Goal: Information Seeking & Learning: Learn about a topic

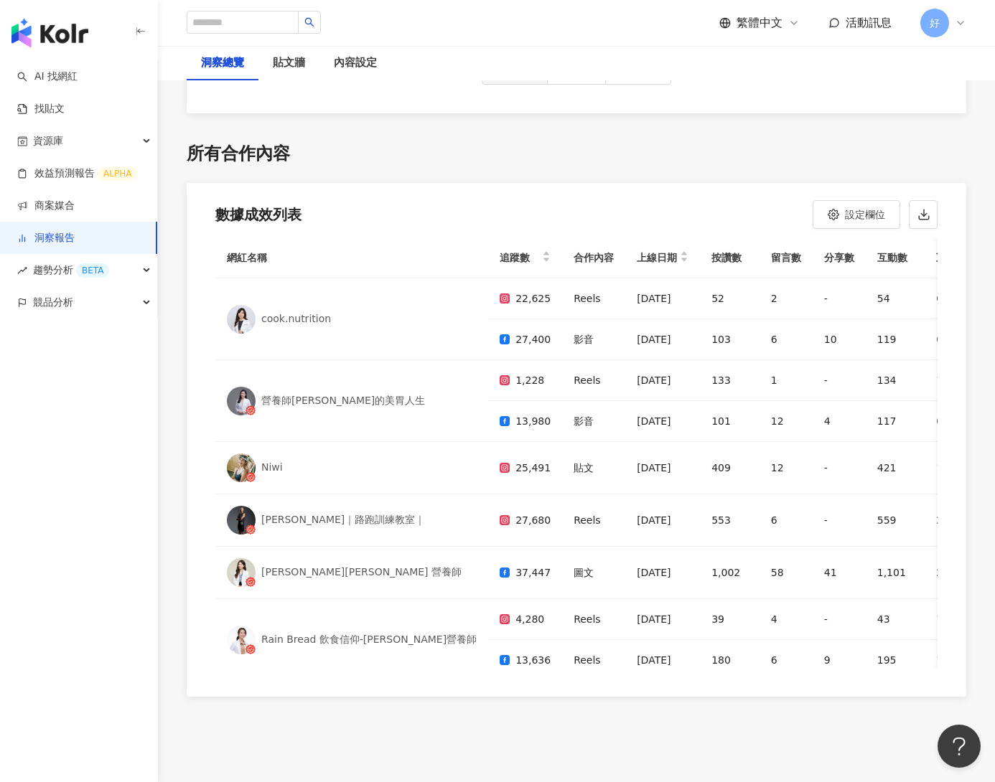
scroll to position [50, 0]
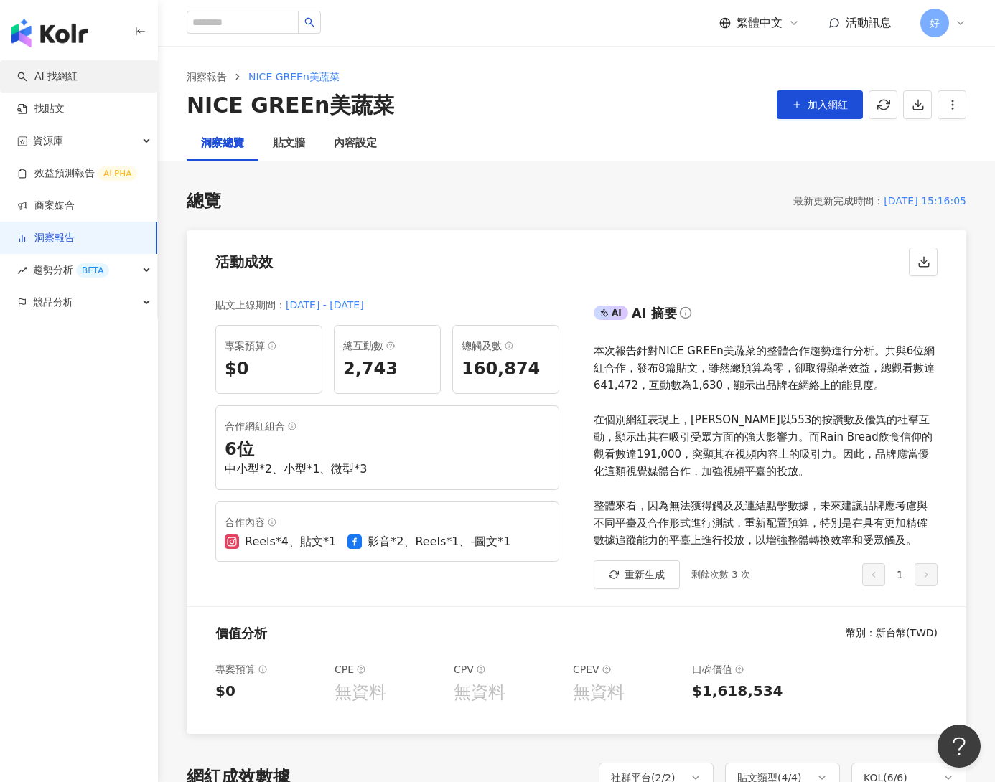
click at [78, 83] on link "AI 找網紅" at bounding box center [47, 77] width 60 height 14
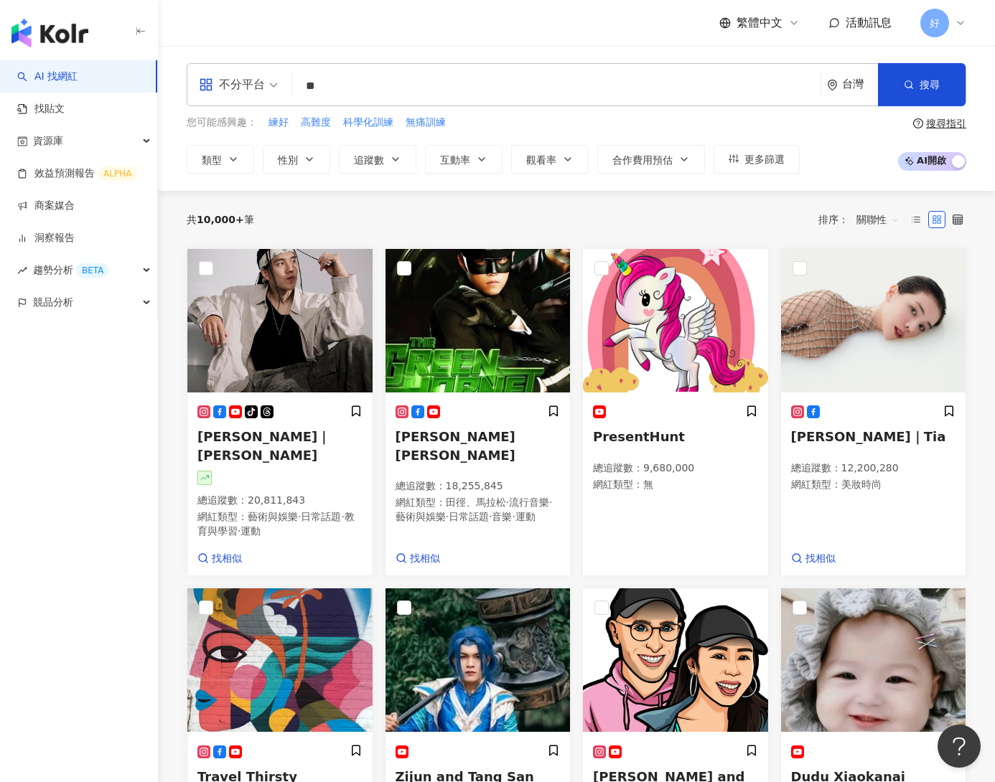
click at [523, 89] on input "**" at bounding box center [556, 85] width 517 height 27
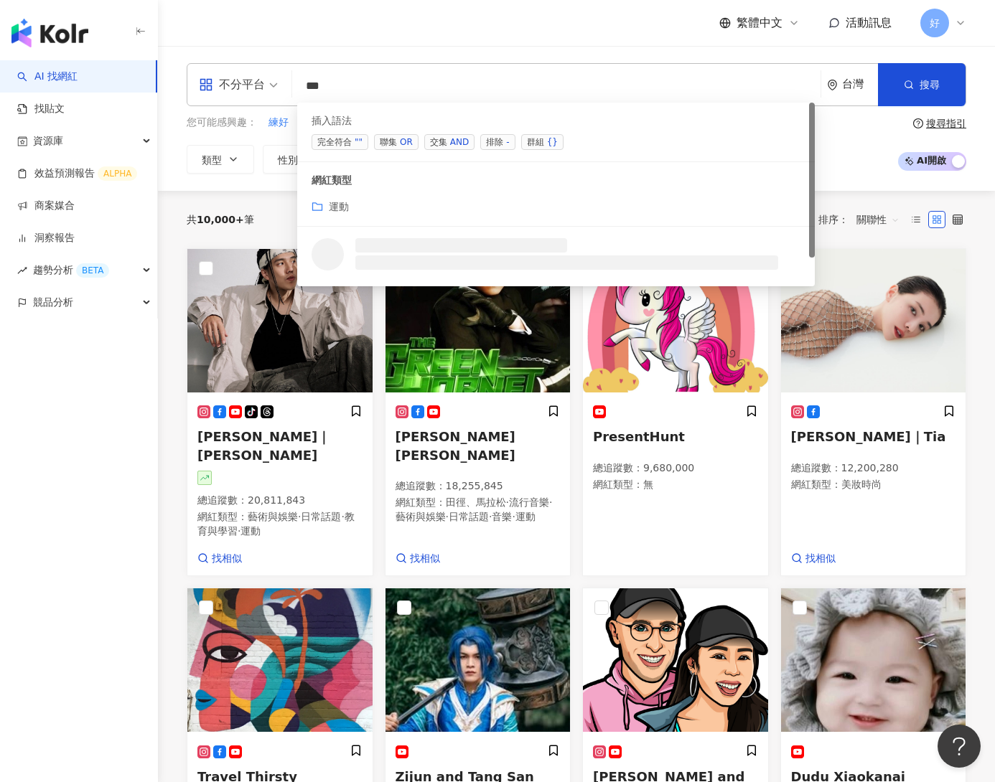
click at [433, 141] on span "交集 AND" at bounding box center [449, 142] width 50 height 16
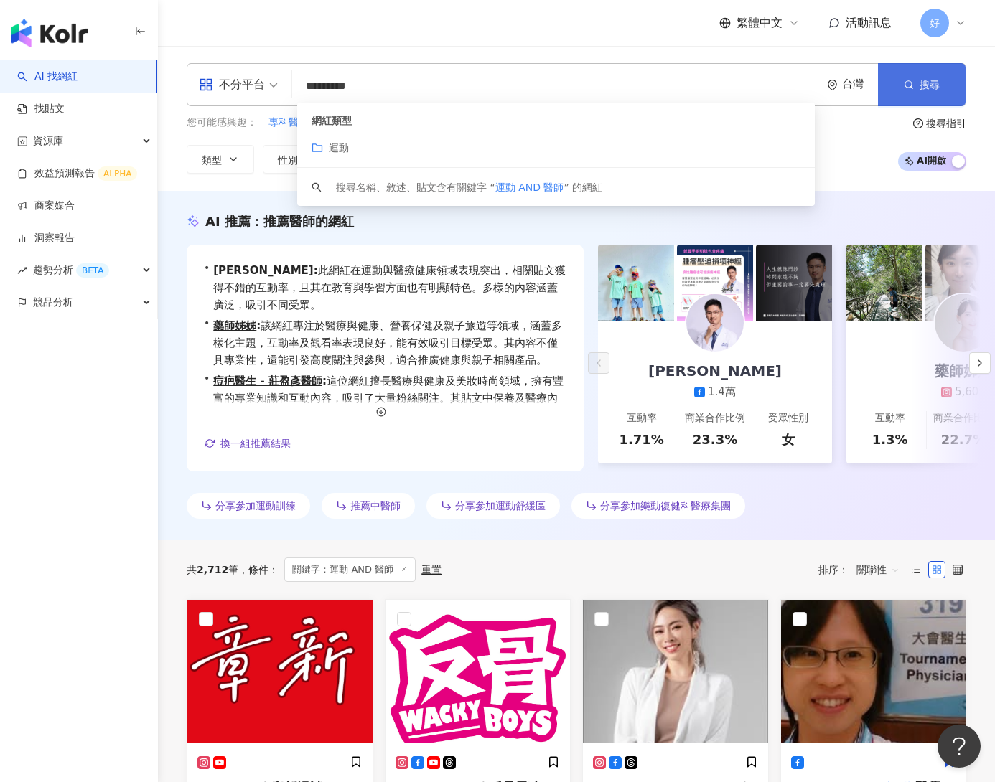
type input "*********"
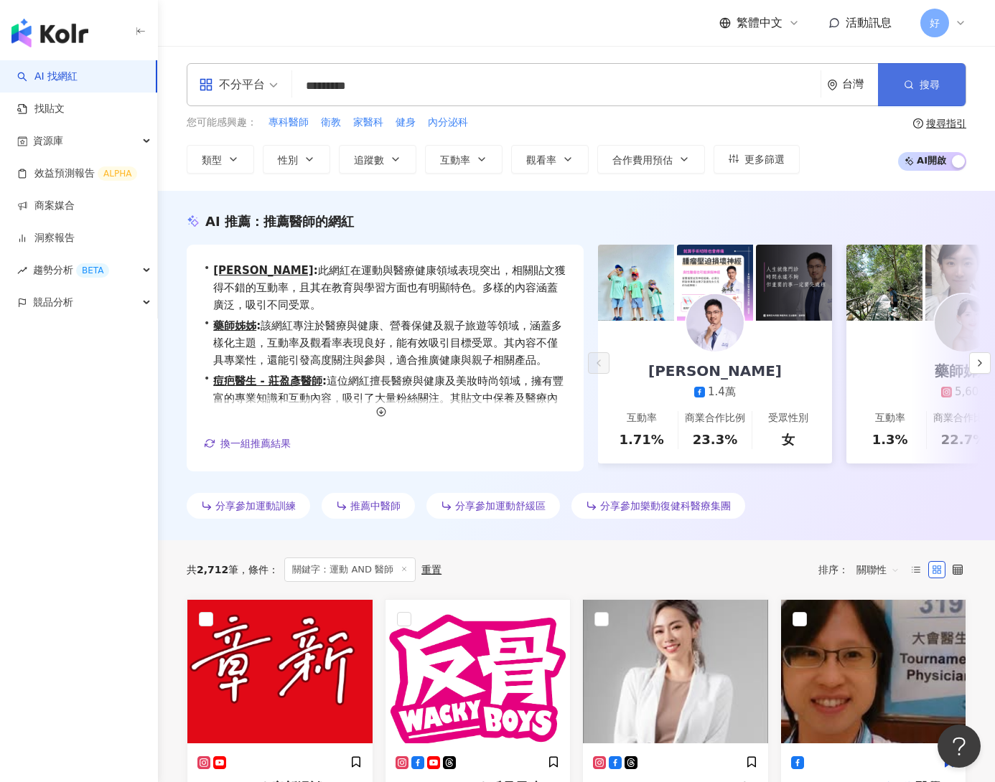
click at [952, 76] on button "搜尋" at bounding box center [922, 84] width 88 height 43
click at [918, 84] on button "搜尋" at bounding box center [922, 84] width 88 height 43
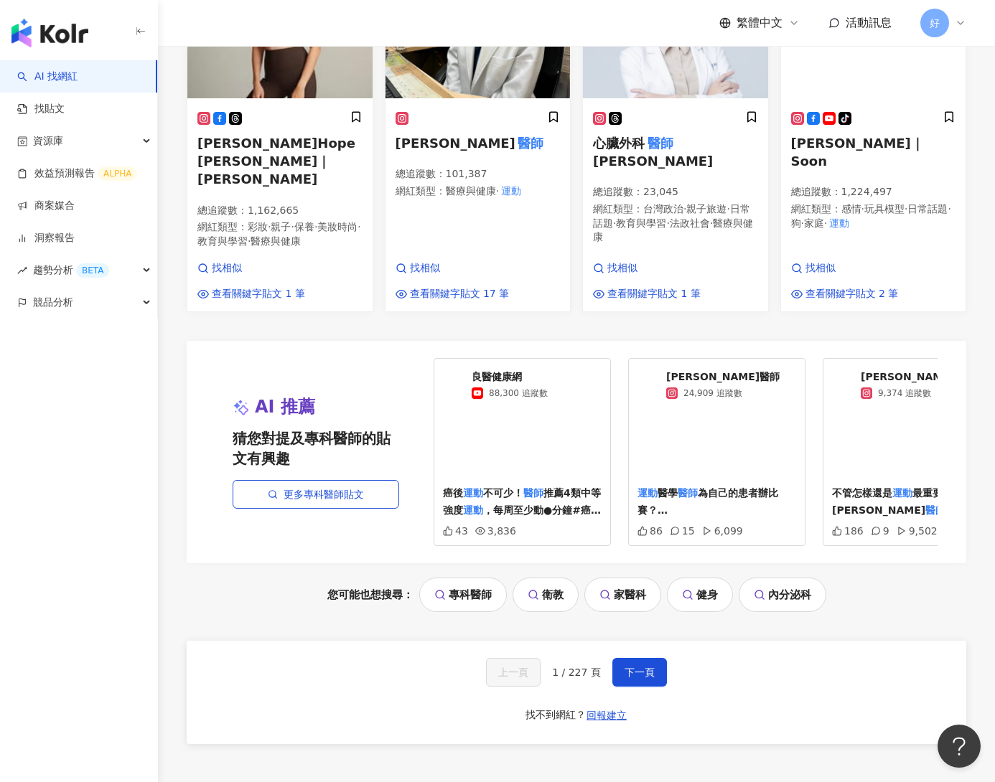
scroll to position [1337, 0]
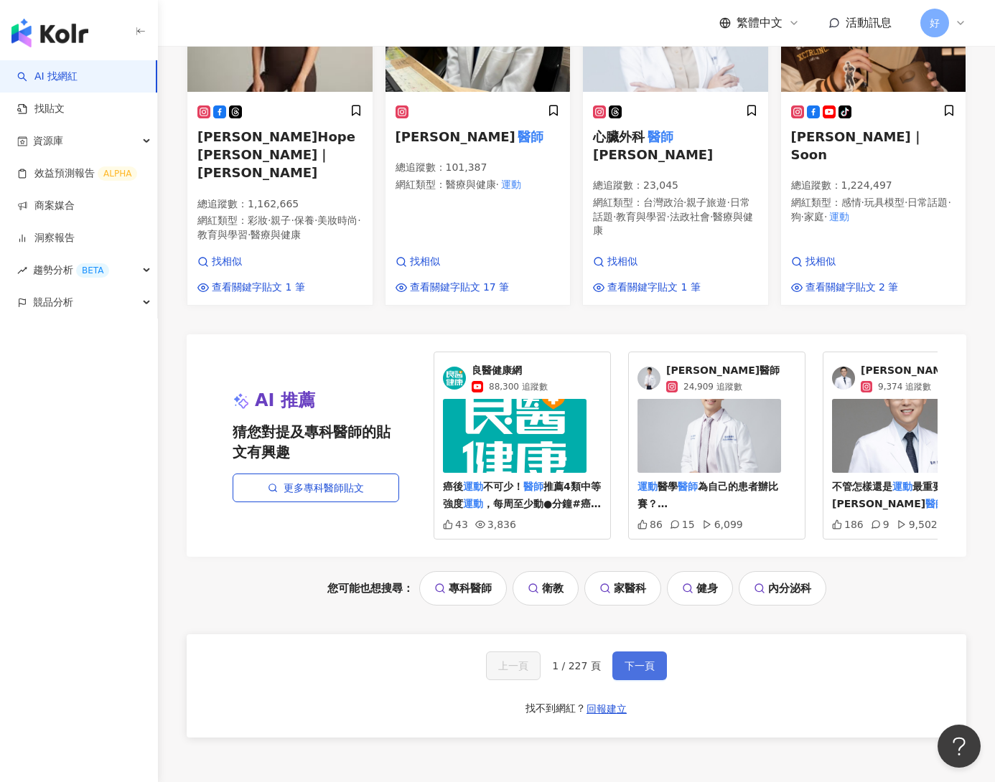
click at [642, 667] on span "下一頁" at bounding box center [639, 665] width 30 height 11
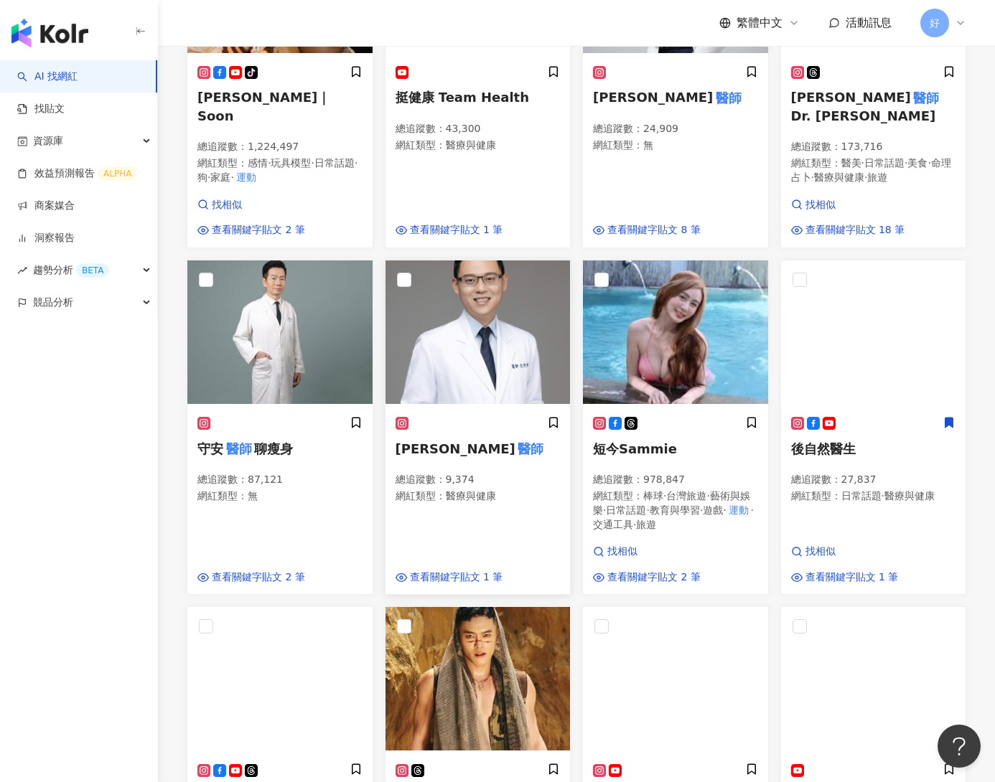
scroll to position [0, 0]
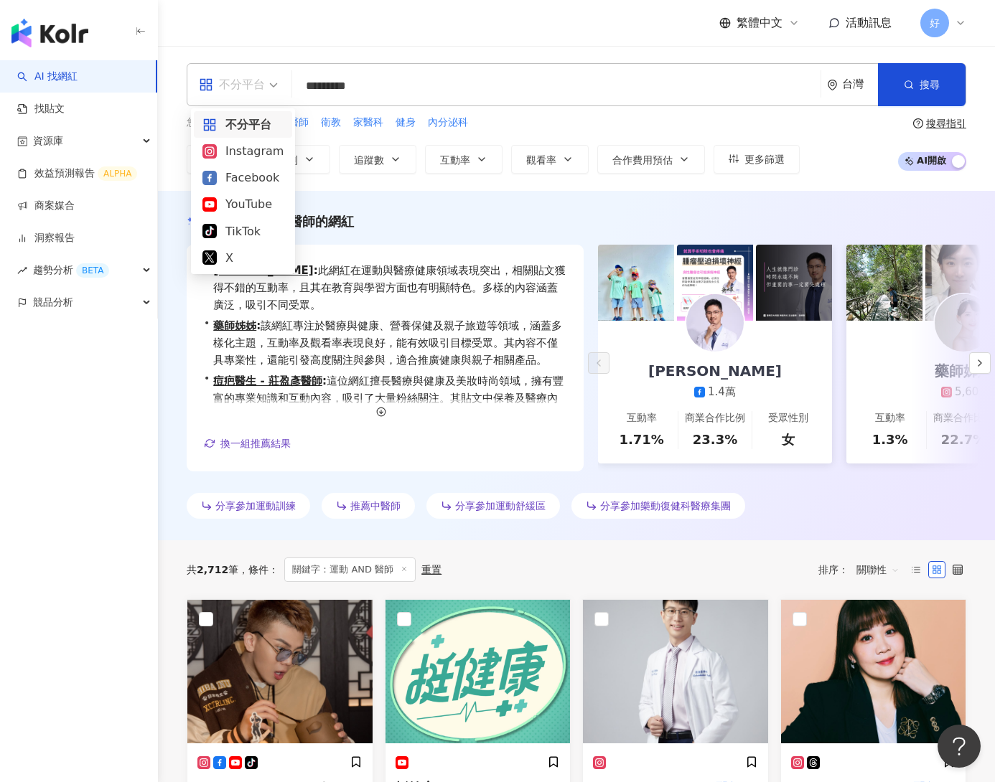
click at [235, 83] on div "不分平台" at bounding box center [232, 84] width 66 height 23
click at [244, 169] on div "Facebook" at bounding box center [242, 178] width 81 height 18
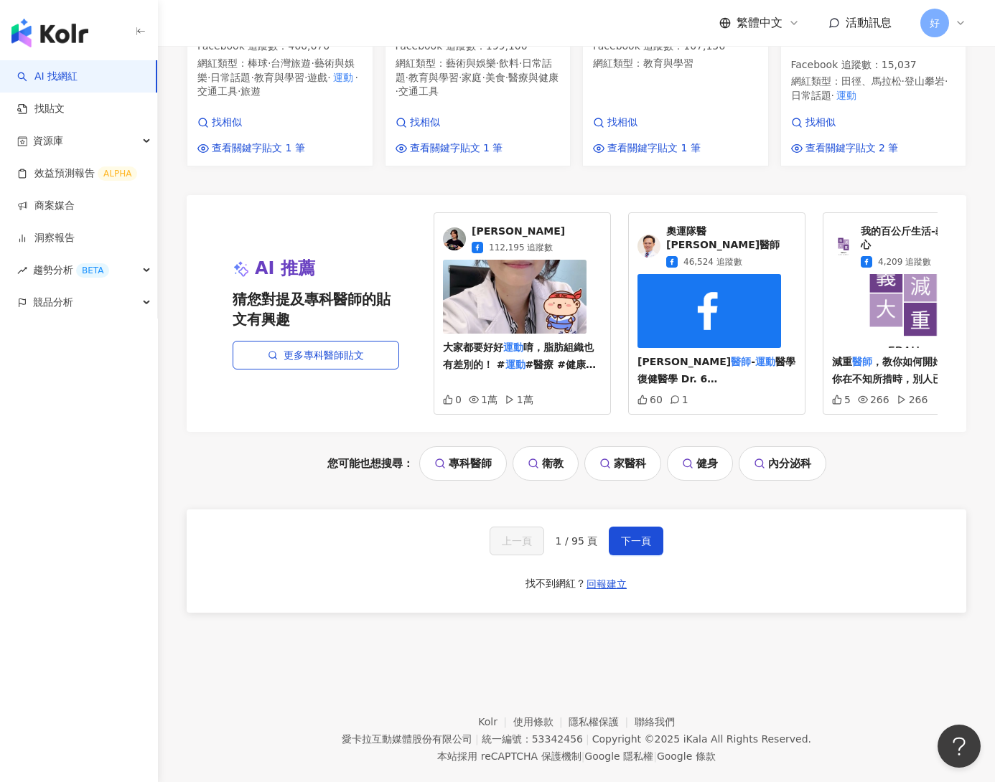
scroll to position [1516, 0]
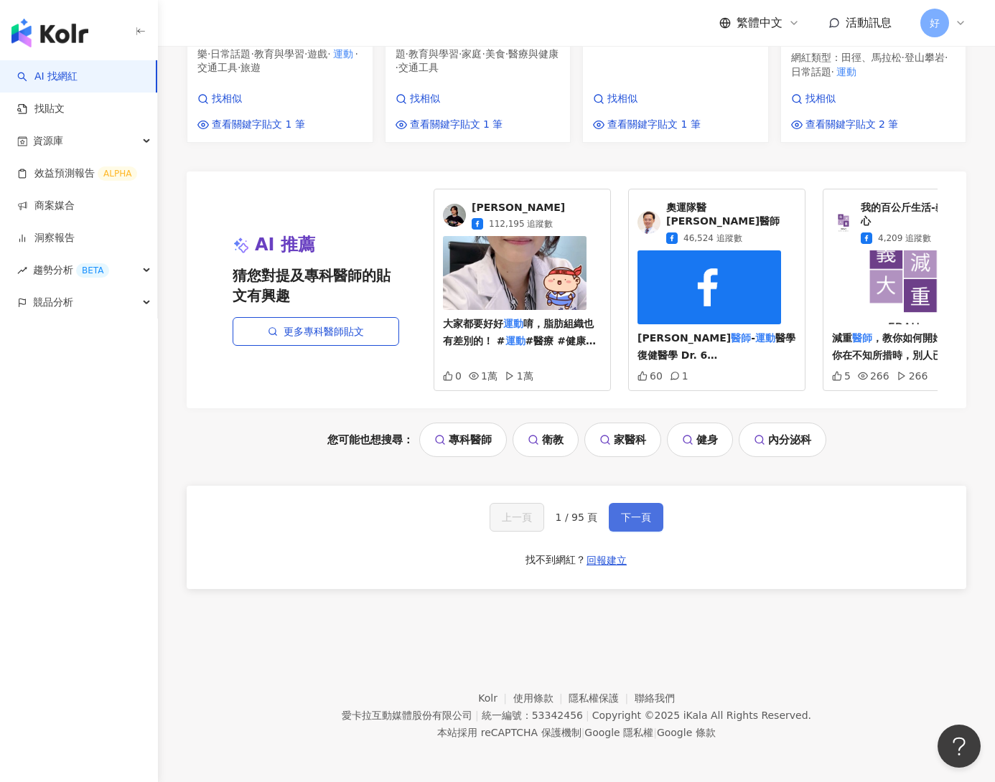
click at [639, 522] on button "下一頁" at bounding box center [636, 517] width 55 height 29
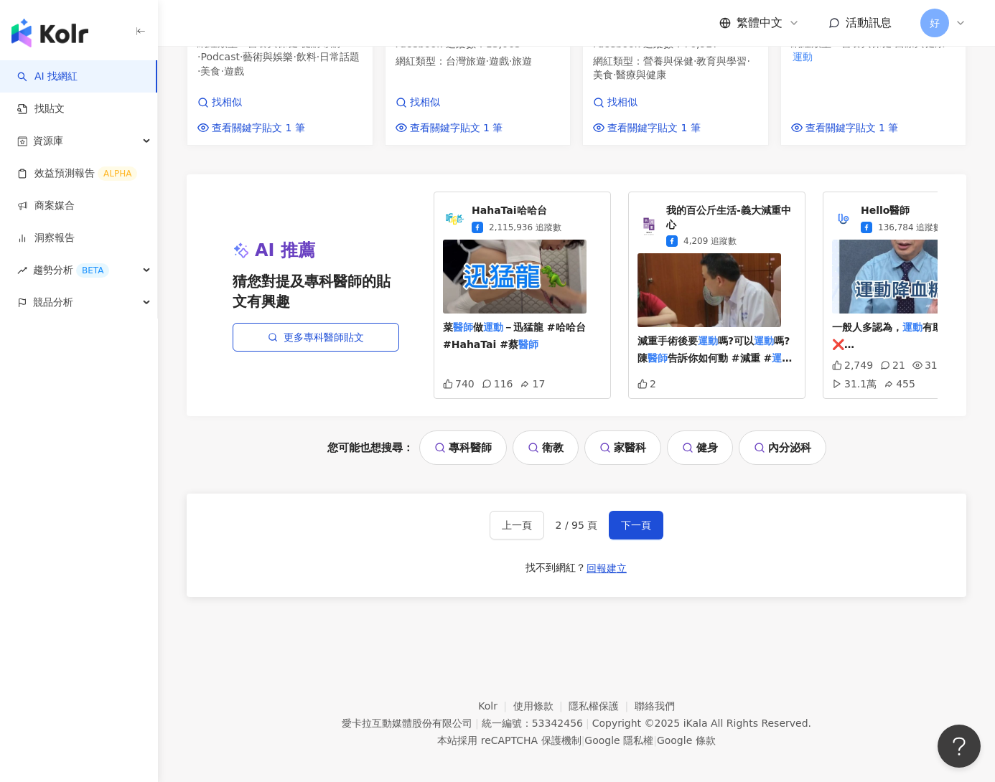
scroll to position [1517, 0]
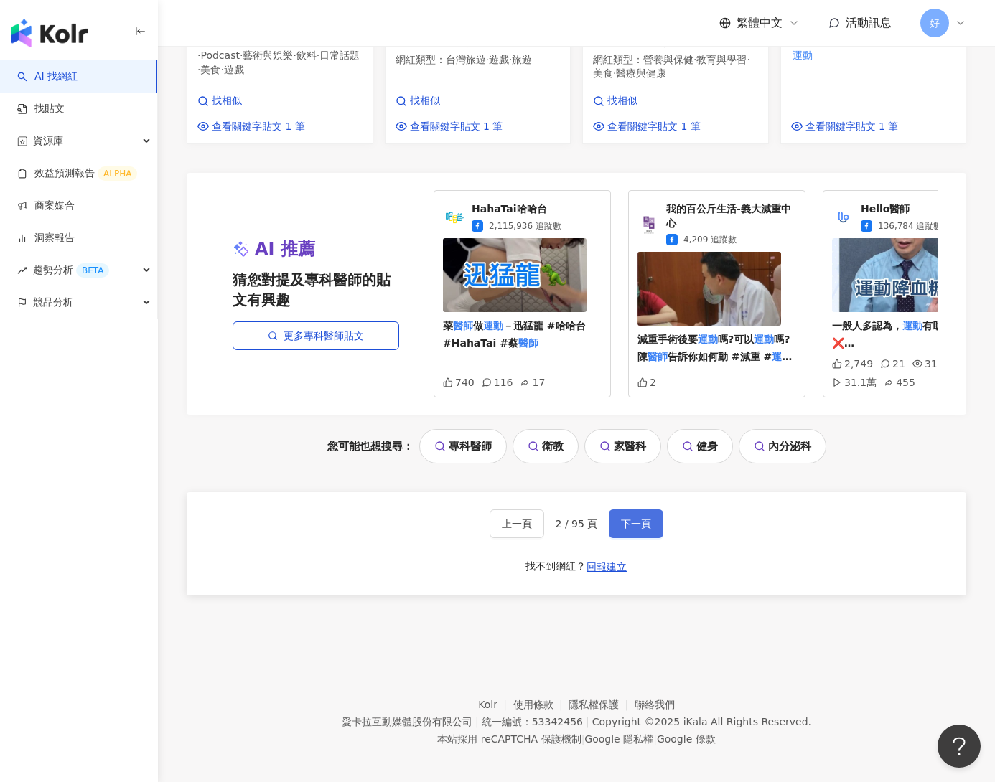
click at [642, 522] on button "下一頁" at bounding box center [636, 523] width 55 height 29
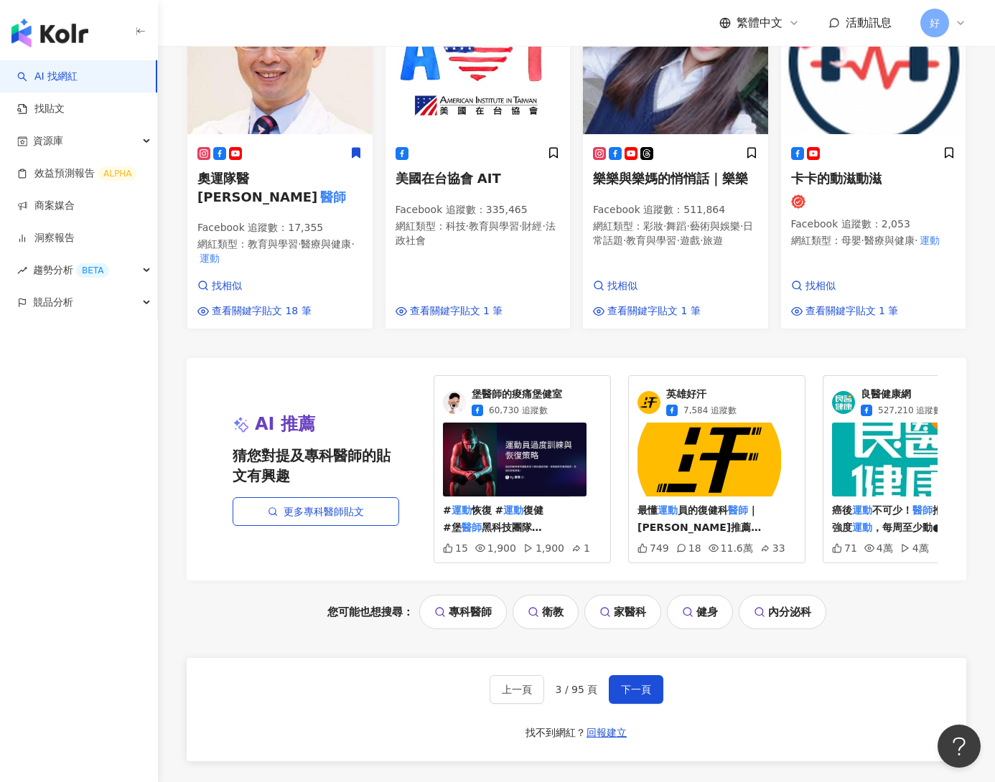
scroll to position [1460, 0]
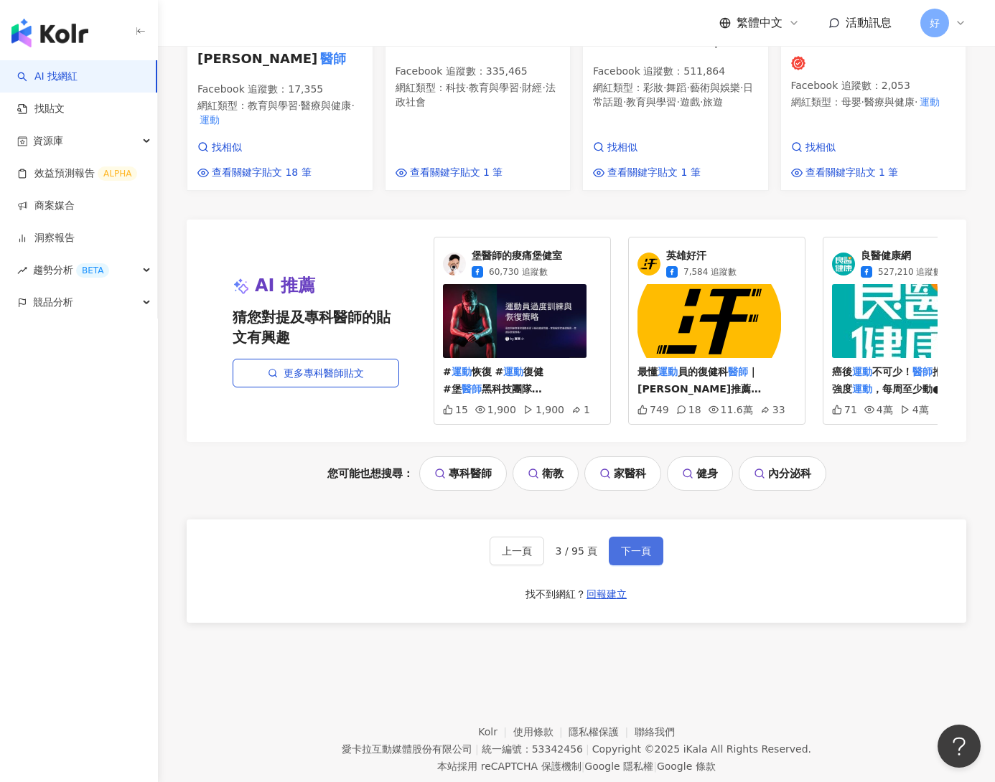
click at [621, 545] on span "下一頁" at bounding box center [636, 550] width 30 height 11
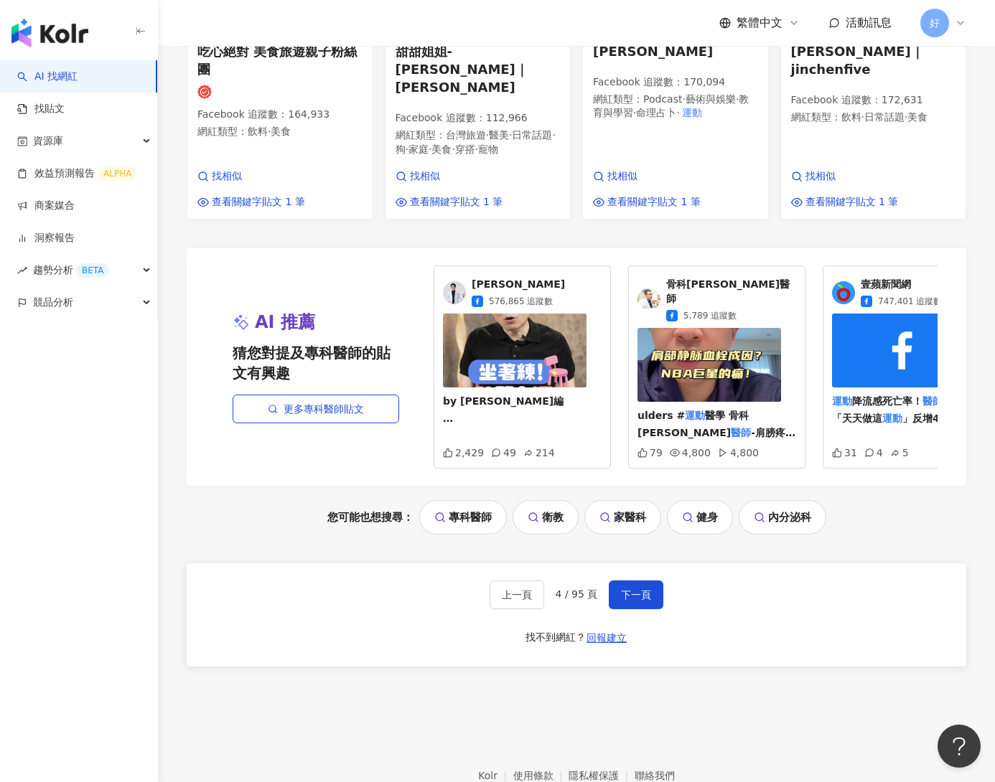
scroll to position [1429, 0]
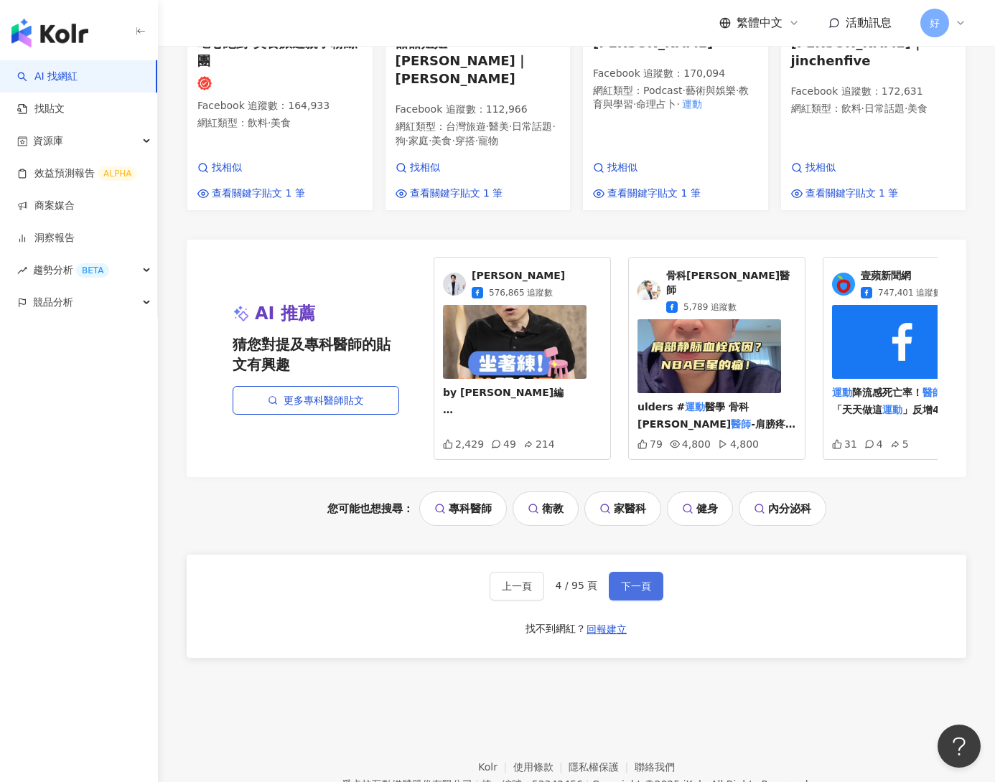
click at [629, 581] on span "下一頁" at bounding box center [636, 586] width 30 height 11
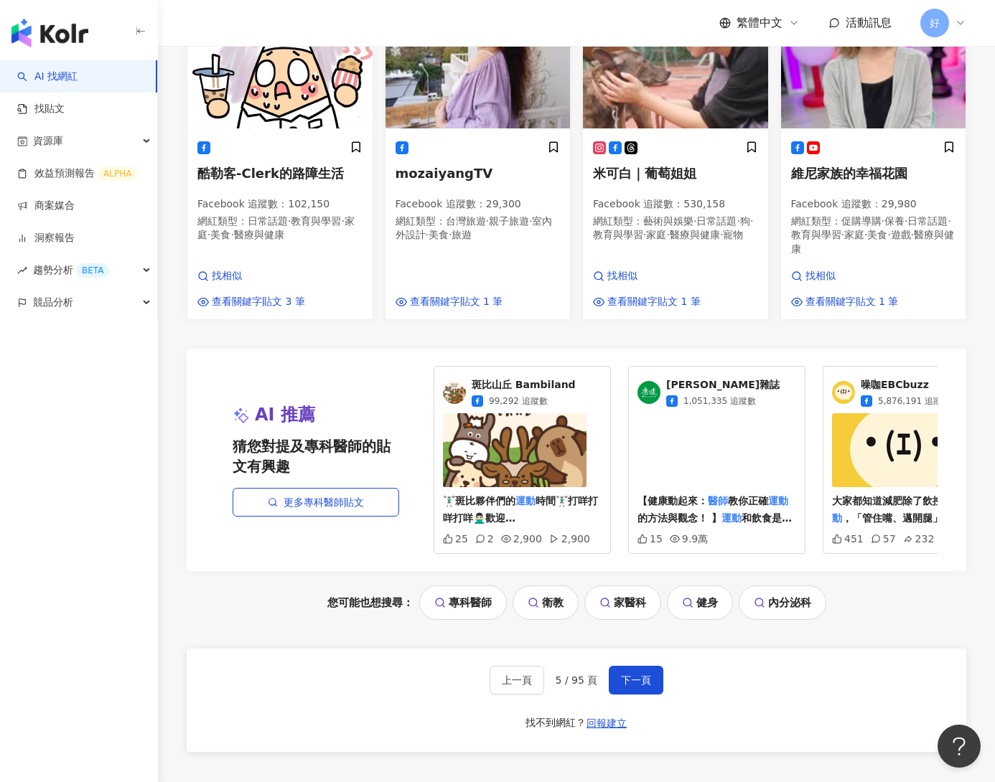
scroll to position [1404, 0]
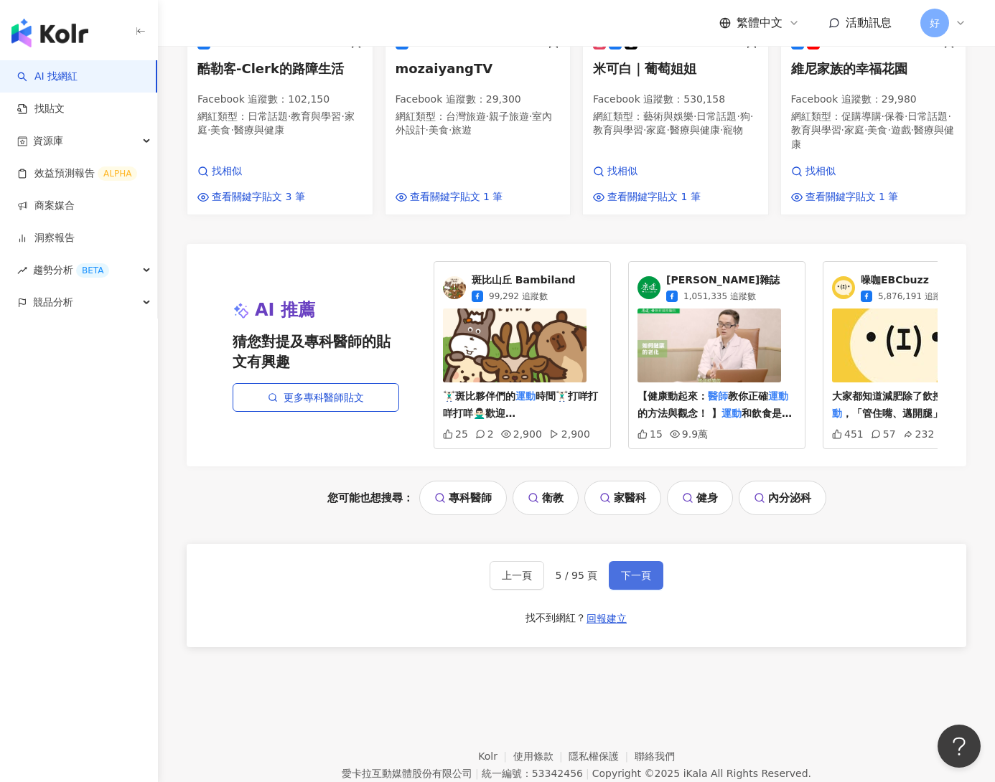
click at [634, 577] on span "下一頁" at bounding box center [636, 575] width 30 height 11
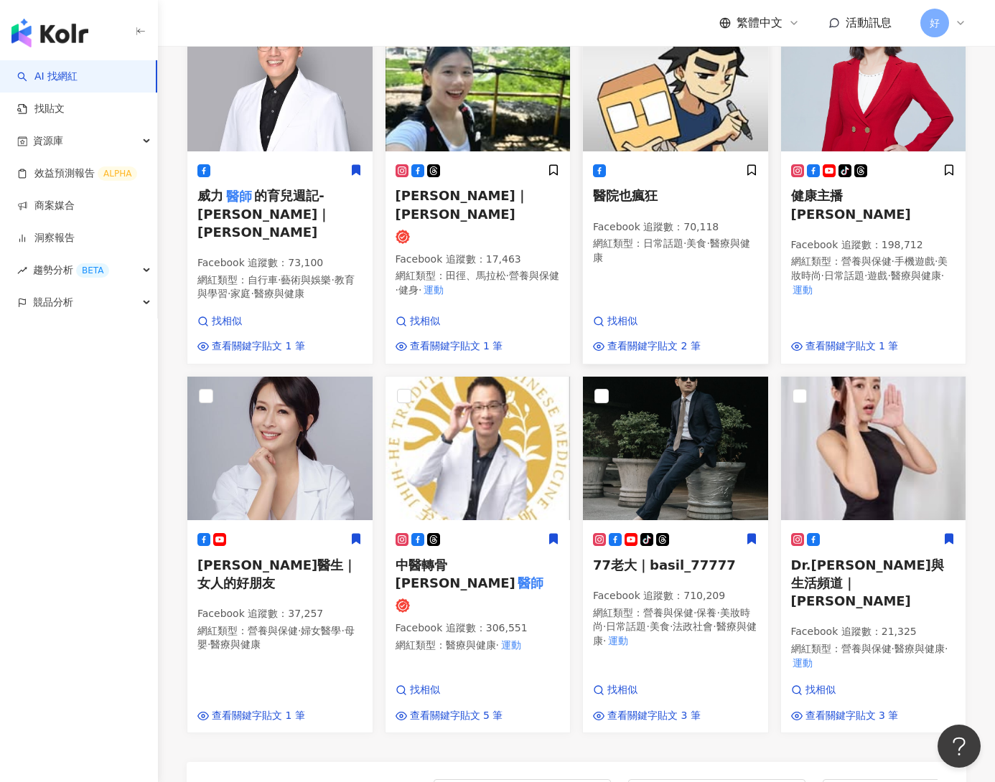
scroll to position [1307, 0]
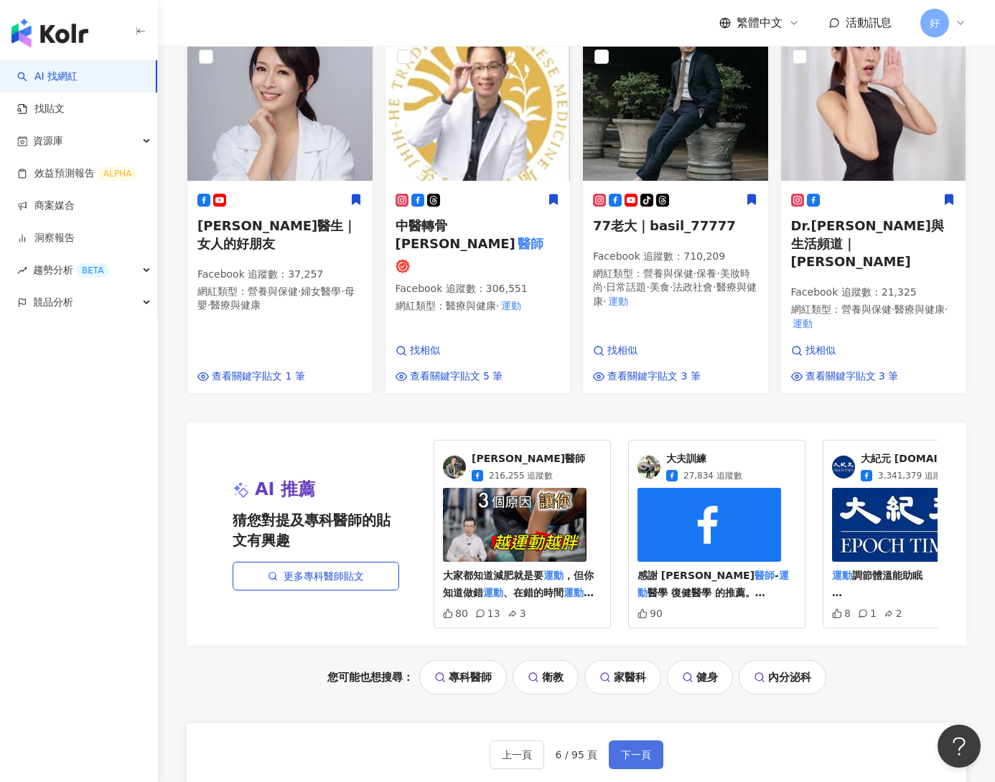
click at [634, 741] on button "下一頁" at bounding box center [636, 755] width 55 height 29
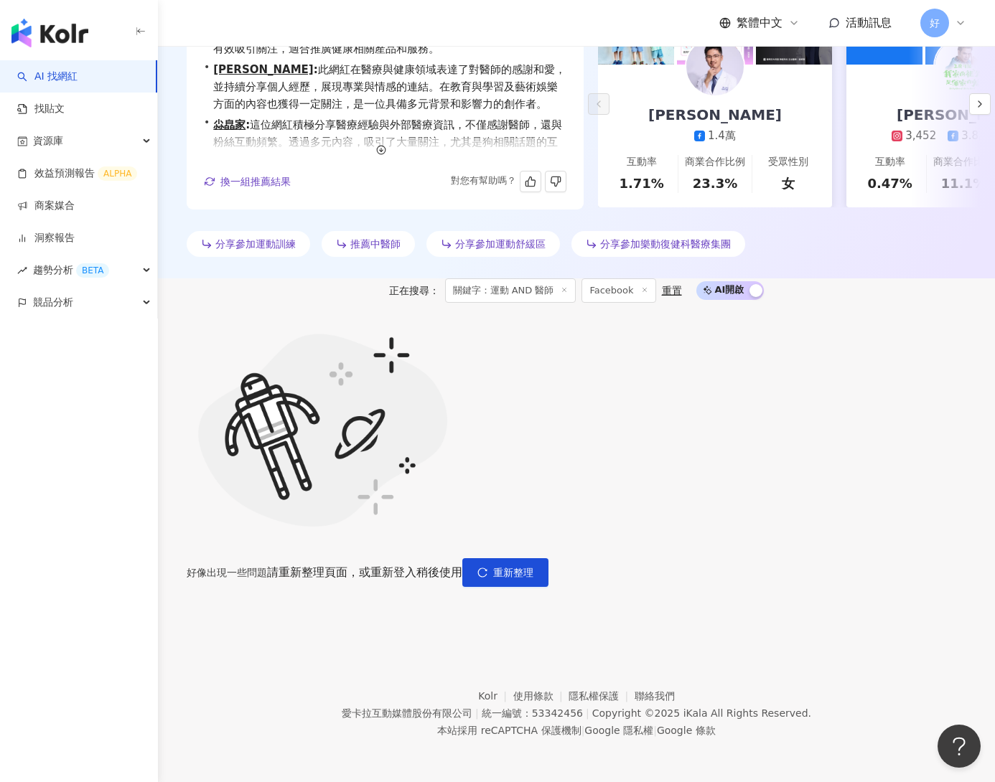
scroll to position [361, 0]
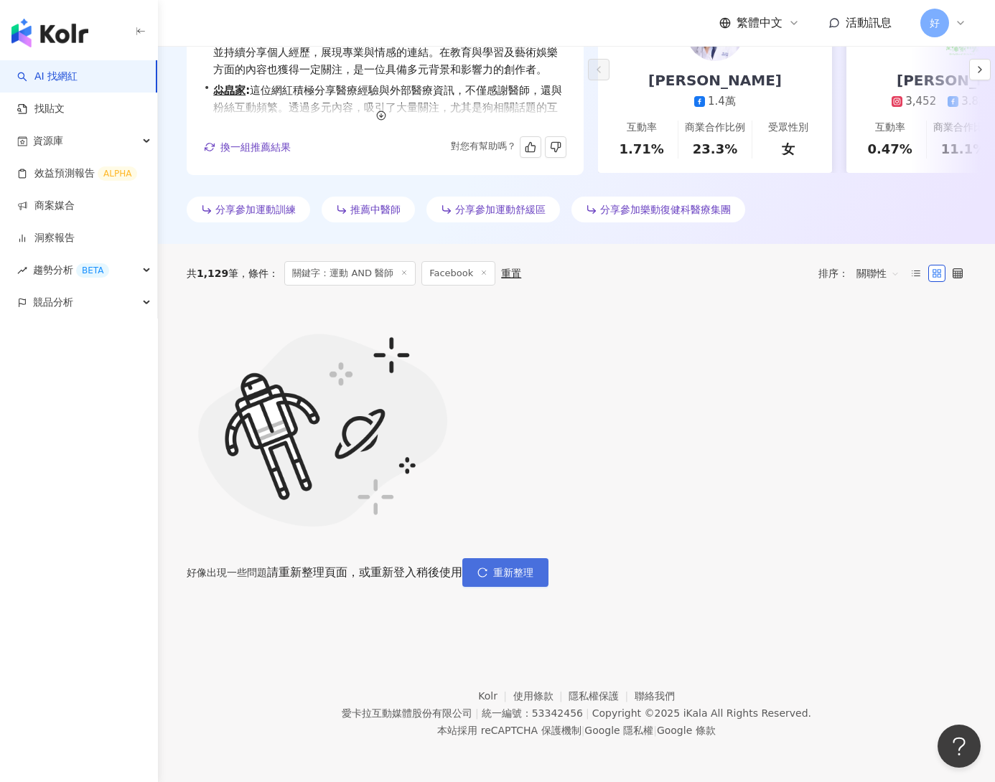
click at [533, 567] on span "重新整理" at bounding box center [513, 572] width 40 height 11
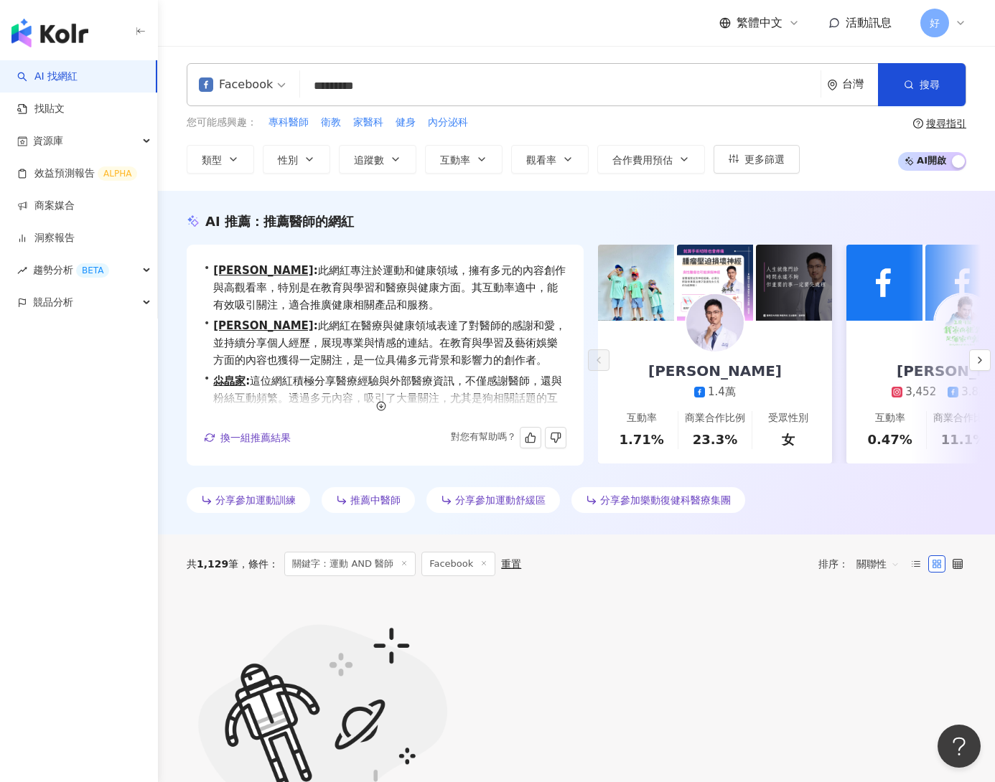
scroll to position [265, 0]
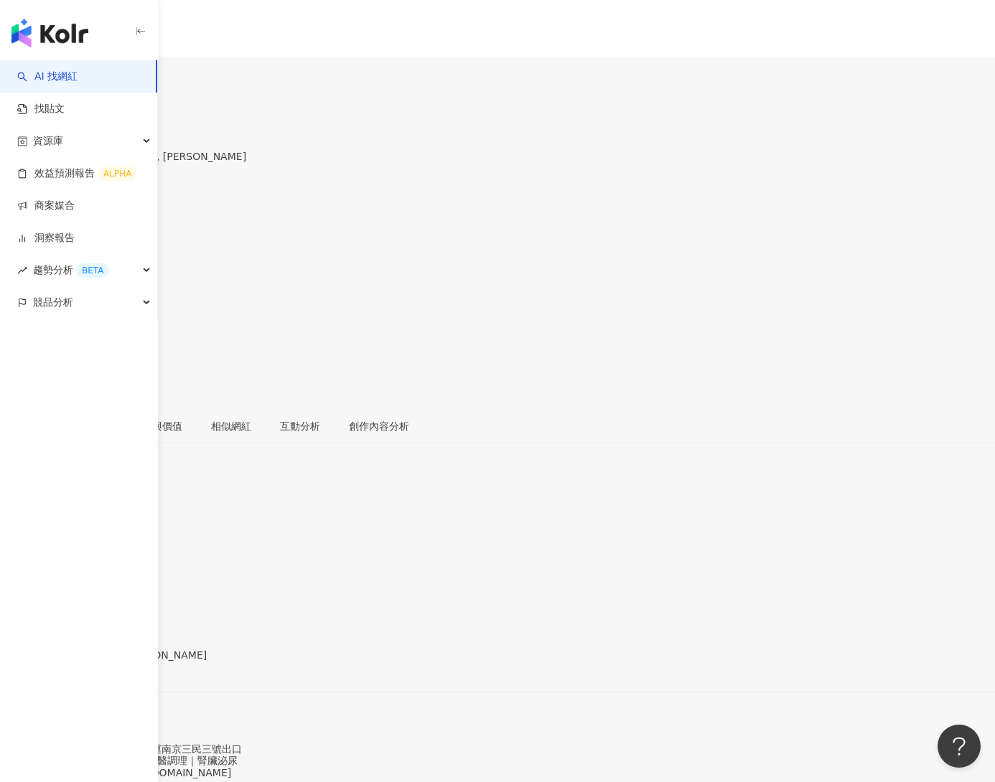
click at [72, 79] on div "1.2萬" at bounding box center [59, 84] width 26 height 11
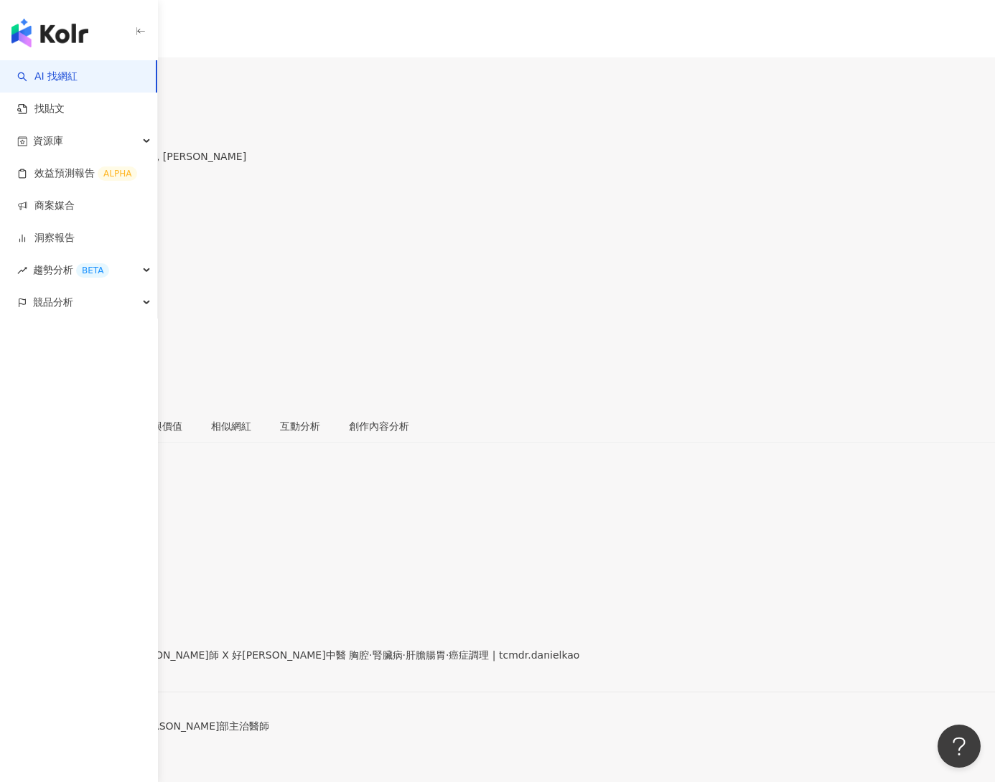
click at [126, 662] on div "https://www.facebook.com/2021735351288594" at bounding box center [70, 667] width 112 height 11
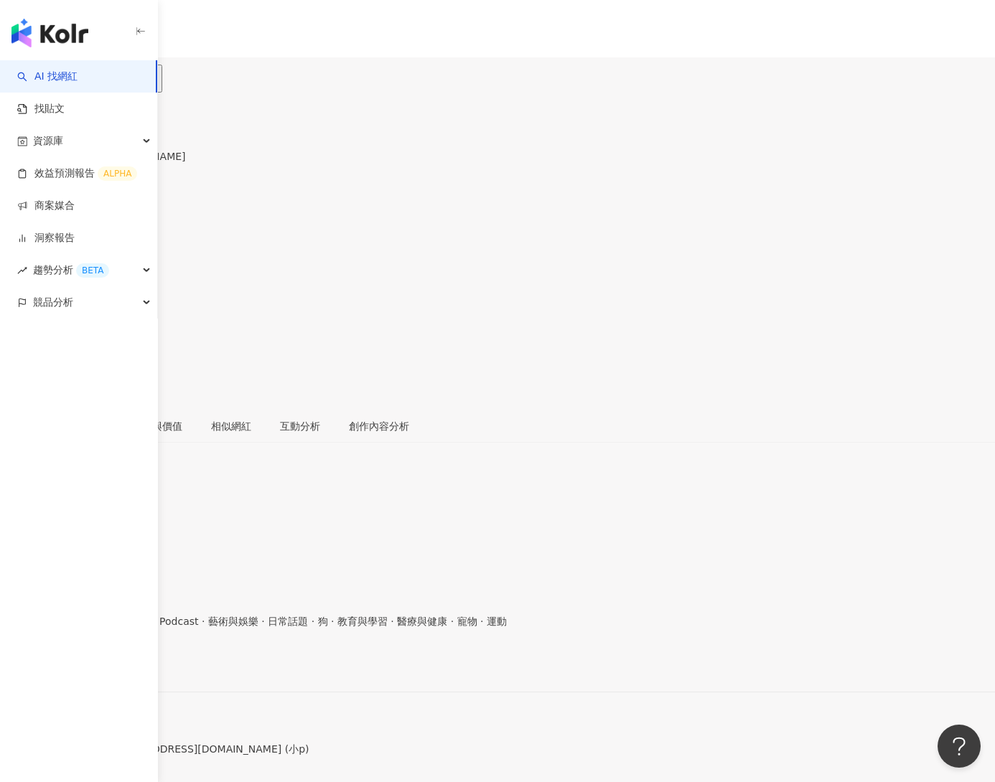
click at [186, 136] on div "郭霏" at bounding box center [93, 141] width 186 height 11
drag, startPoint x: 268, startPoint y: 98, endPoint x: 243, endPoint y: 98, distance: 25.1
click at [186, 136] on div "郭霏" at bounding box center [93, 141] width 186 height 11
copy div "郭霏"
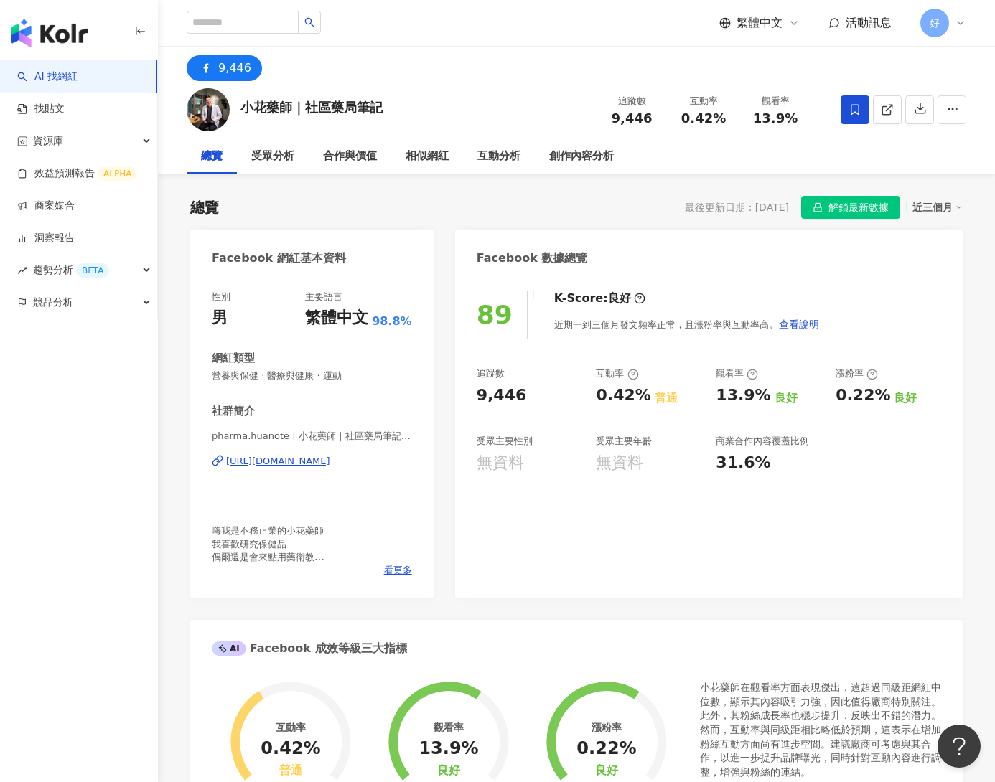
click at [327, 463] on div "[URL][DOMAIN_NAME]" at bounding box center [278, 461] width 104 height 13
click at [268, 19] on input "search" at bounding box center [243, 22] width 112 height 23
type input "****"
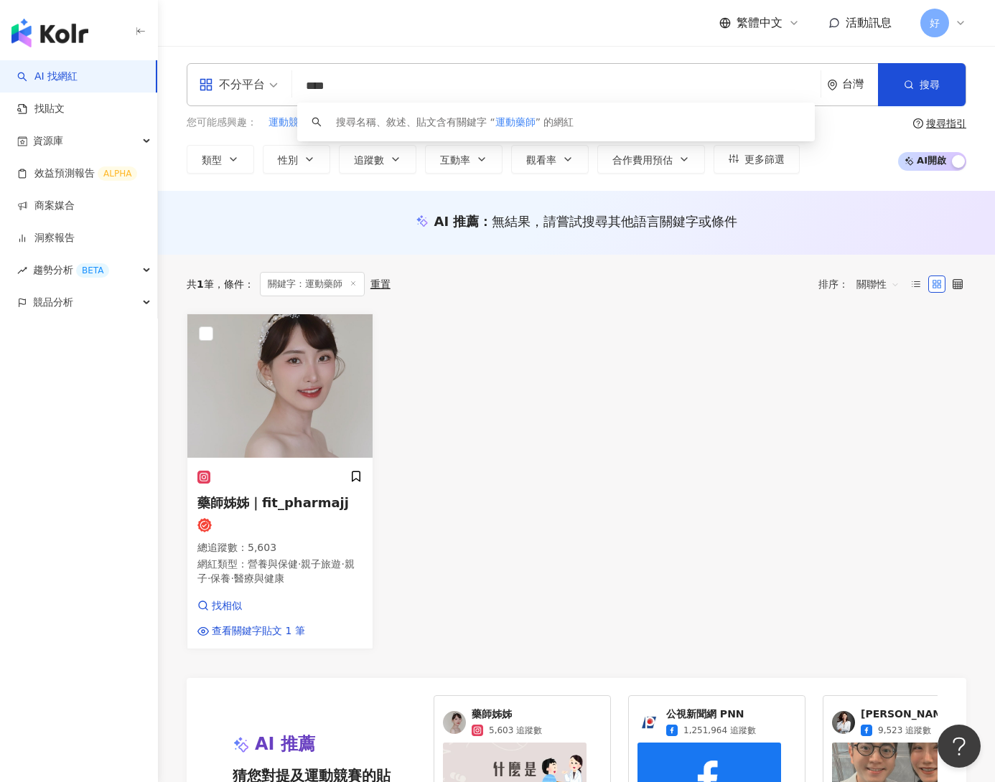
click at [334, 85] on input "****" at bounding box center [556, 85] width 517 height 27
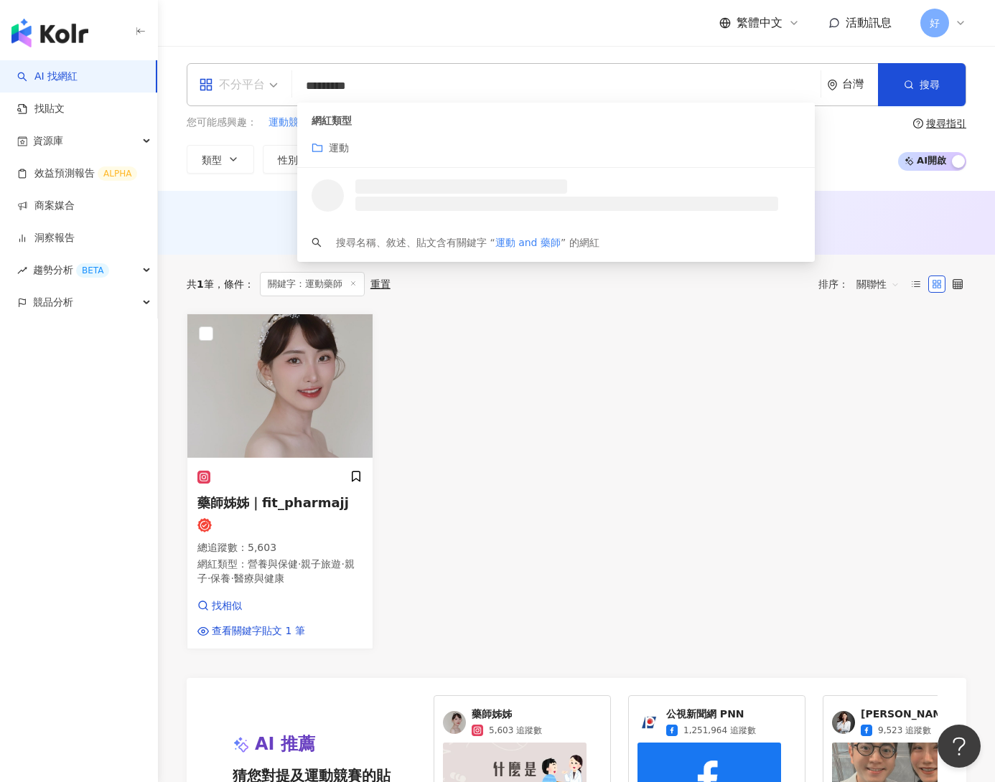
click at [232, 89] on div "不分平台" at bounding box center [232, 84] width 66 height 23
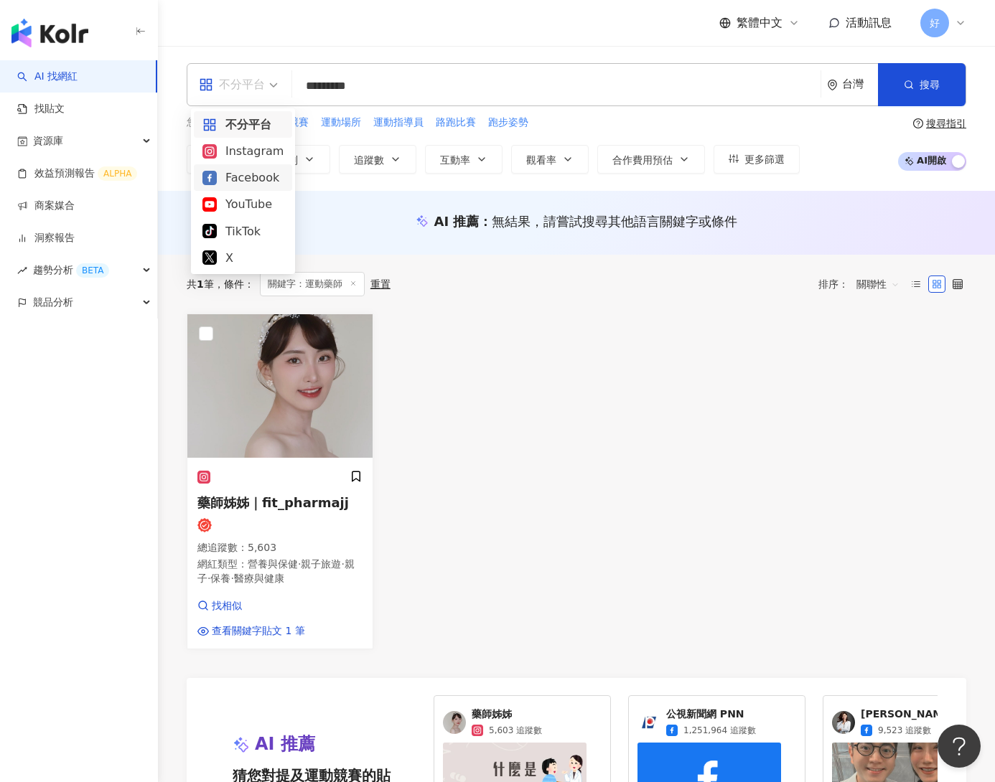
click at [248, 182] on div "Facebook" at bounding box center [242, 178] width 81 height 18
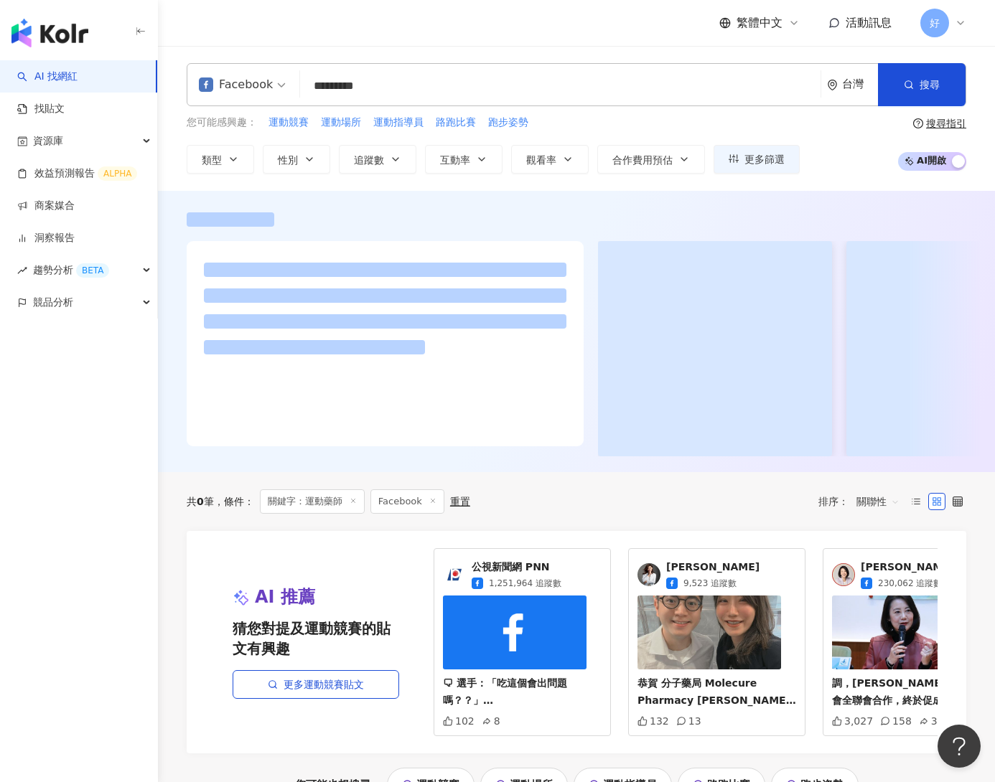
click at [364, 88] on input "*********" at bounding box center [560, 85] width 509 height 27
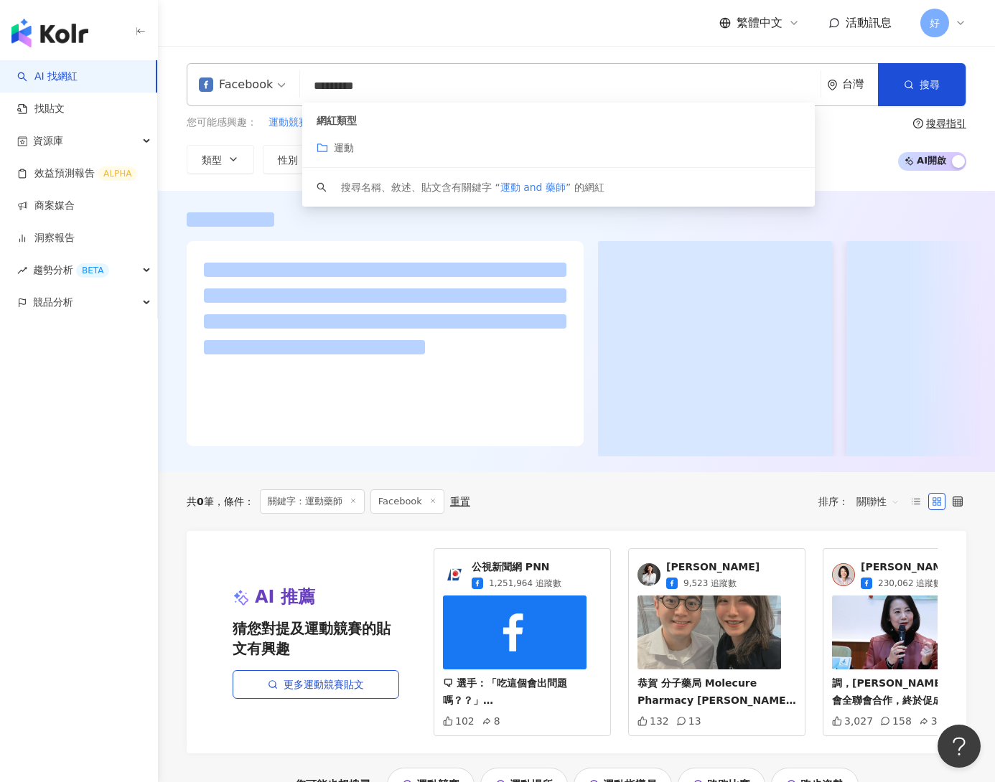
drag, startPoint x: 336, startPoint y: 87, endPoint x: 545, endPoint y: 87, distance: 208.8
click at [545, 87] on input "*********" at bounding box center [560, 85] width 509 height 27
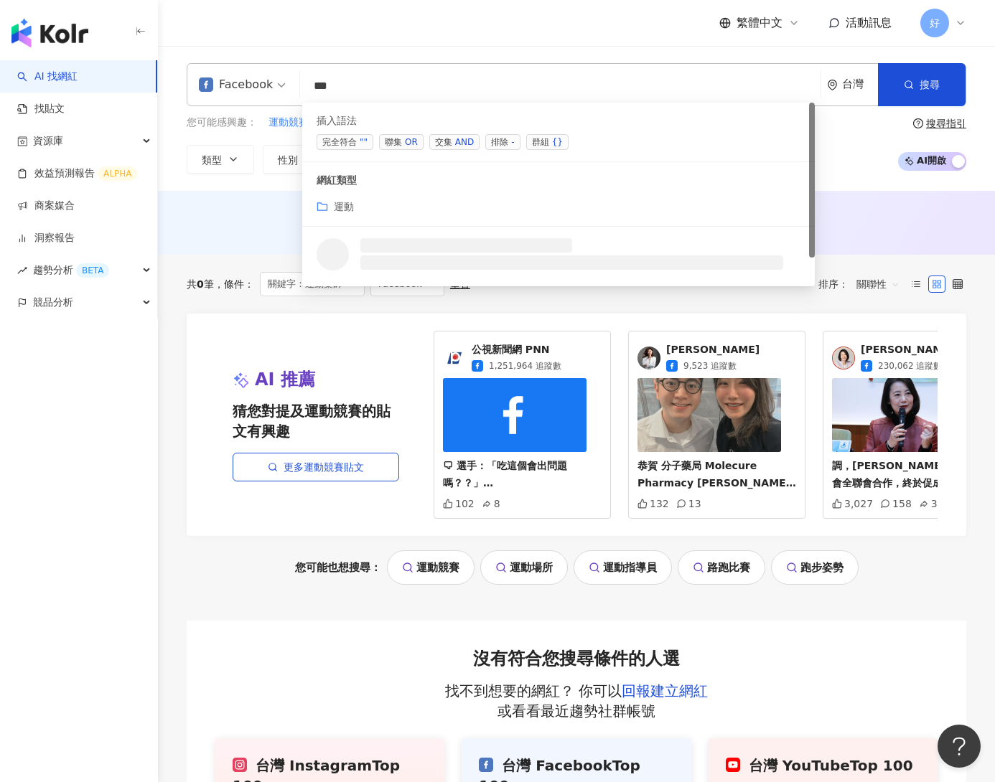
click at [459, 139] on div "AND" at bounding box center [464, 142] width 19 height 14
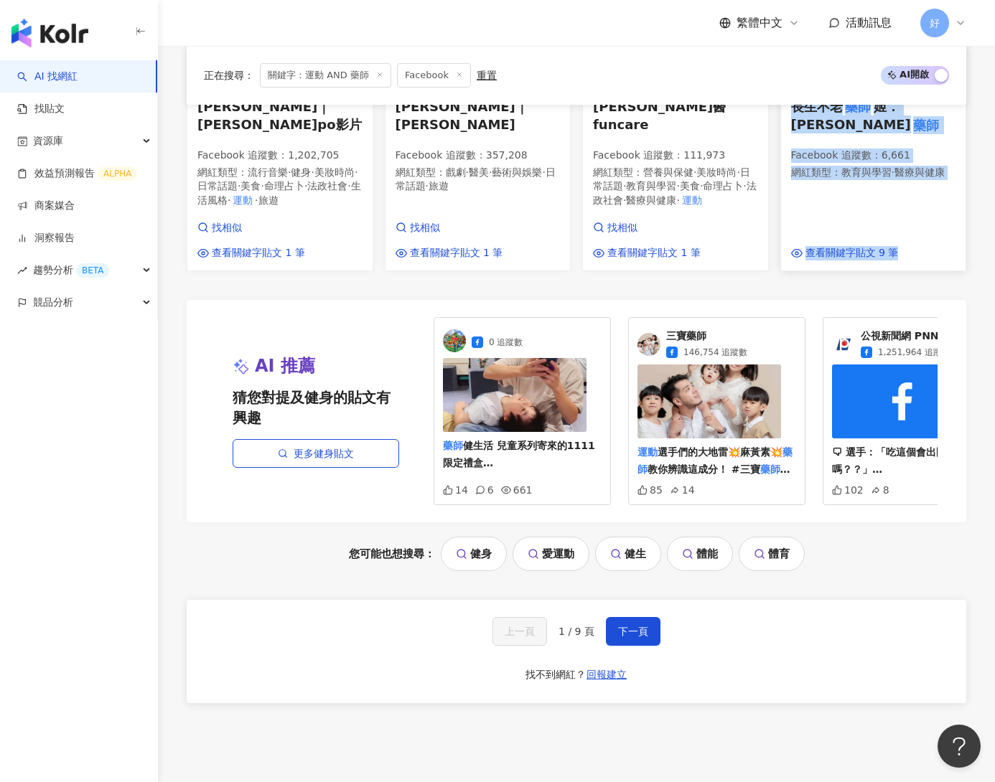
scroll to position [1180, 0]
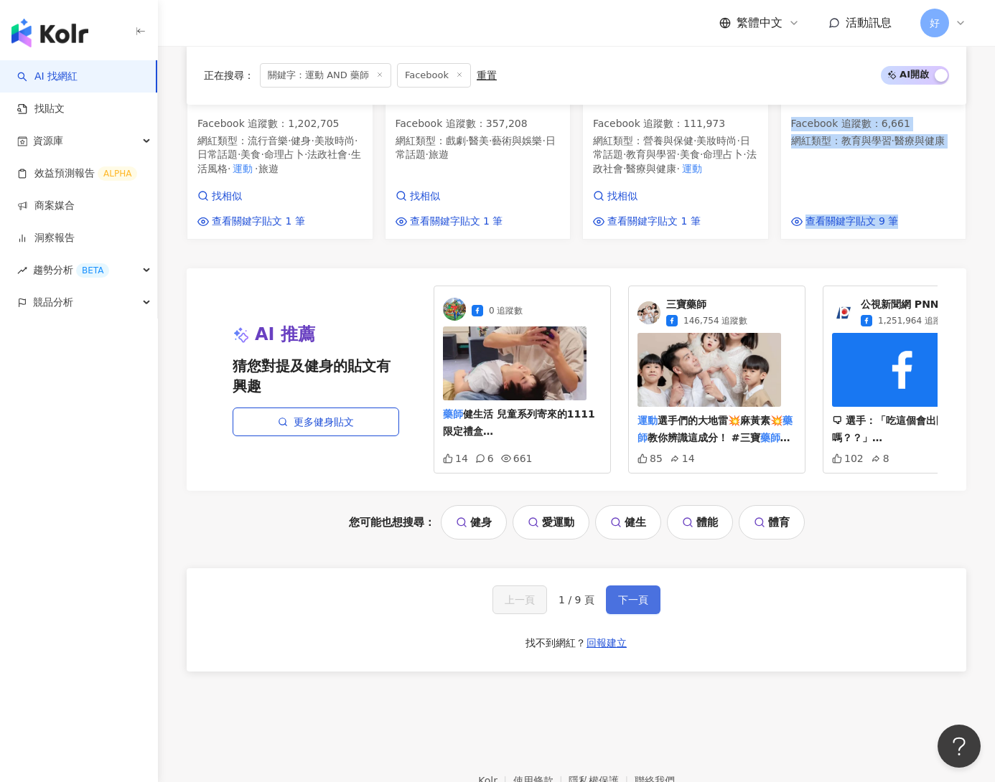
click at [645, 586] on button "下一頁" at bounding box center [633, 600] width 55 height 29
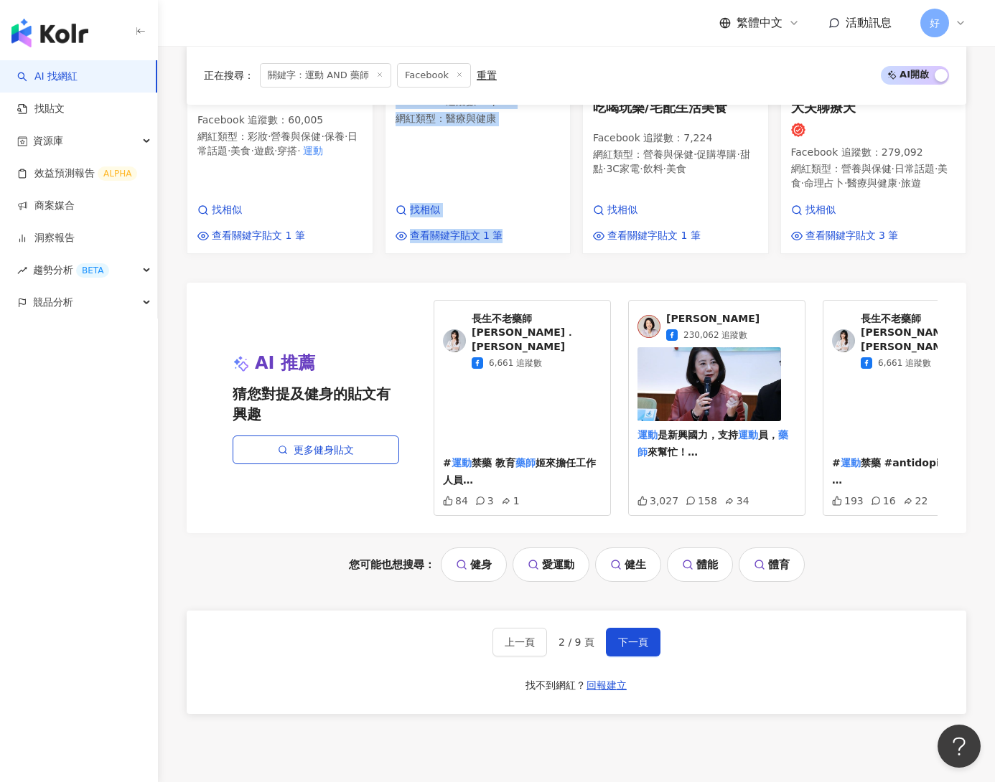
scroll to position [1175, 0]
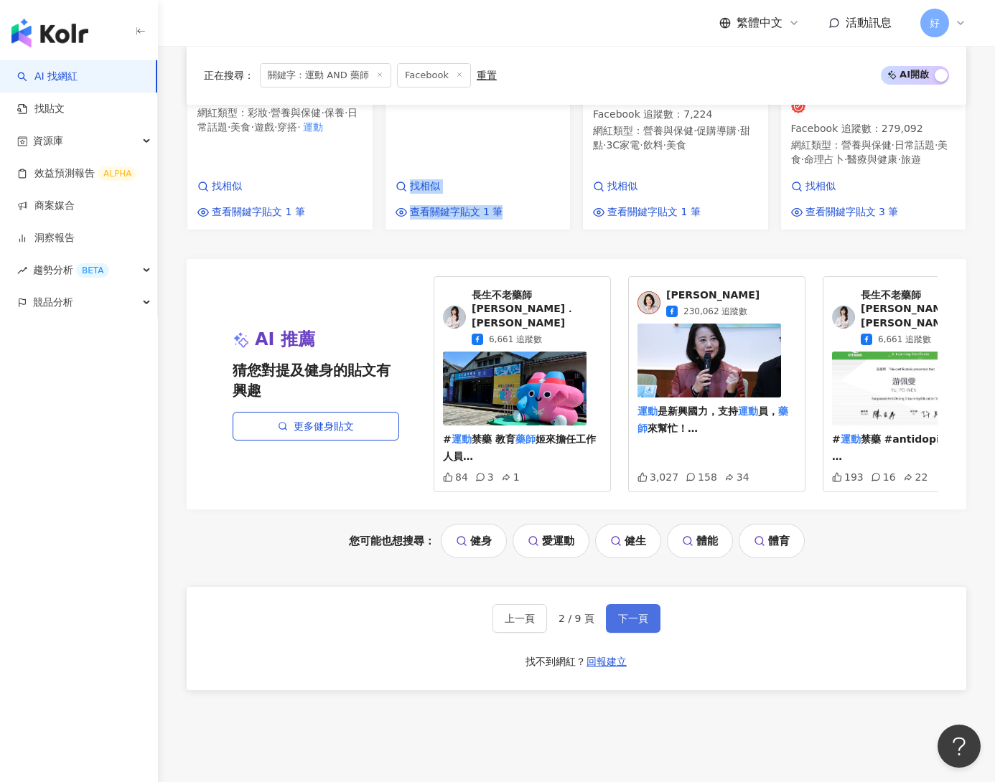
click at [629, 613] on span "下一頁" at bounding box center [633, 618] width 30 height 11
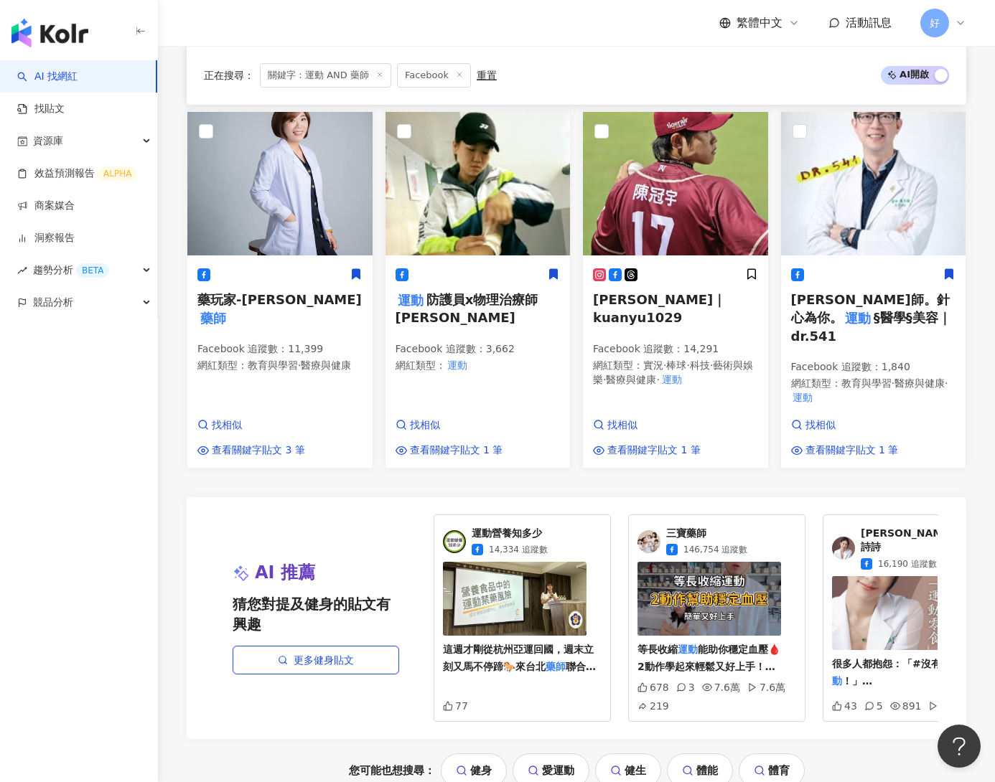
scroll to position [1227, 0]
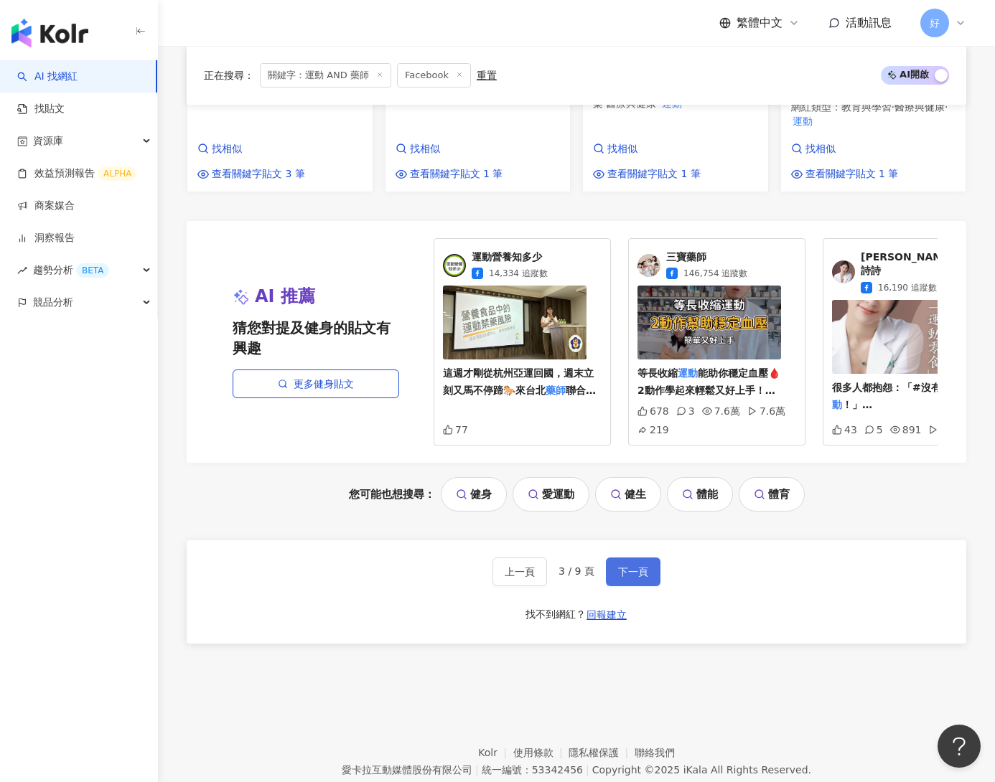
click at [630, 558] on button "下一頁" at bounding box center [633, 572] width 55 height 29
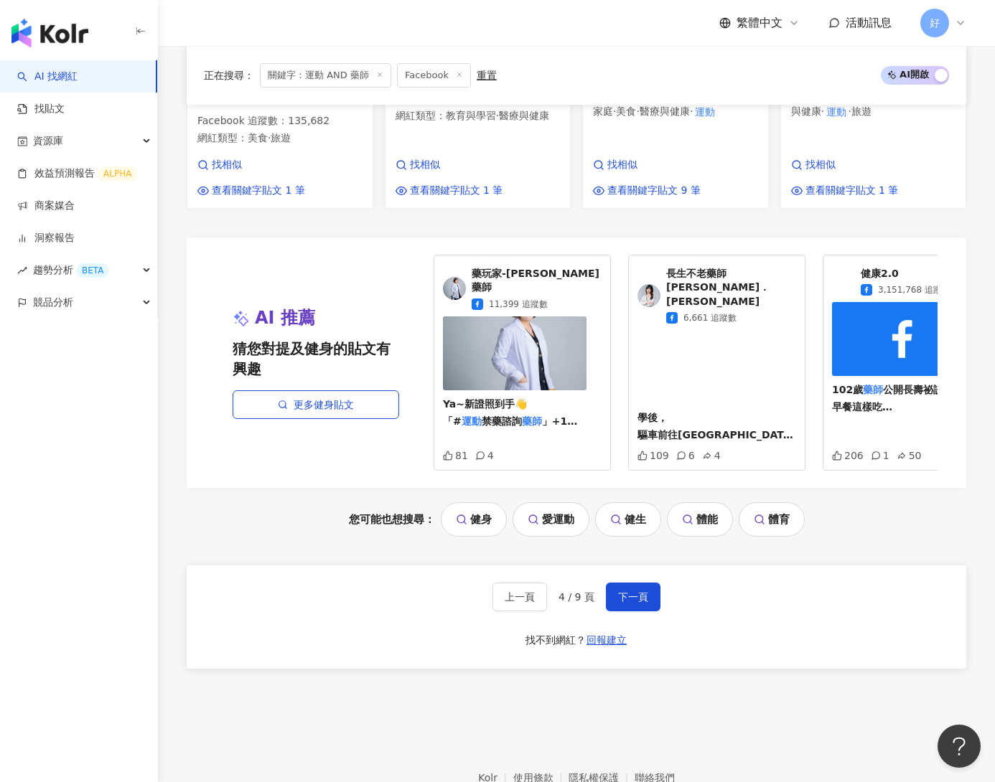
scroll to position [1206, 0]
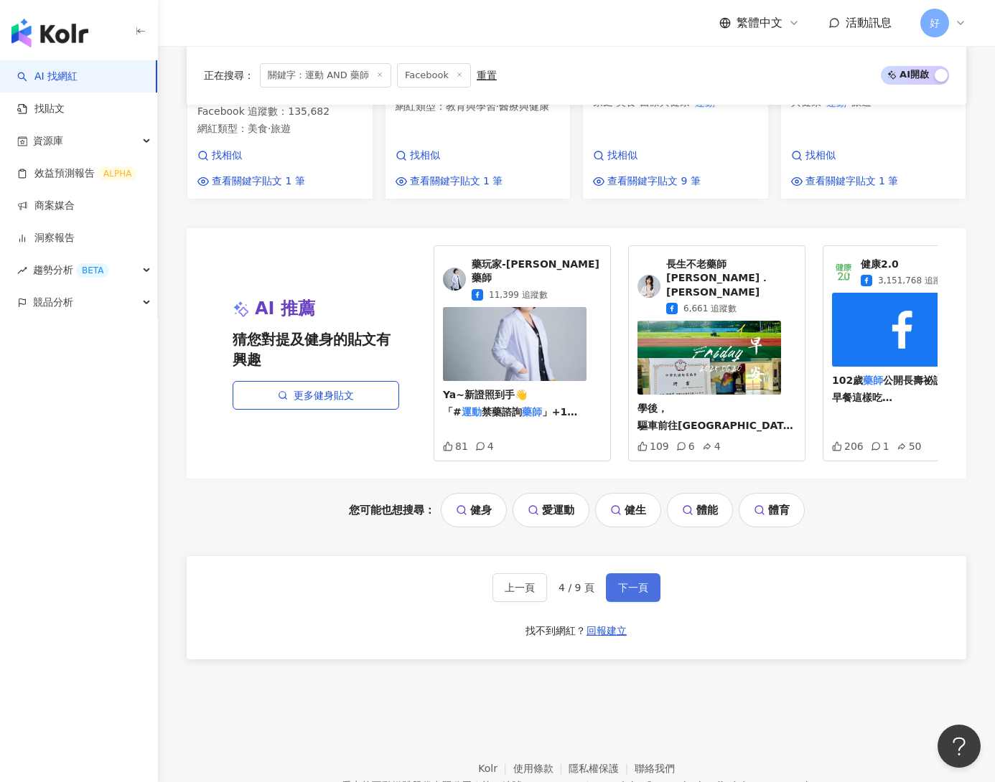
click at [621, 573] on button "下一頁" at bounding box center [633, 587] width 55 height 29
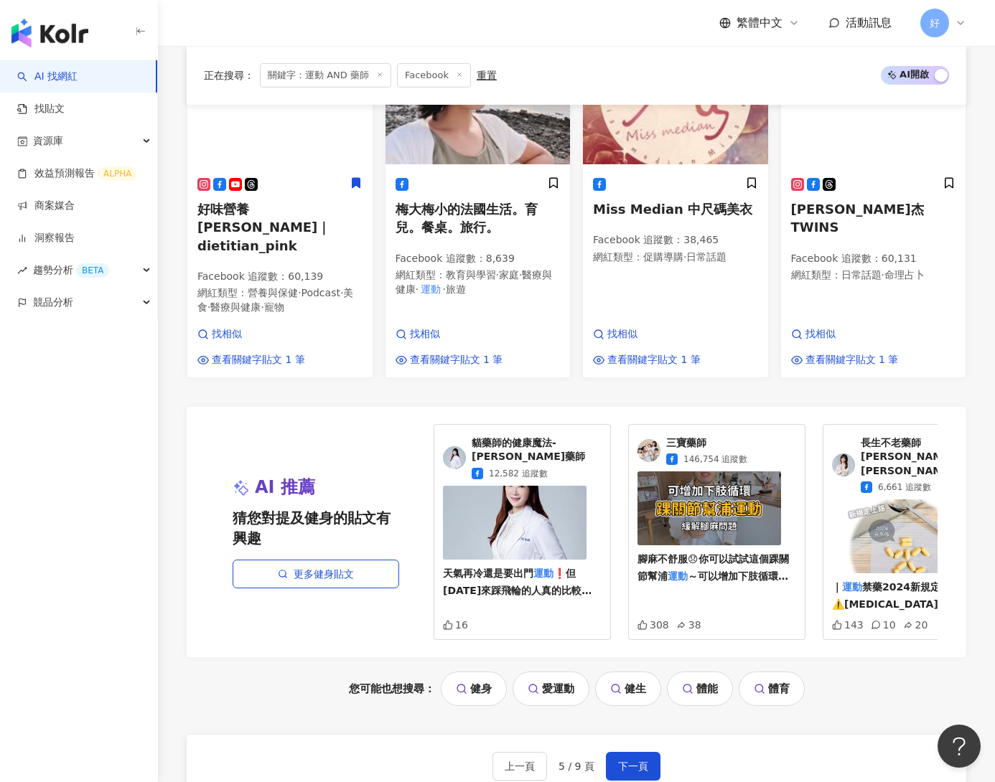
scroll to position [1040, 0]
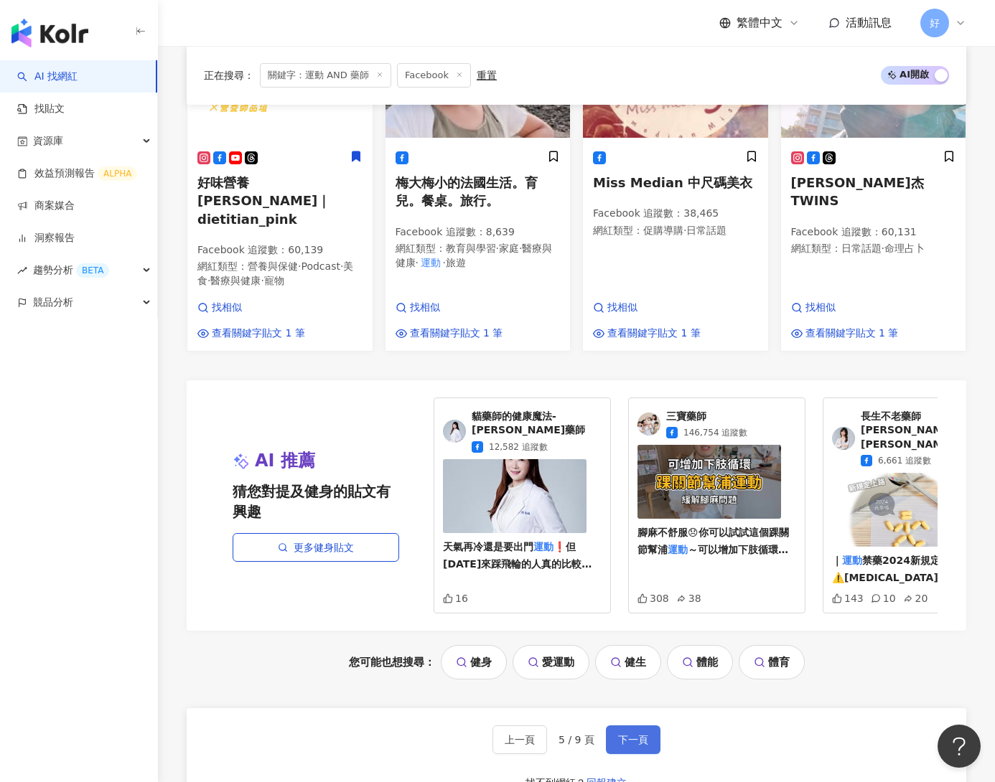
click at [635, 734] on span "下一頁" at bounding box center [633, 739] width 30 height 11
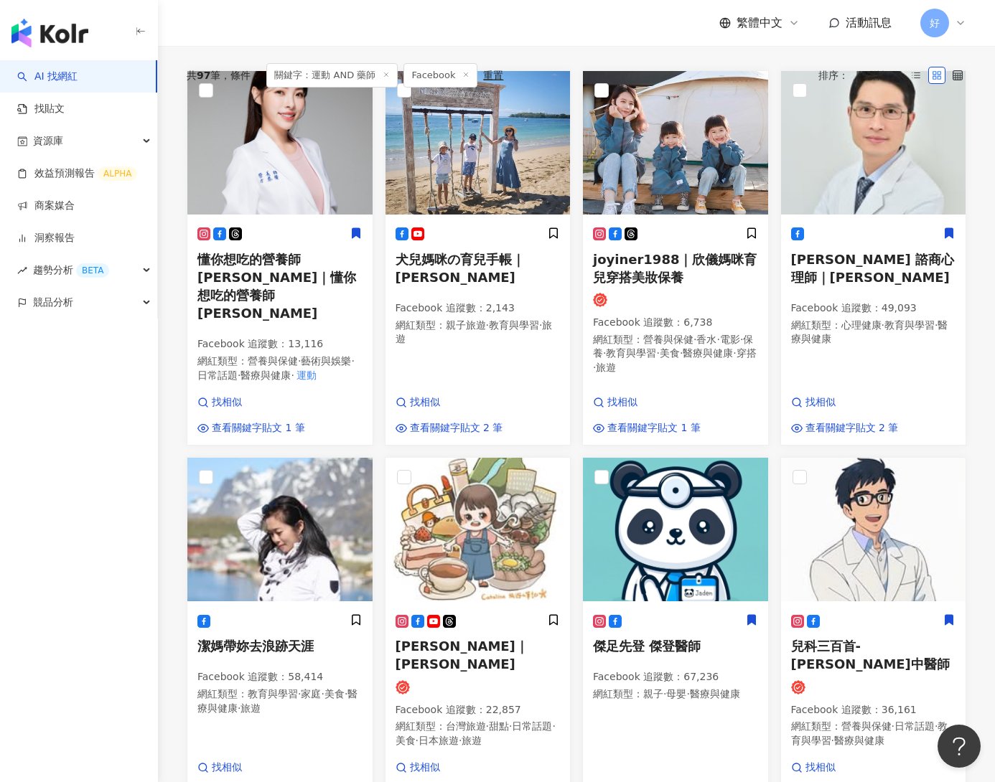
scroll to position [2, 0]
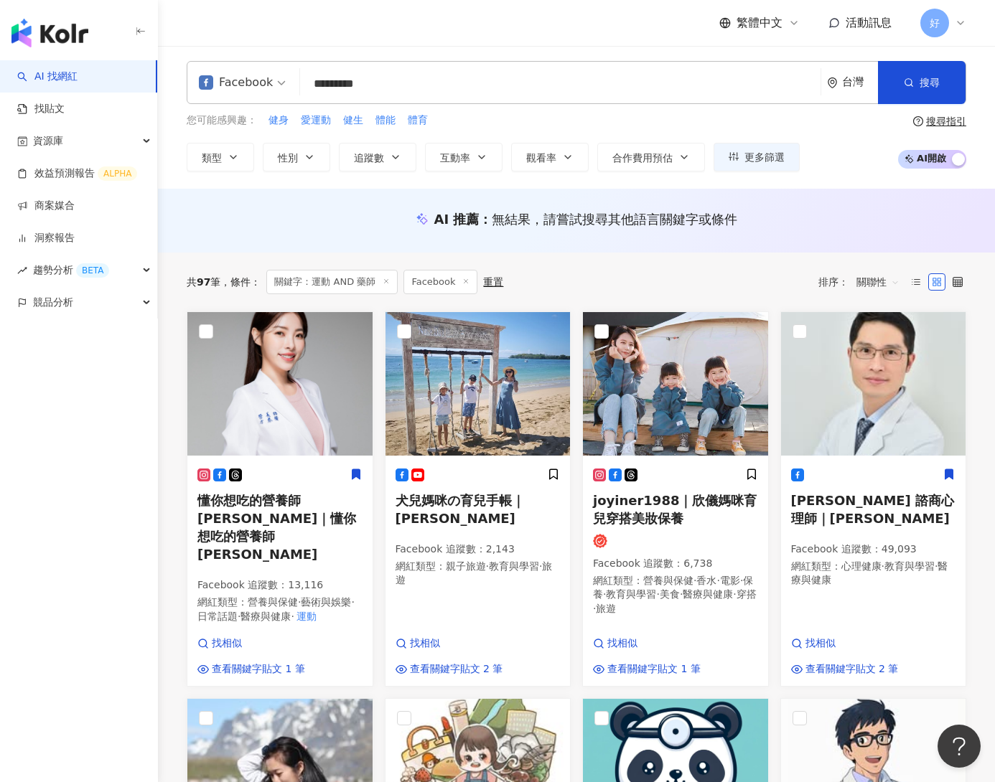
click at [345, 86] on input "*********" at bounding box center [560, 83] width 509 height 27
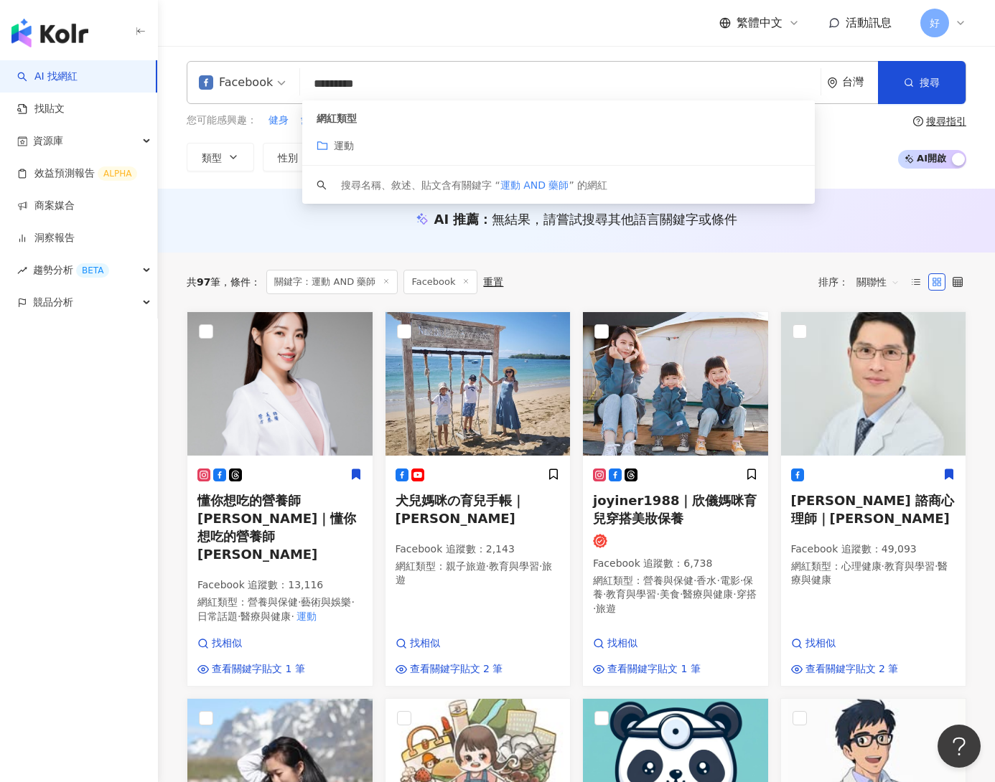
drag, startPoint x: 367, startPoint y: 85, endPoint x: 546, endPoint y: 85, distance: 178.7
click at [546, 85] on input "*********" at bounding box center [560, 83] width 509 height 27
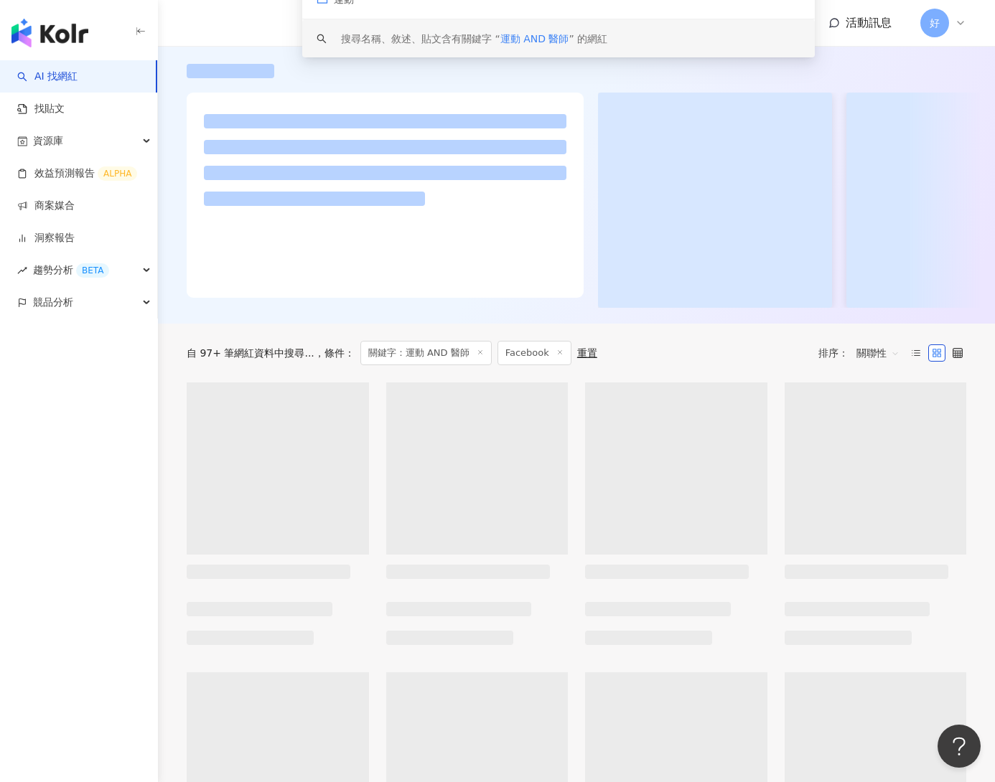
scroll to position [149, 0]
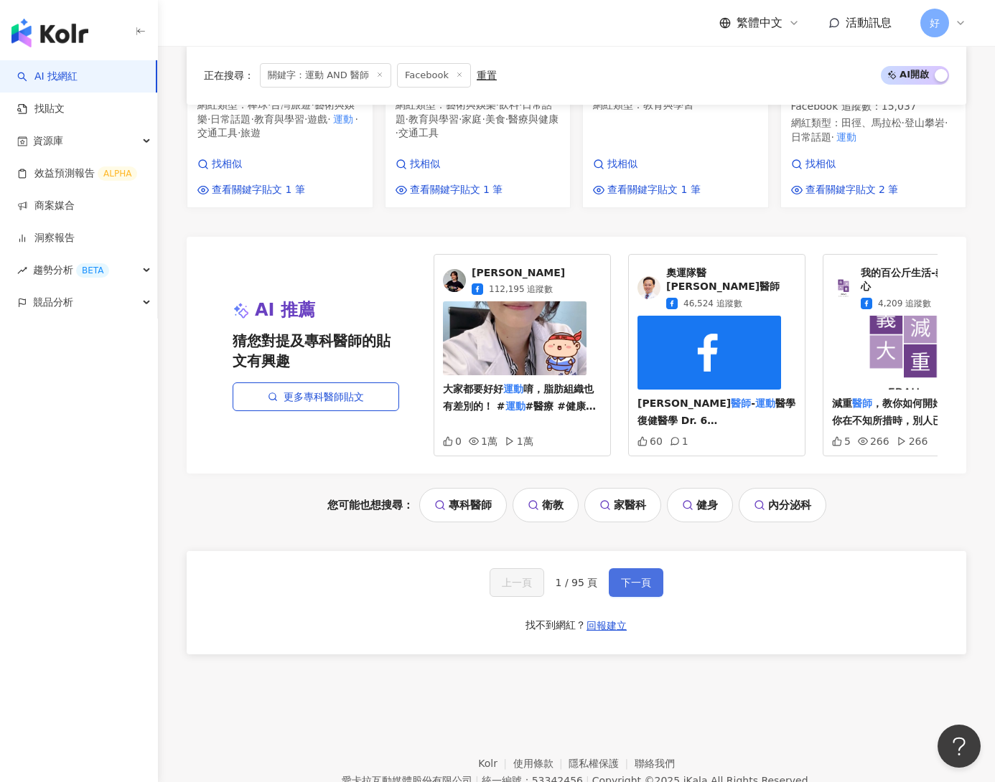
type input "*********"
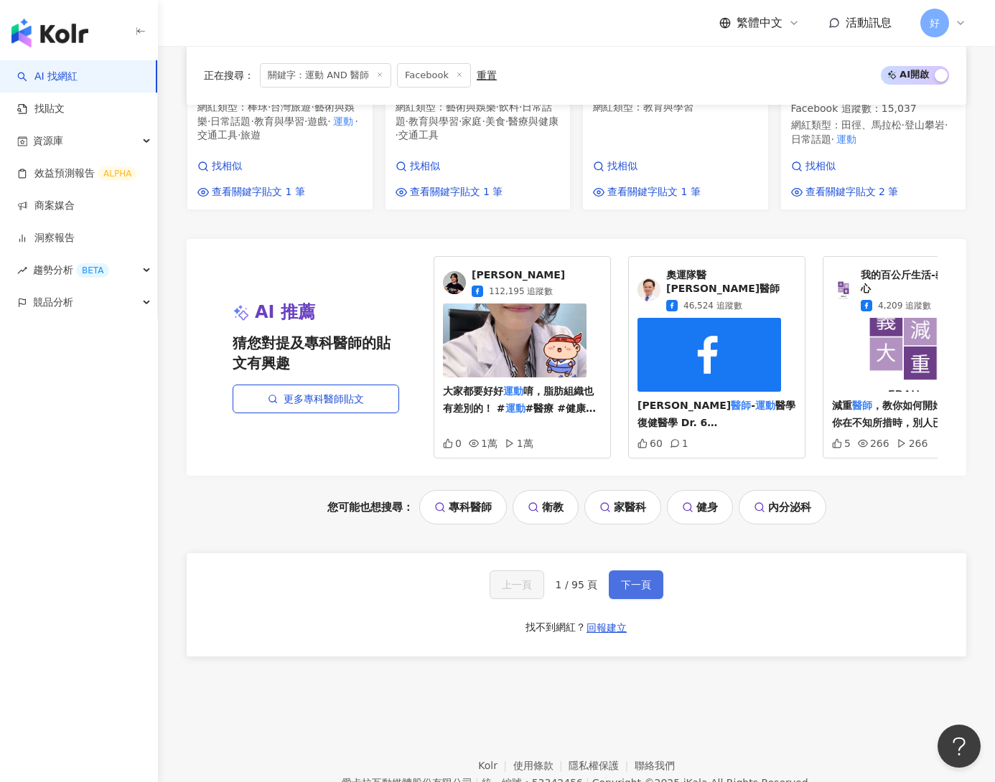
click at [631, 570] on button "下一頁" at bounding box center [636, 584] width 55 height 29
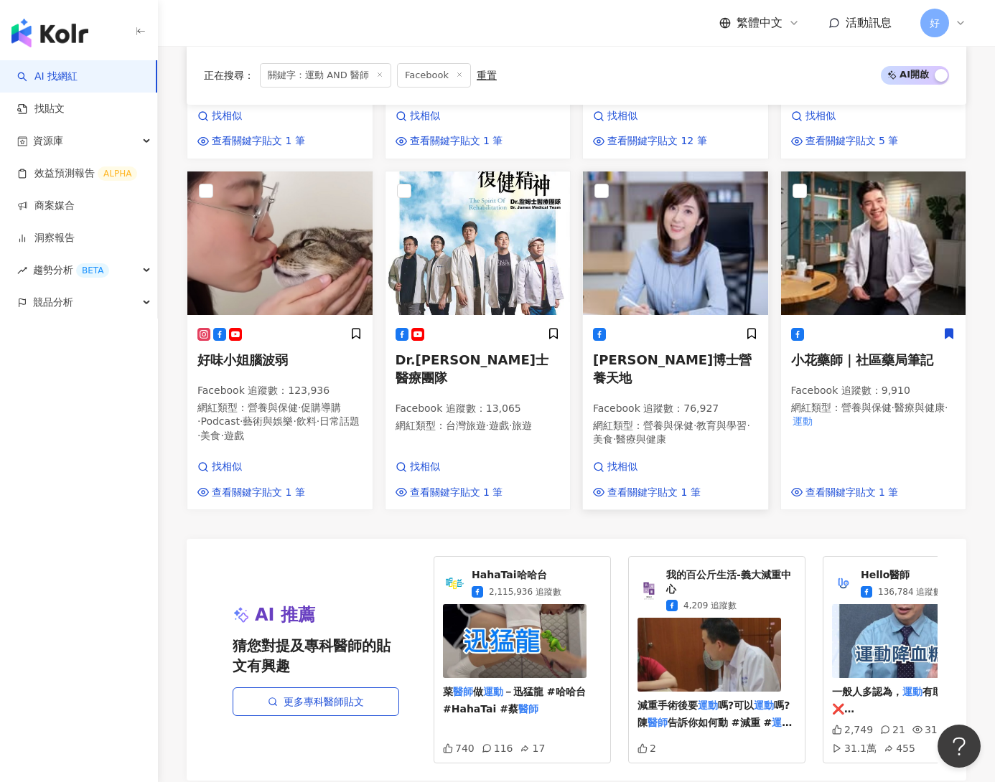
scroll to position [1364, 0]
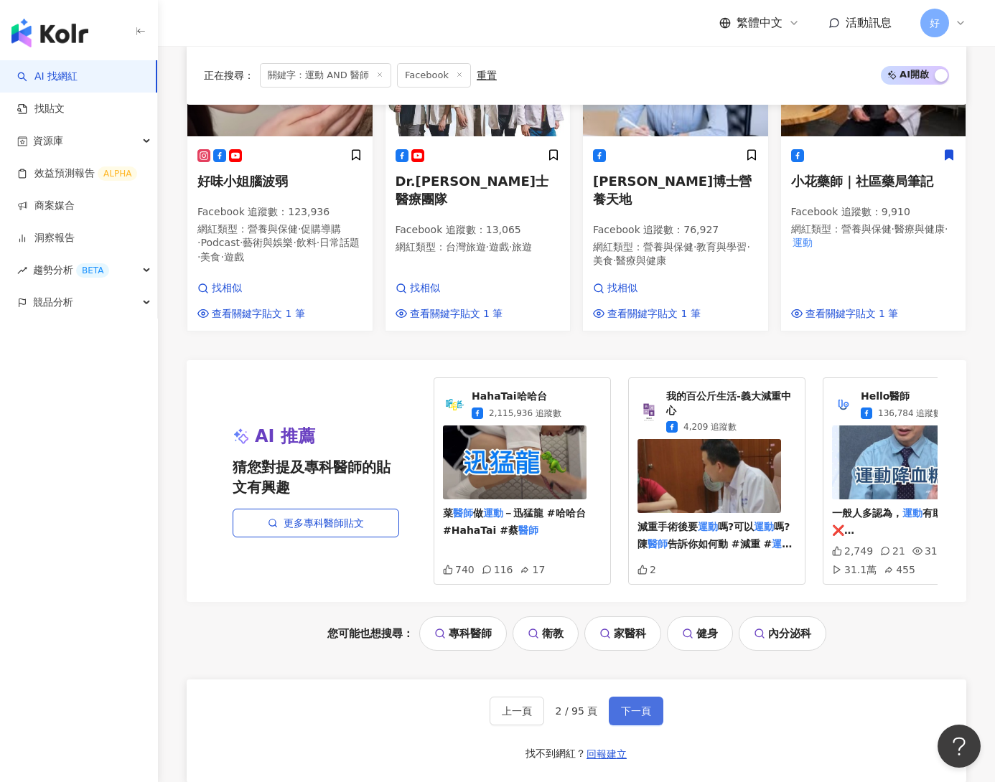
click at [630, 705] on span "下一頁" at bounding box center [636, 710] width 30 height 11
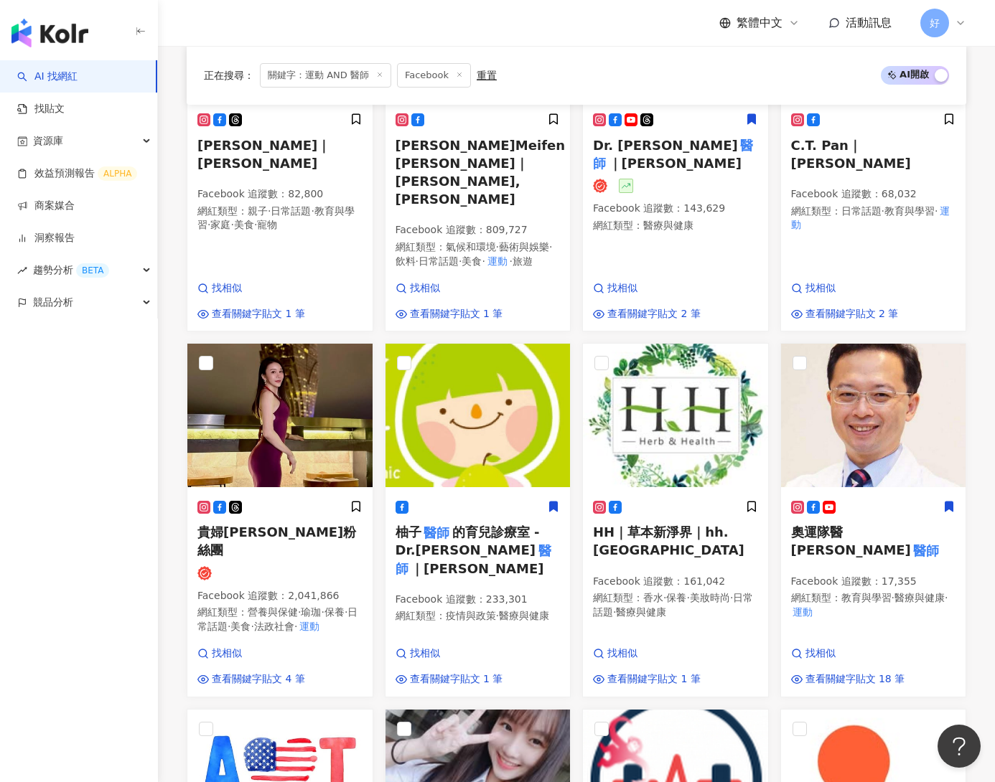
scroll to position [637, 0]
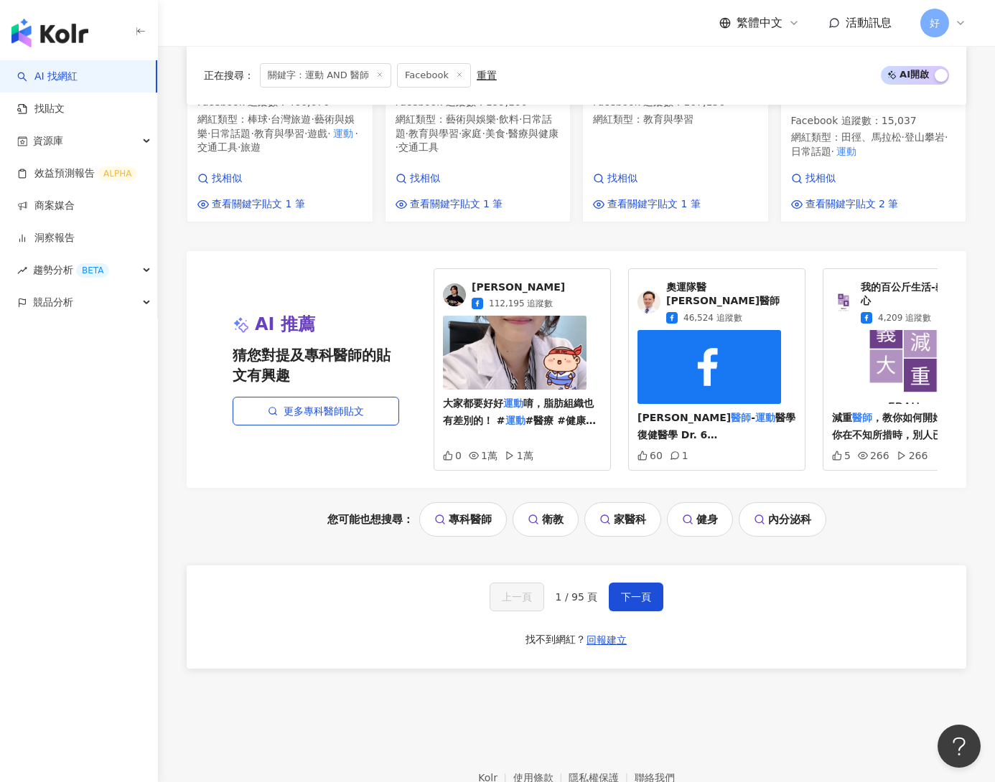
scroll to position [1514, 0]
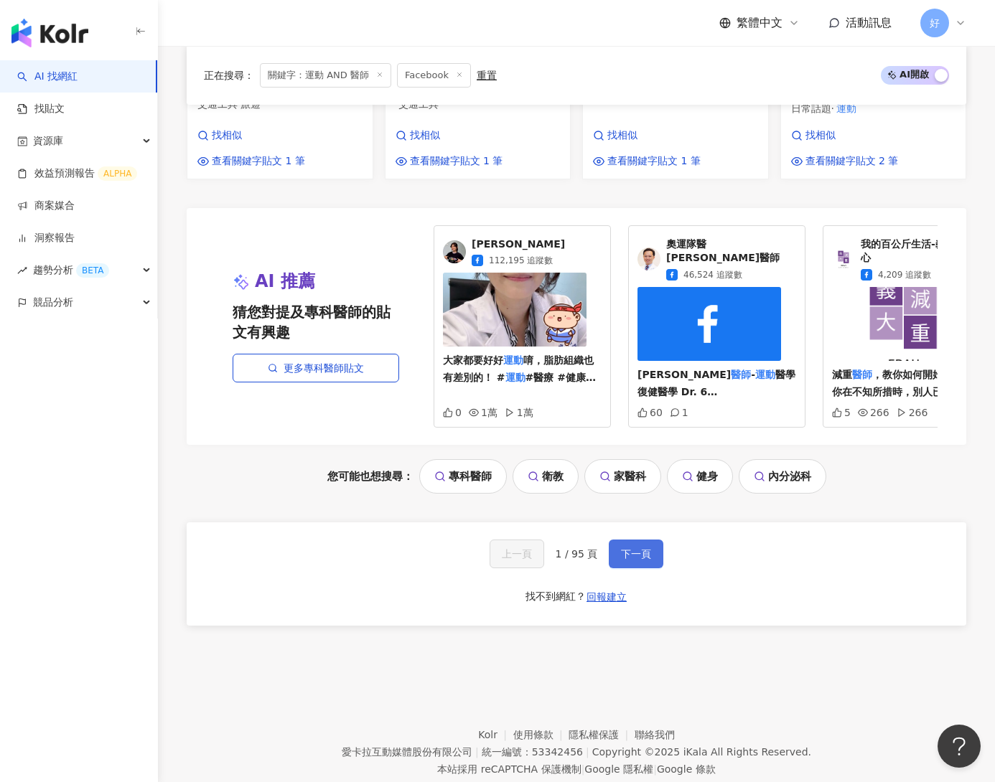
click at [624, 548] on span "下一頁" at bounding box center [636, 553] width 30 height 11
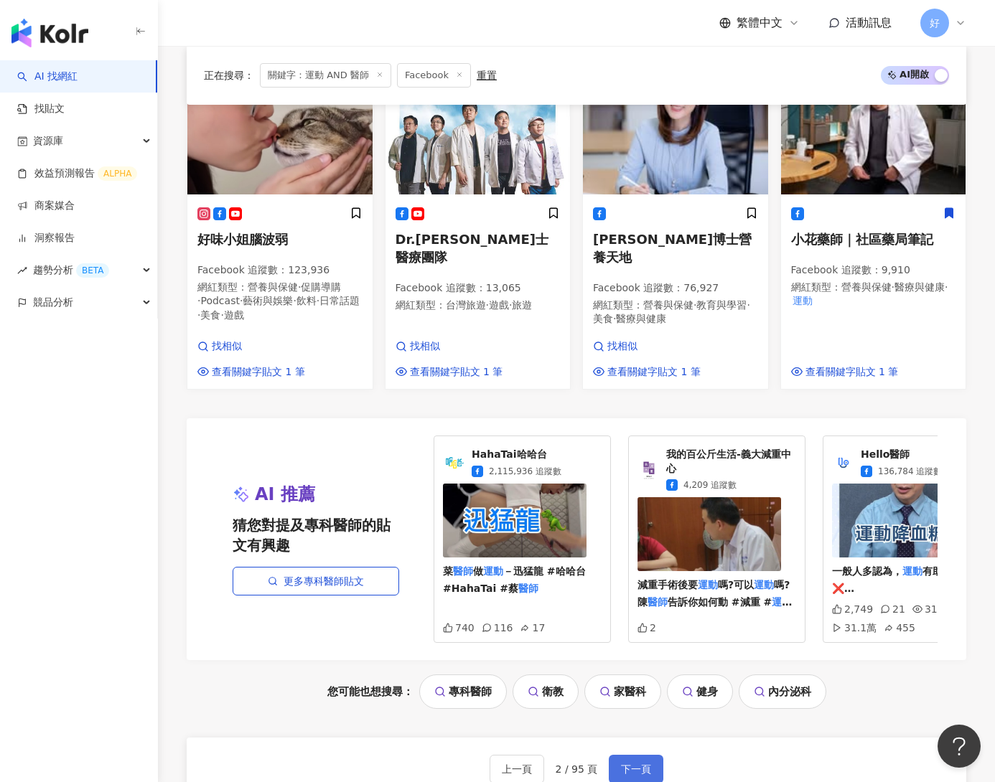
scroll to position [1516, 0]
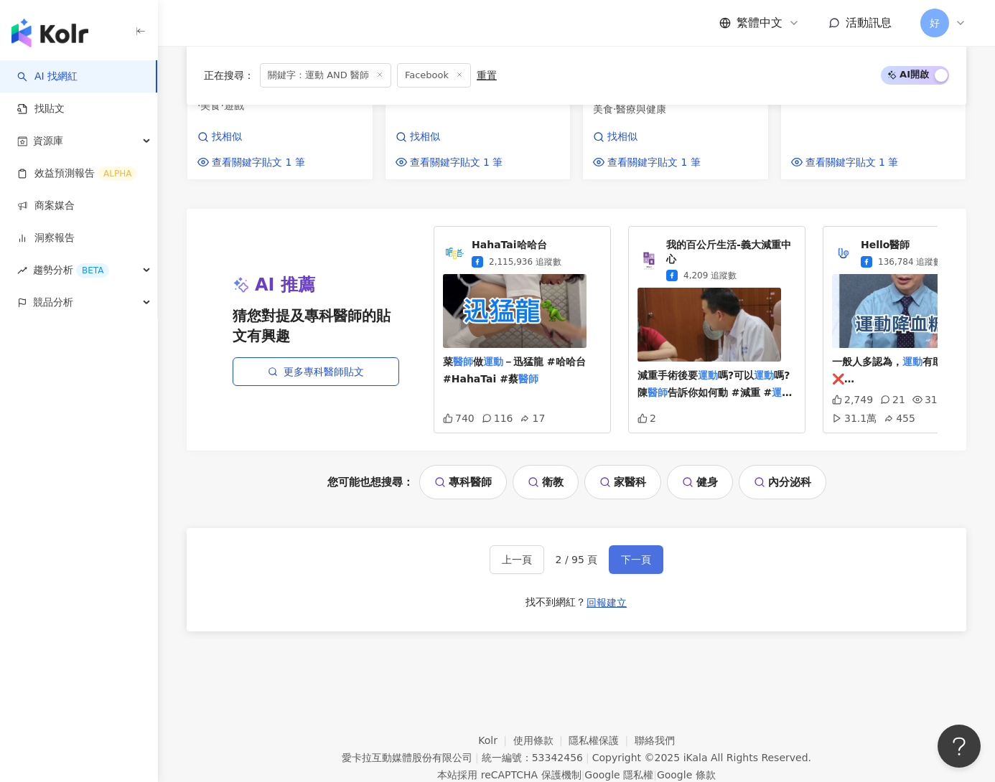
click at [624, 554] on span "下一頁" at bounding box center [636, 559] width 30 height 11
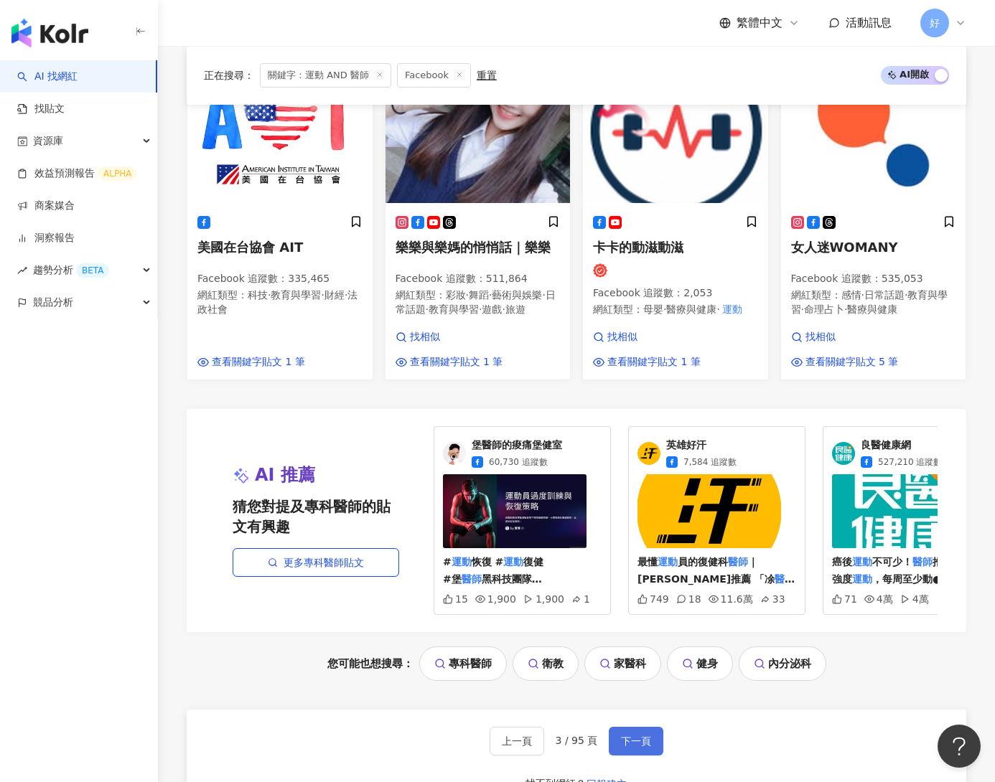
scroll to position [1458, 0]
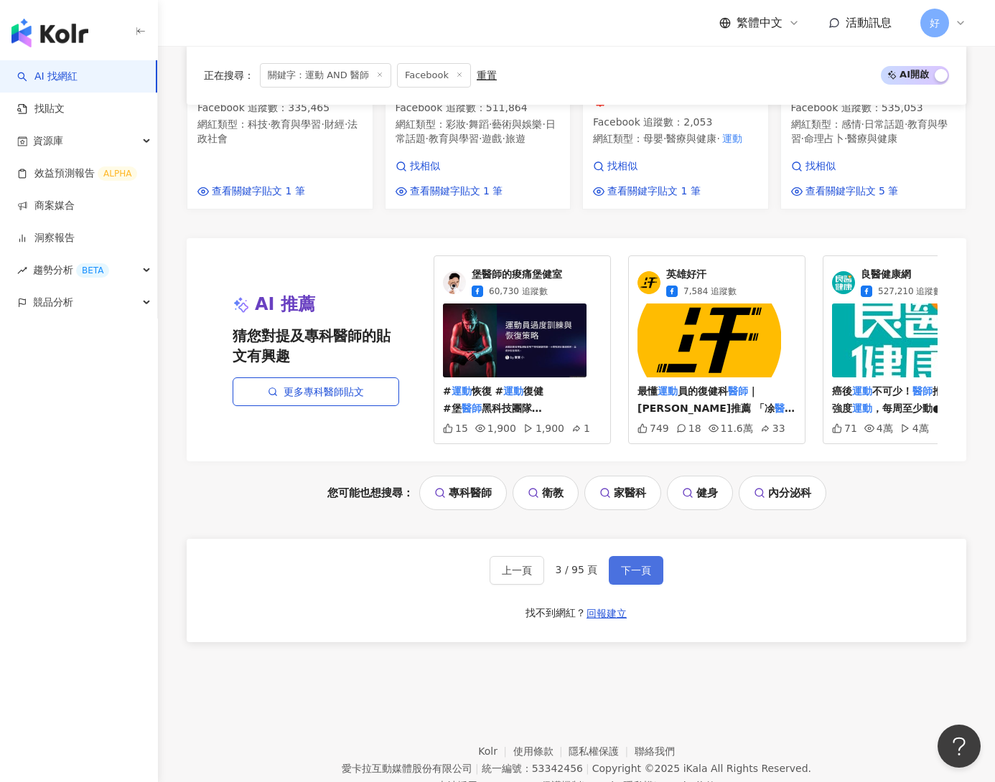
click at [624, 565] on span "下一頁" at bounding box center [636, 570] width 30 height 11
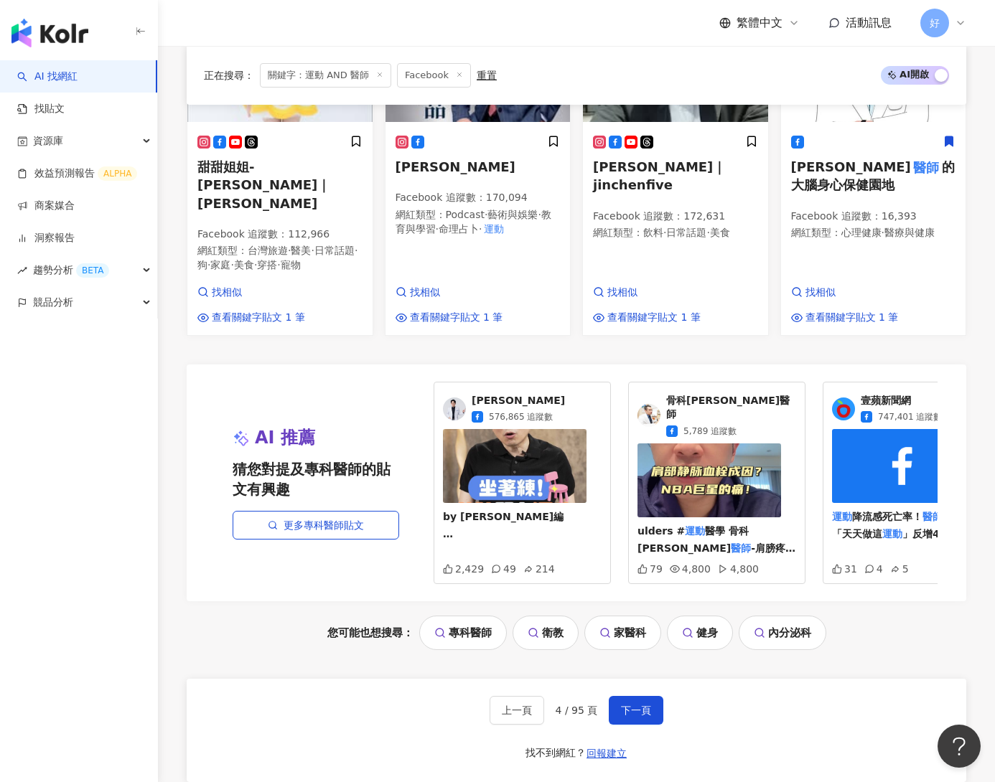
scroll to position [1357, 0]
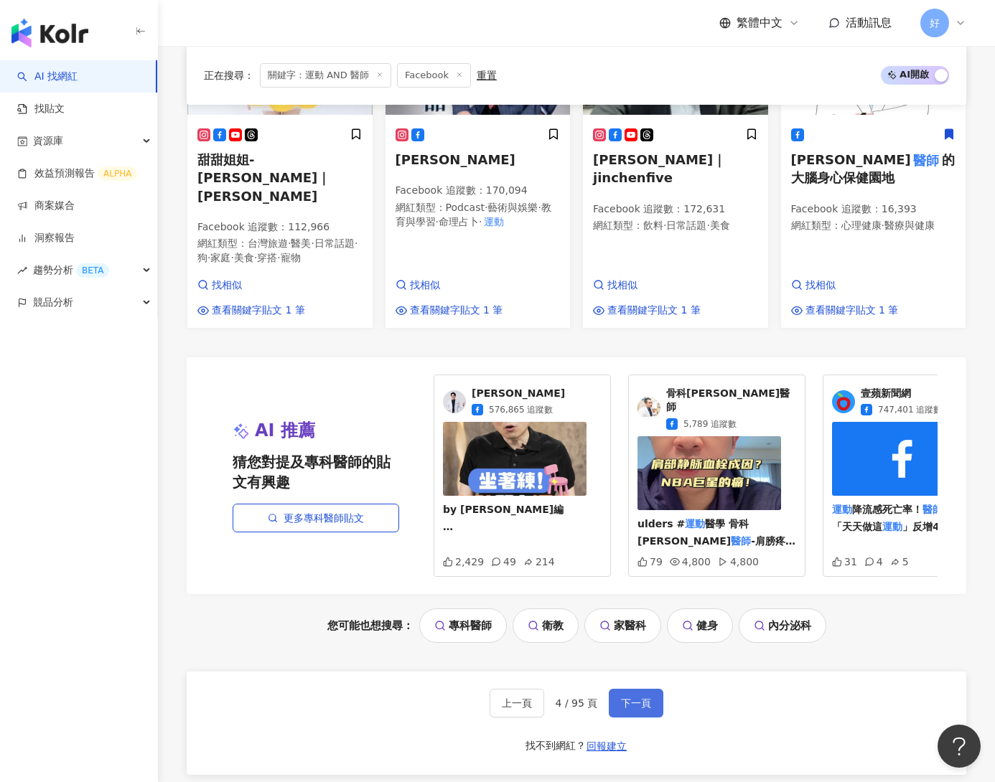
click at [635, 698] on span "下一頁" at bounding box center [636, 703] width 30 height 11
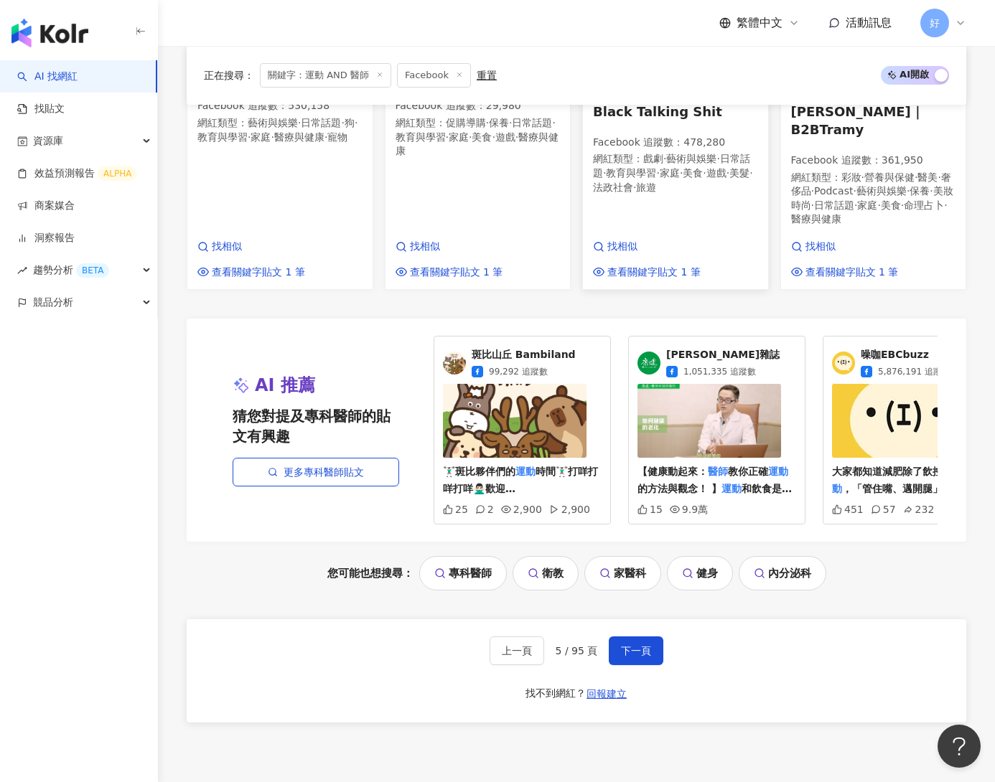
scroll to position [1431, 0]
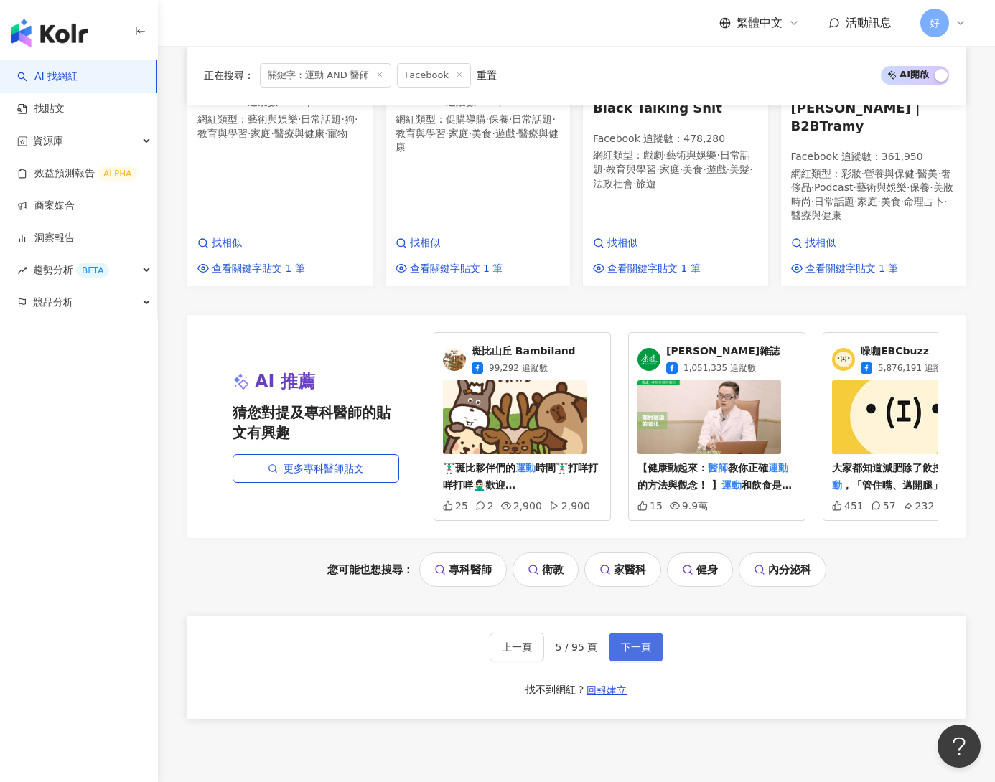
click at [637, 633] on button "下一頁" at bounding box center [636, 647] width 55 height 29
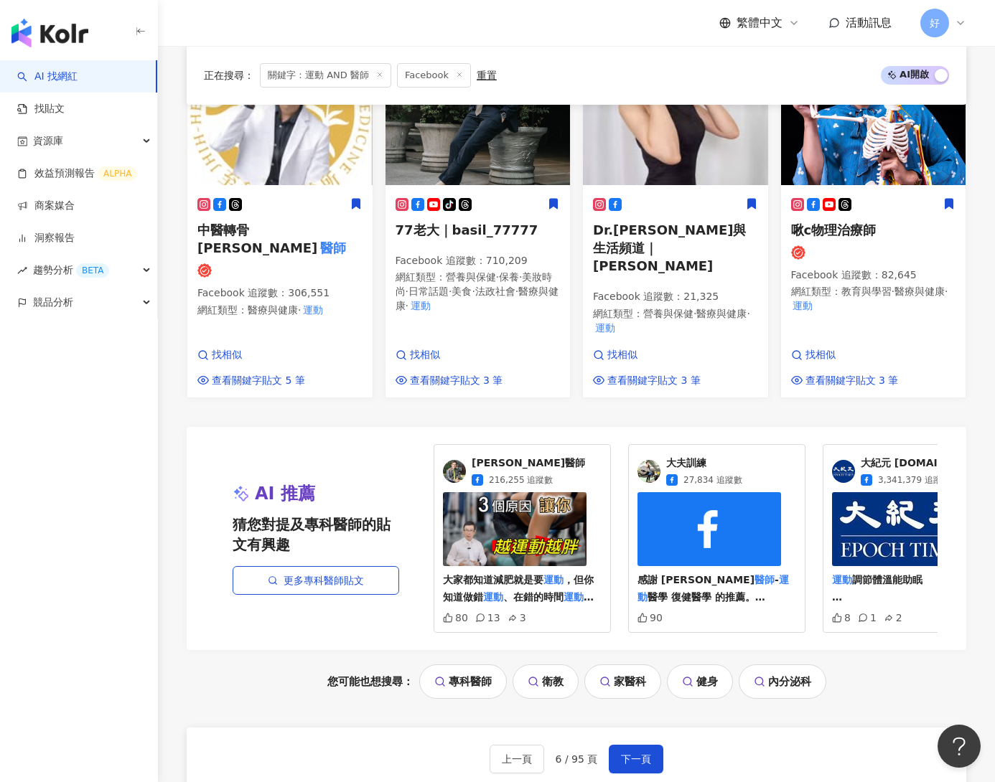
scroll to position [1368, 0]
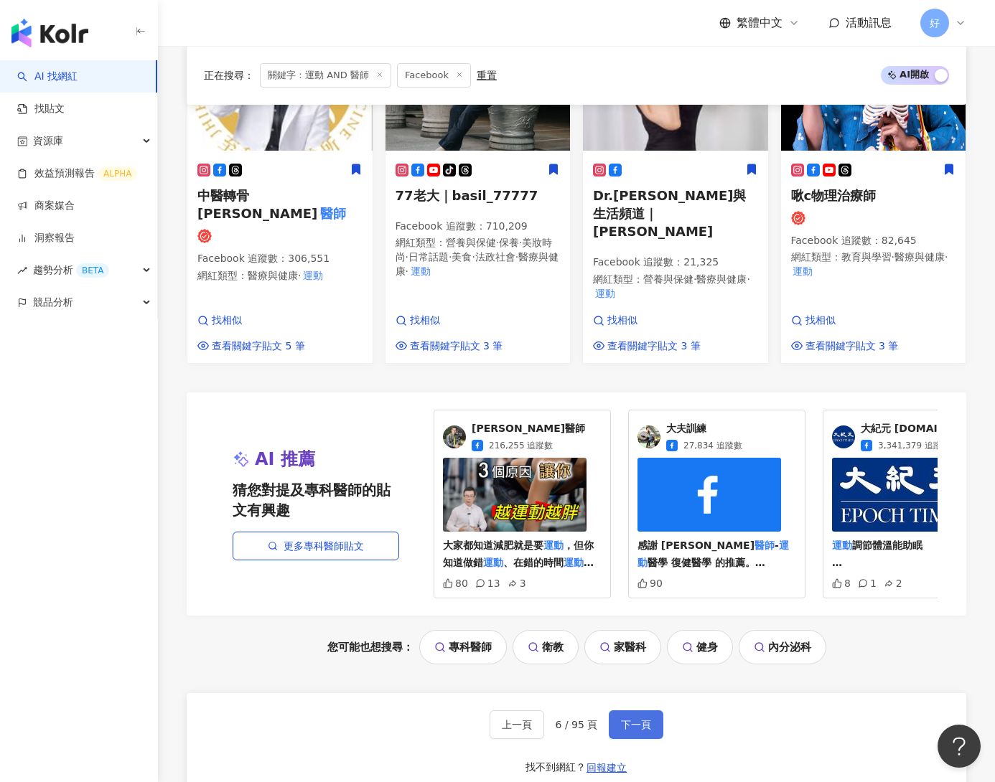
click at [629, 710] on button "下一頁" at bounding box center [636, 724] width 55 height 29
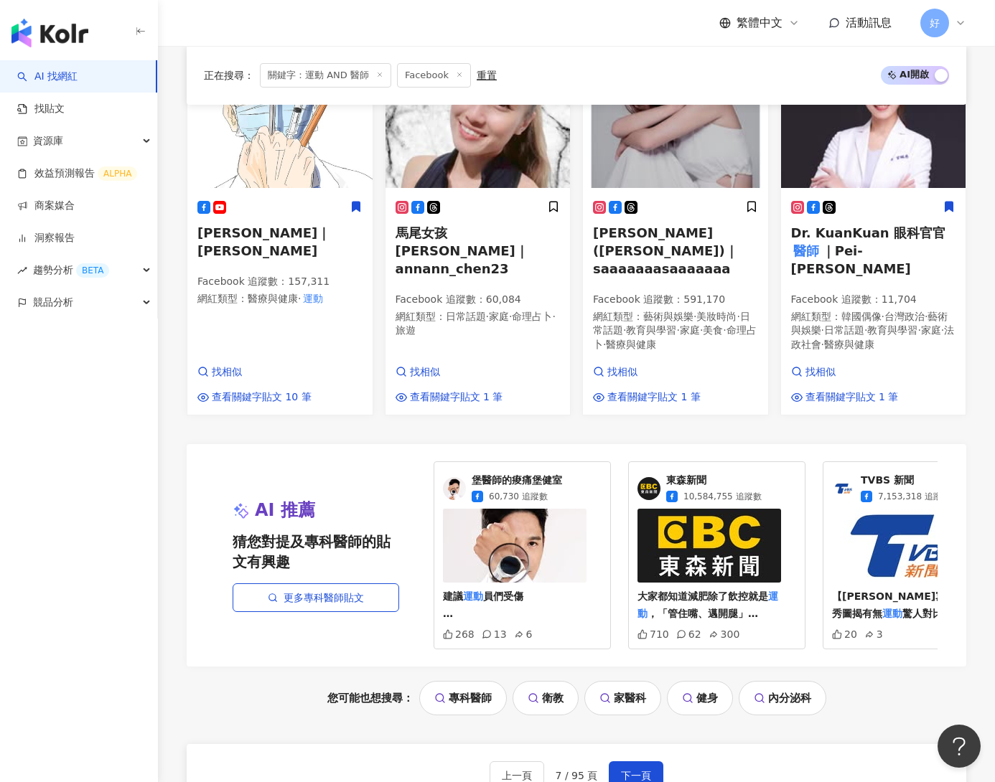
scroll to position [1267, 0]
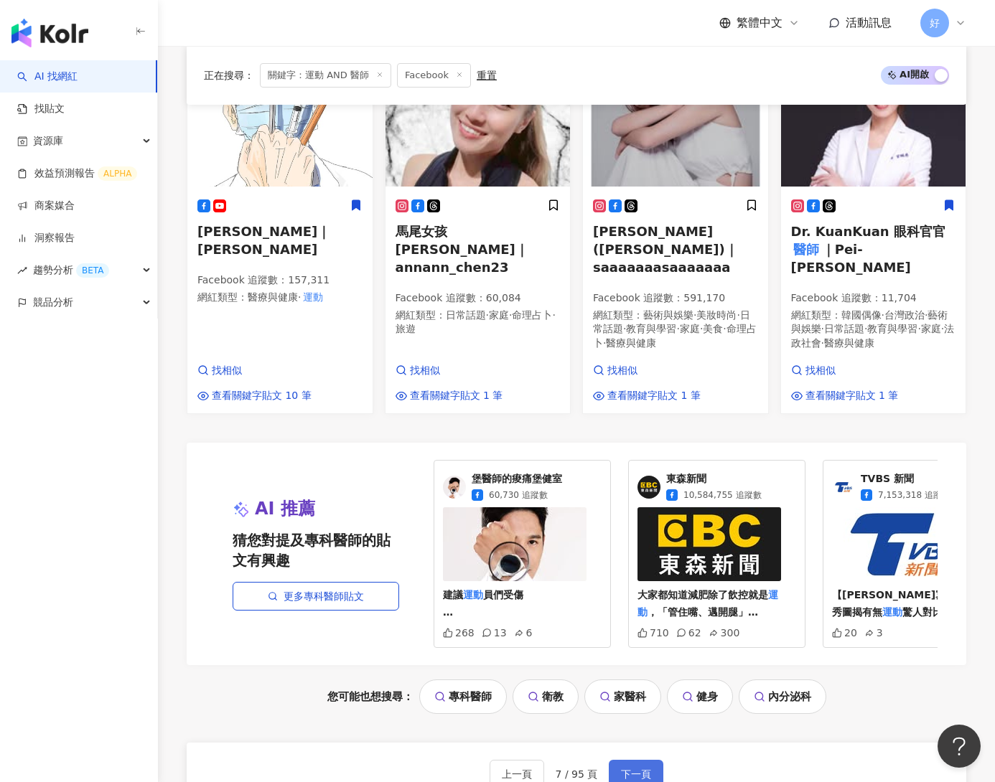
click at [624, 760] on button "下一頁" at bounding box center [636, 774] width 55 height 29
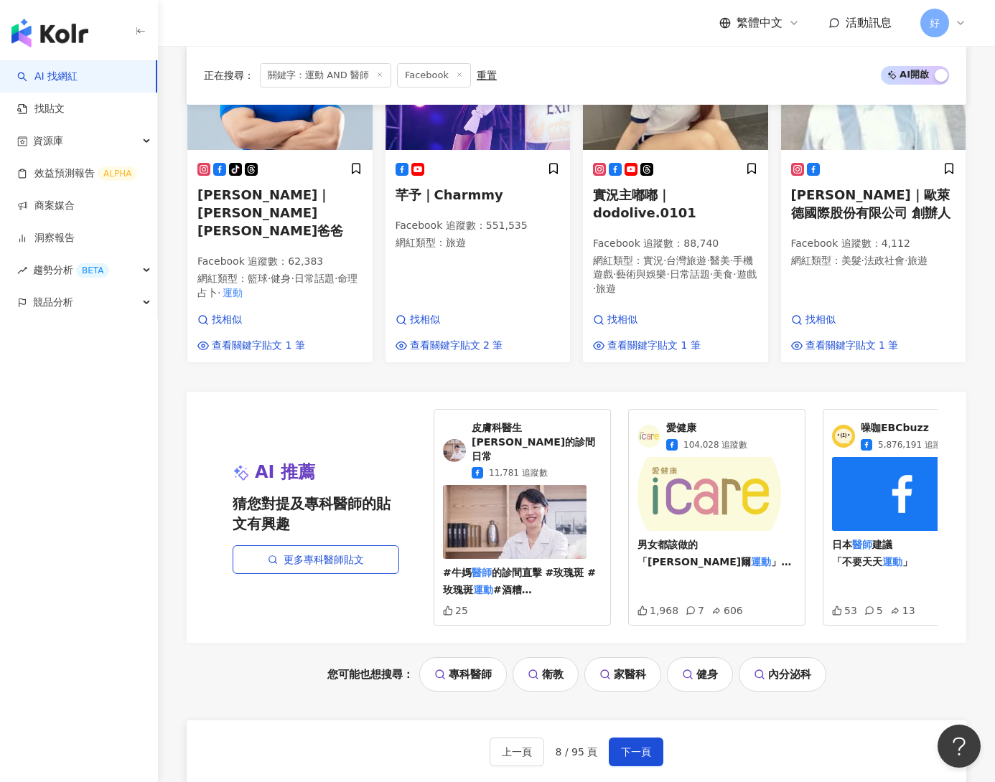
scroll to position [1470, 0]
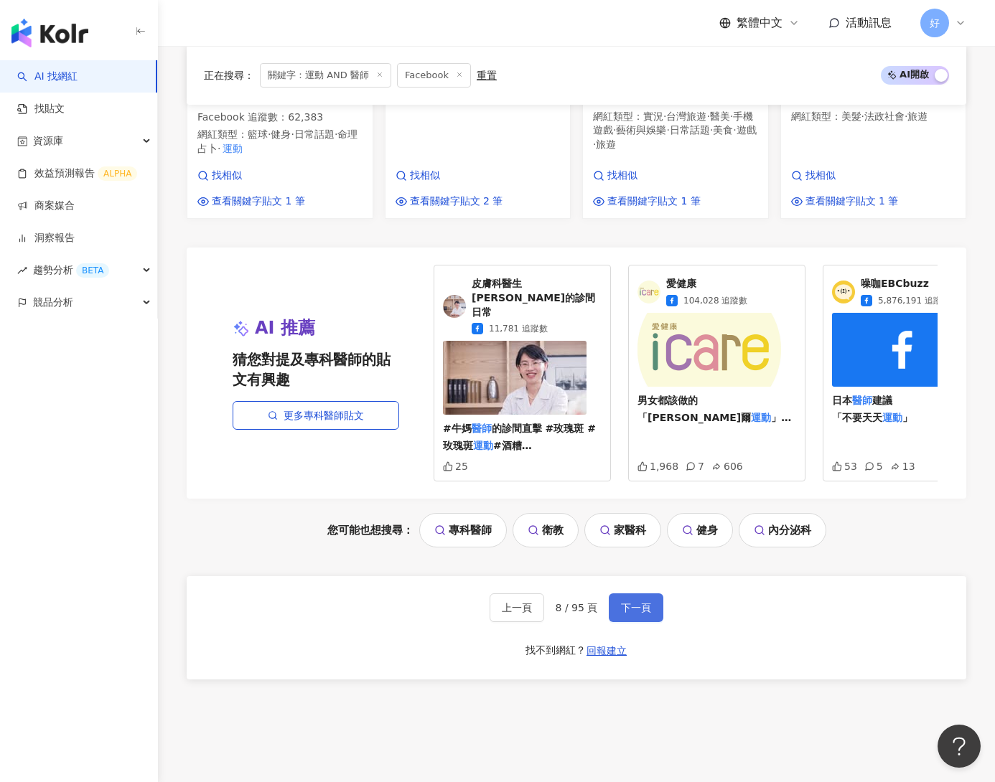
click at [623, 602] on span "下一頁" at bounding box center [636, 607] width 30 height 11
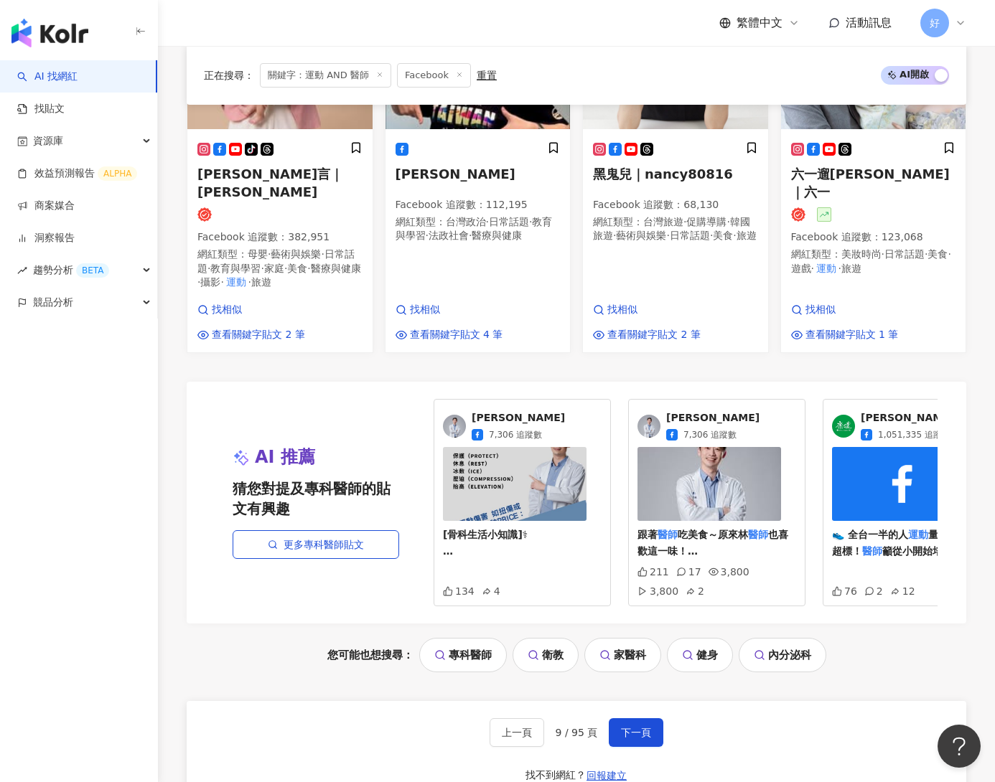
scroll to position [1348, 0]
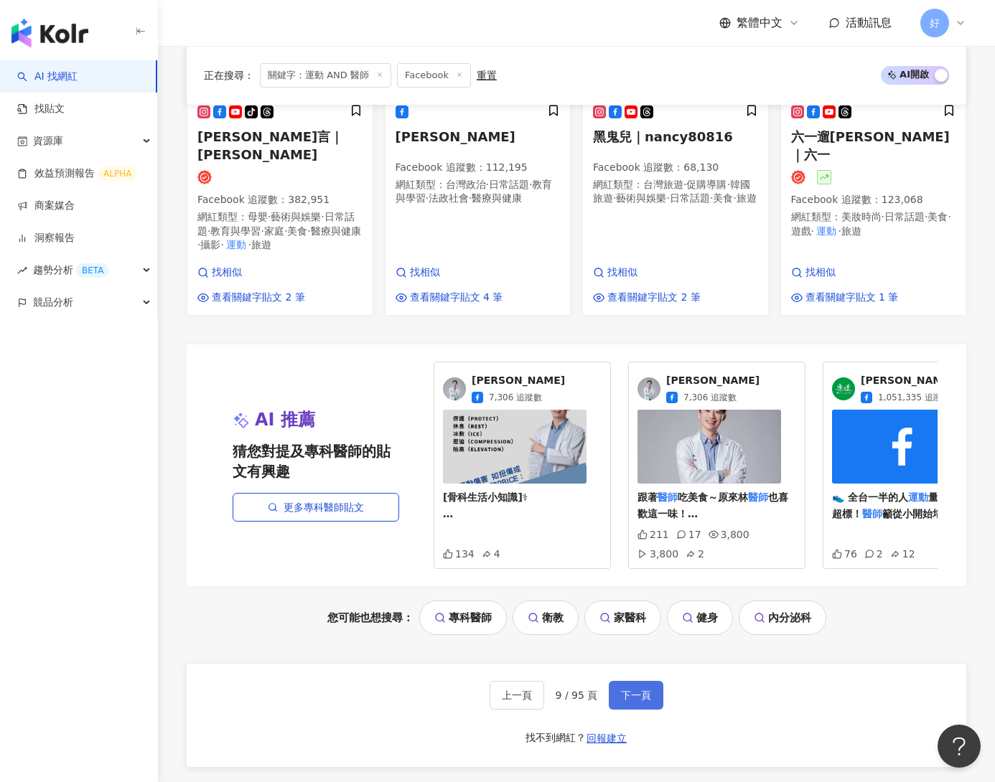
click at [632, 690] on span "下一頁" at bounding box center [636, 695] width 30 height 11
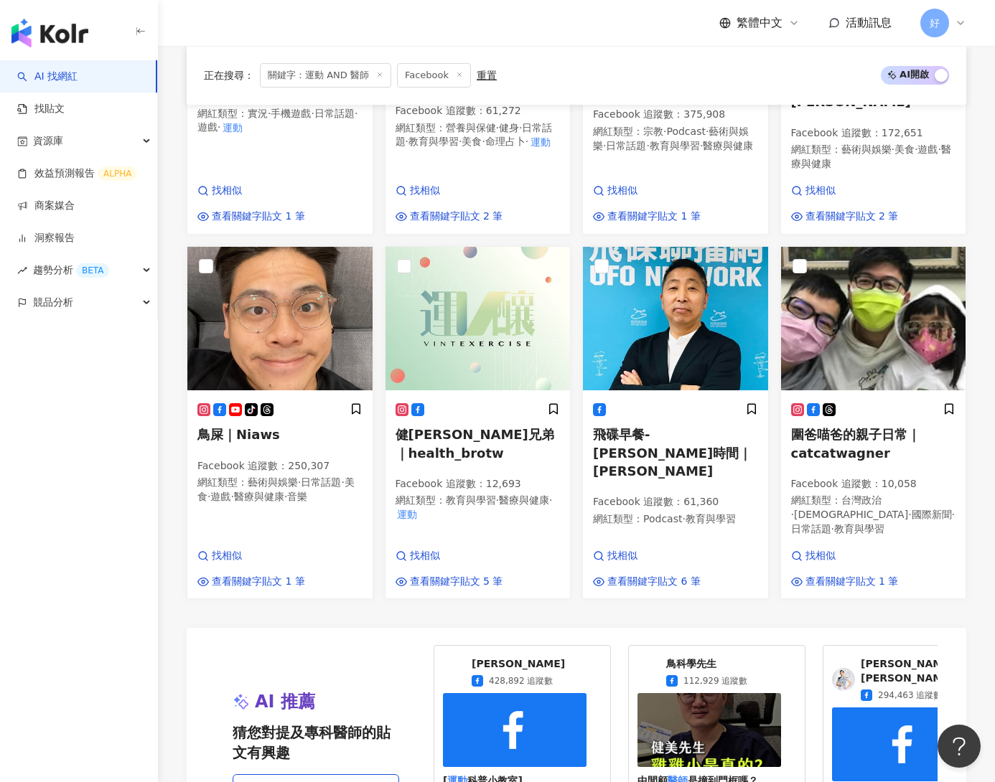
scroll to position [1331, 0]
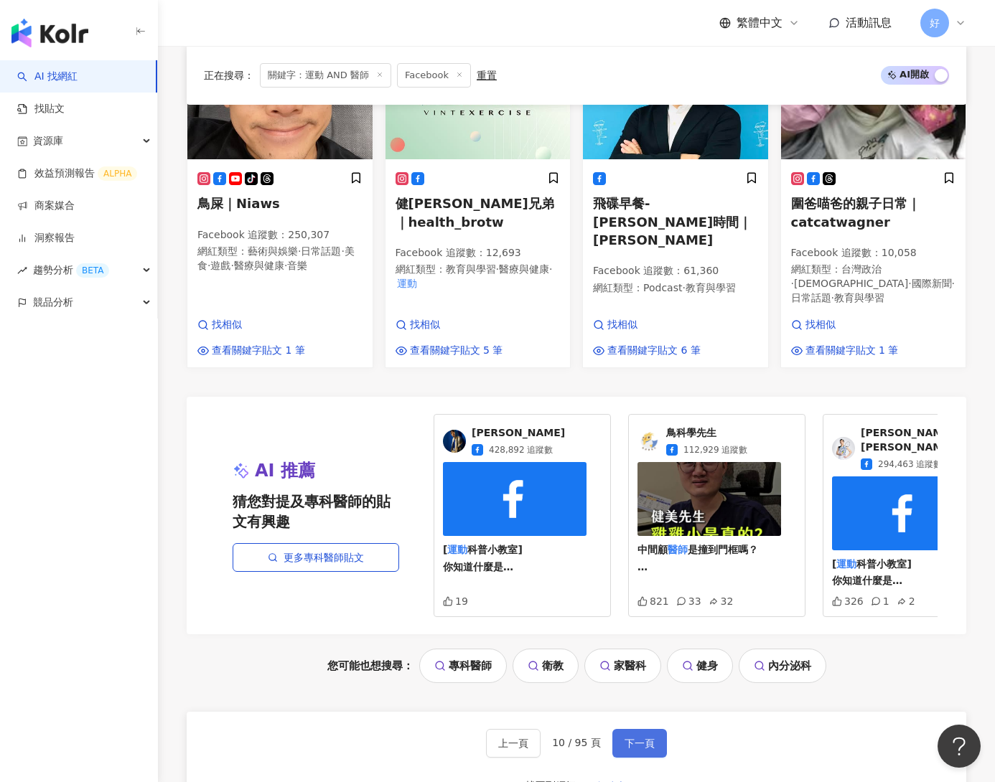
click at [629, 729] on button "下一頁" at bounding box center [639, 743] width 55 height 29
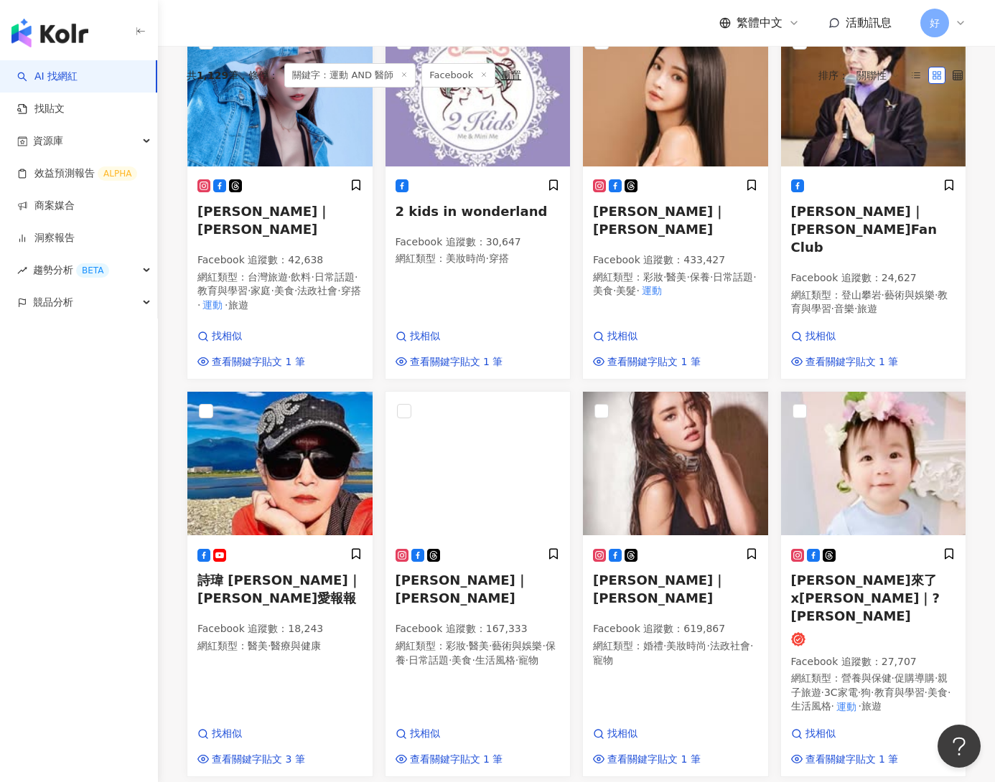
scroll to position [1521, 0]
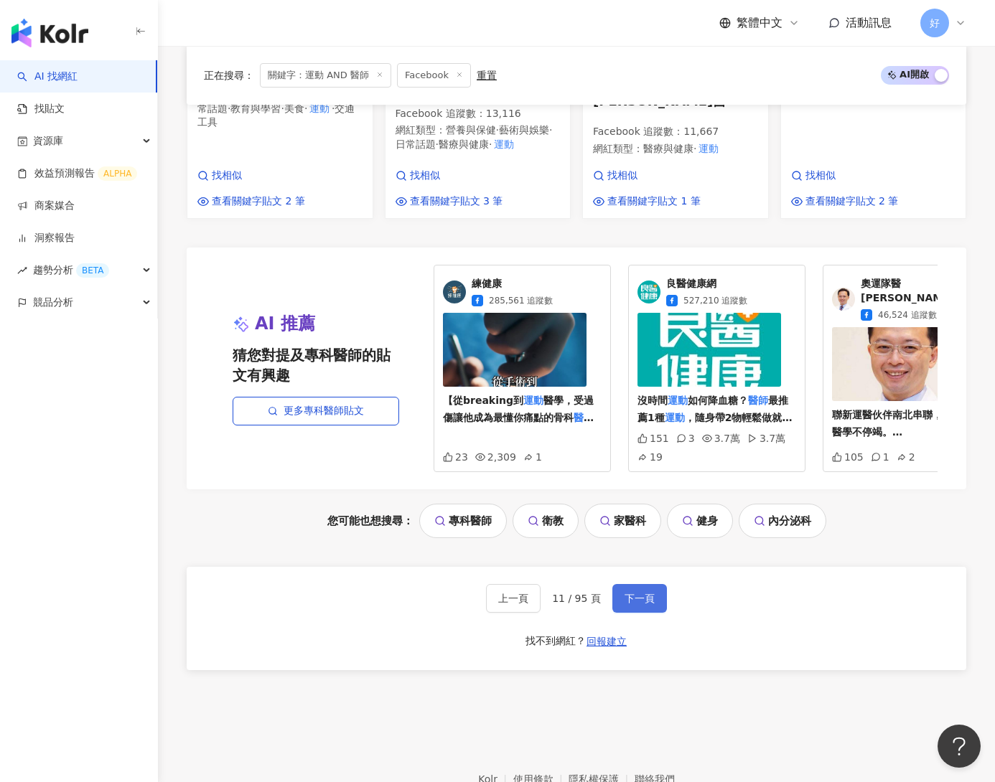
click at [637, 584] on button "下一頁" at bounding box center [639, 598] width 55 height 29
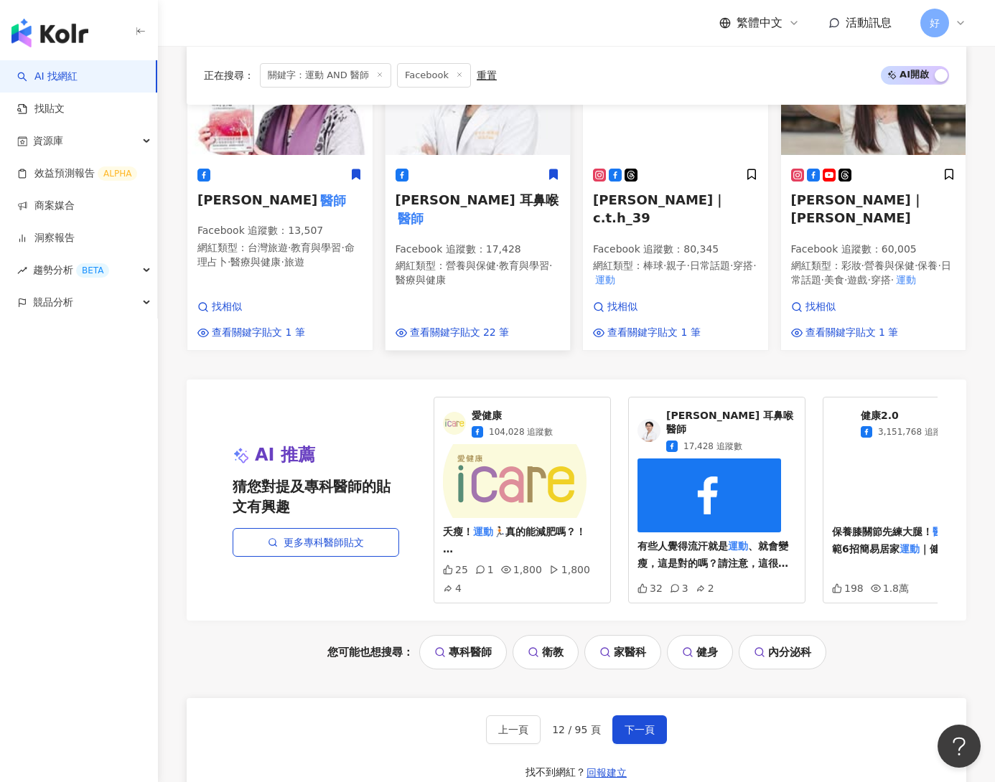
scroll to position [1507, 0]
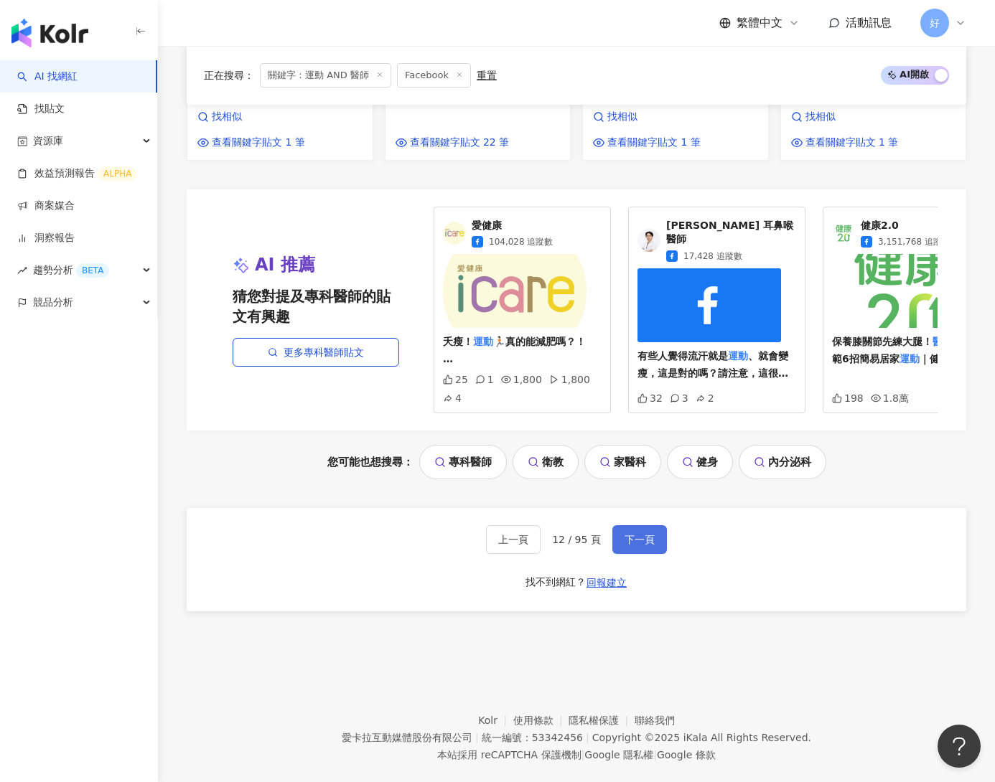
click at [633, 525] on button "下一頁" at bounding box center [639, 539] width 55 height 29
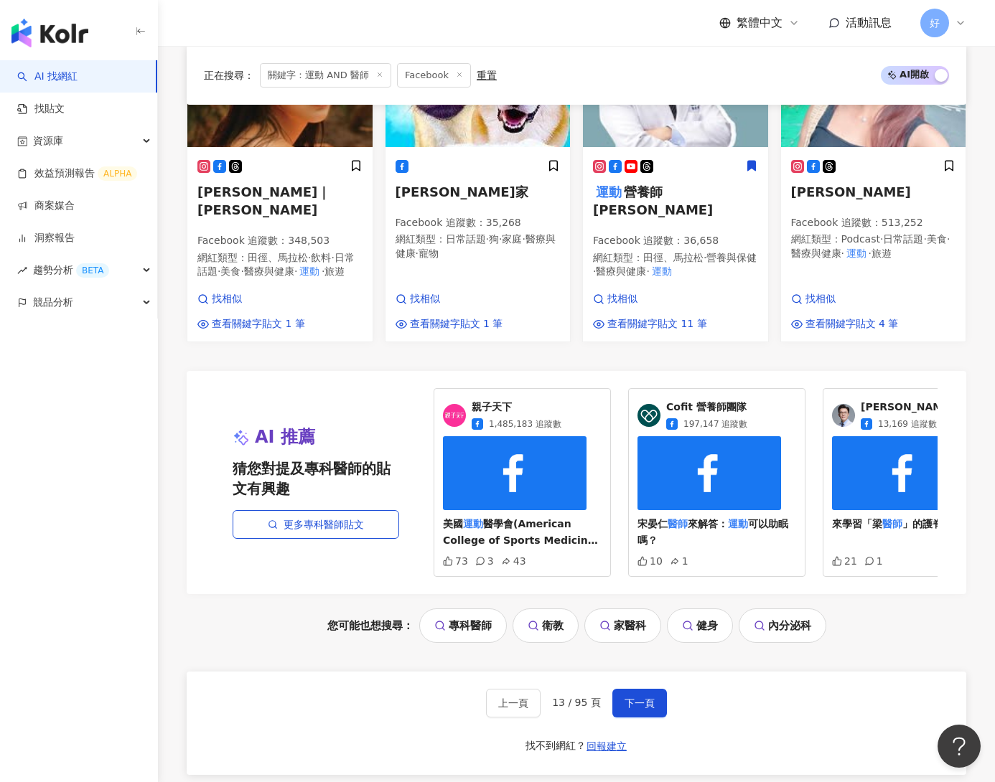
scroll to position [1307, 0]
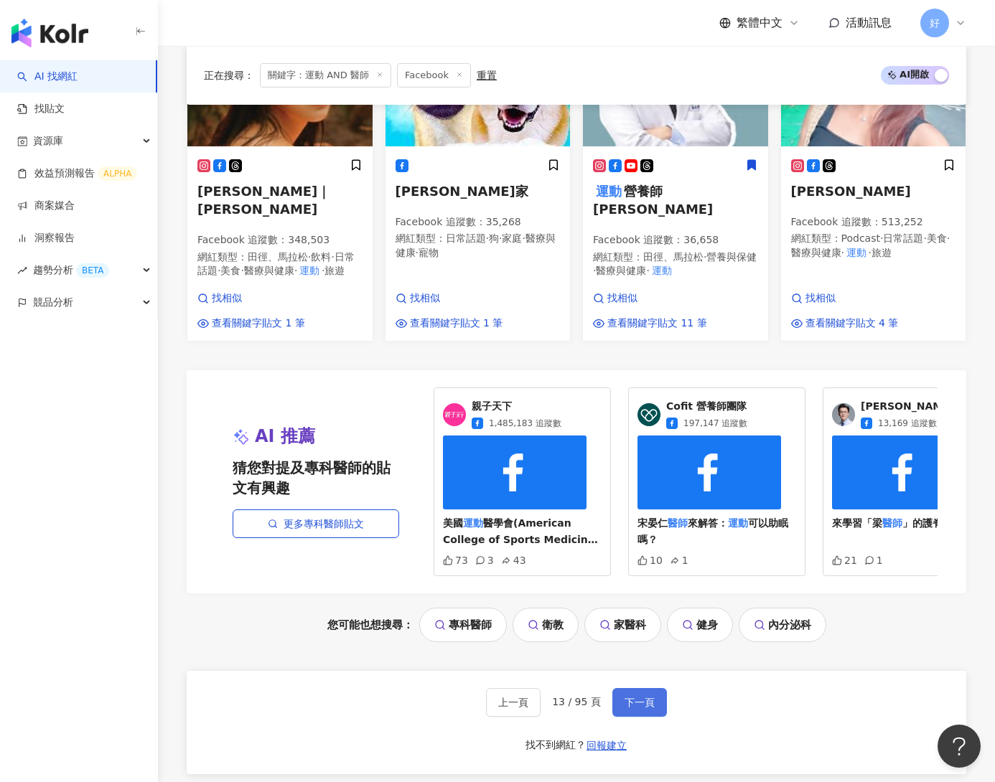
click at [621, 692] on button "下一頁" at bounding box center [639, 702] width 55 height 29
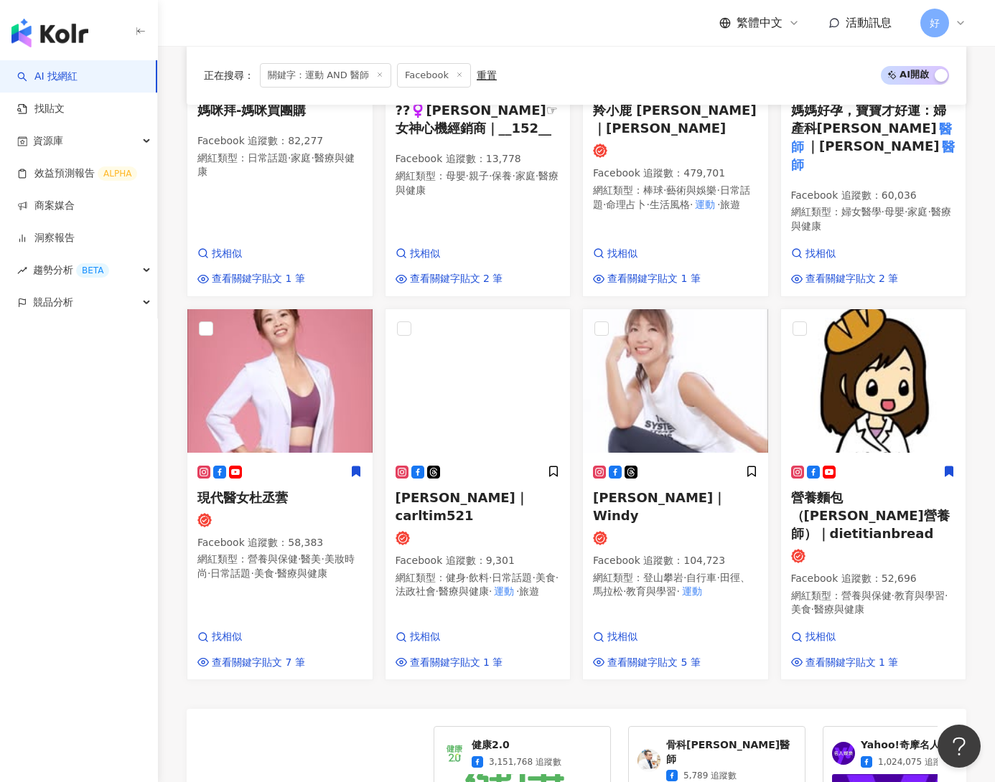
scroll to position [1554, 0]
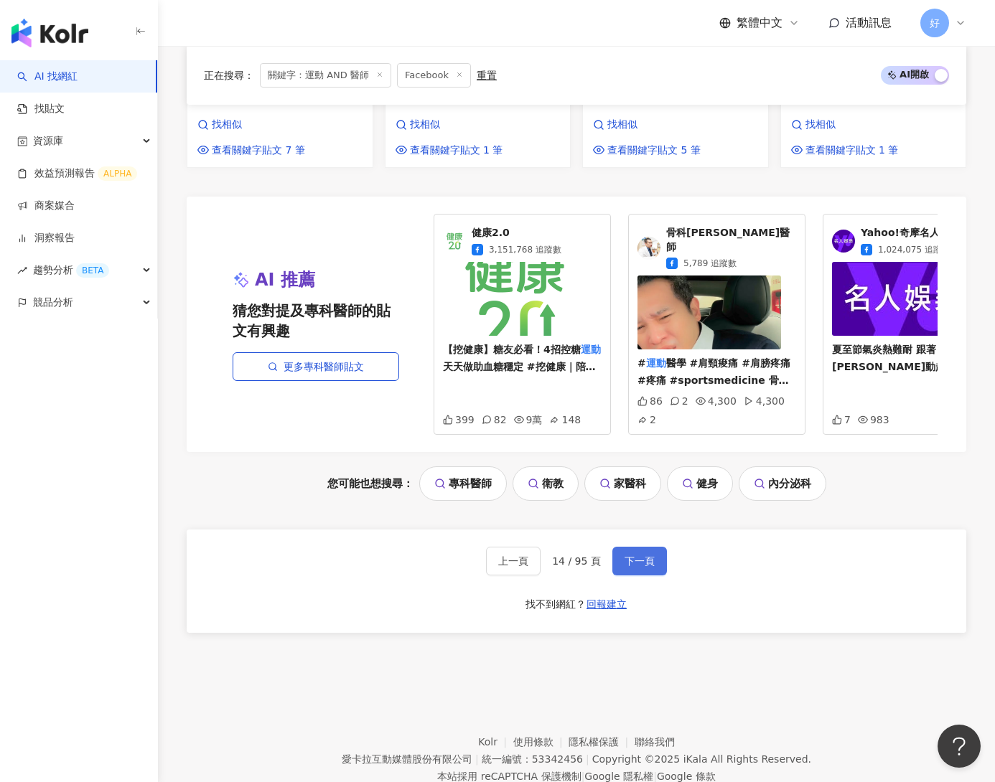
click at [637, 555] on span "下一頁" at bounding box center [639, 560] width 30 height 11
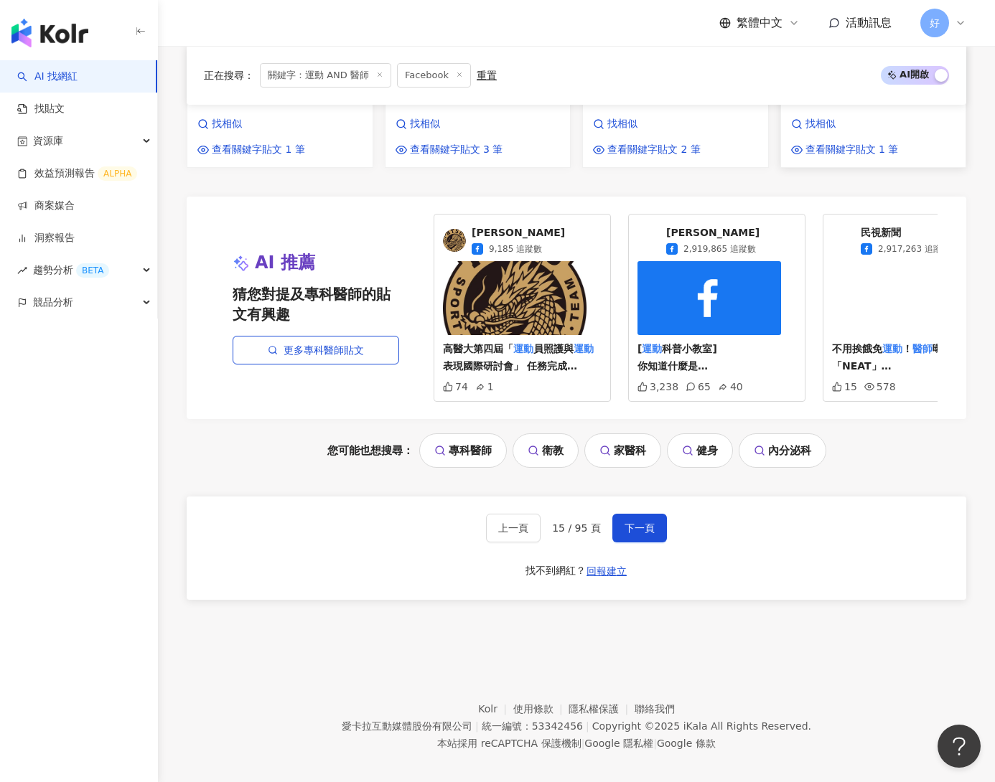
scroll to position [1498, 0]
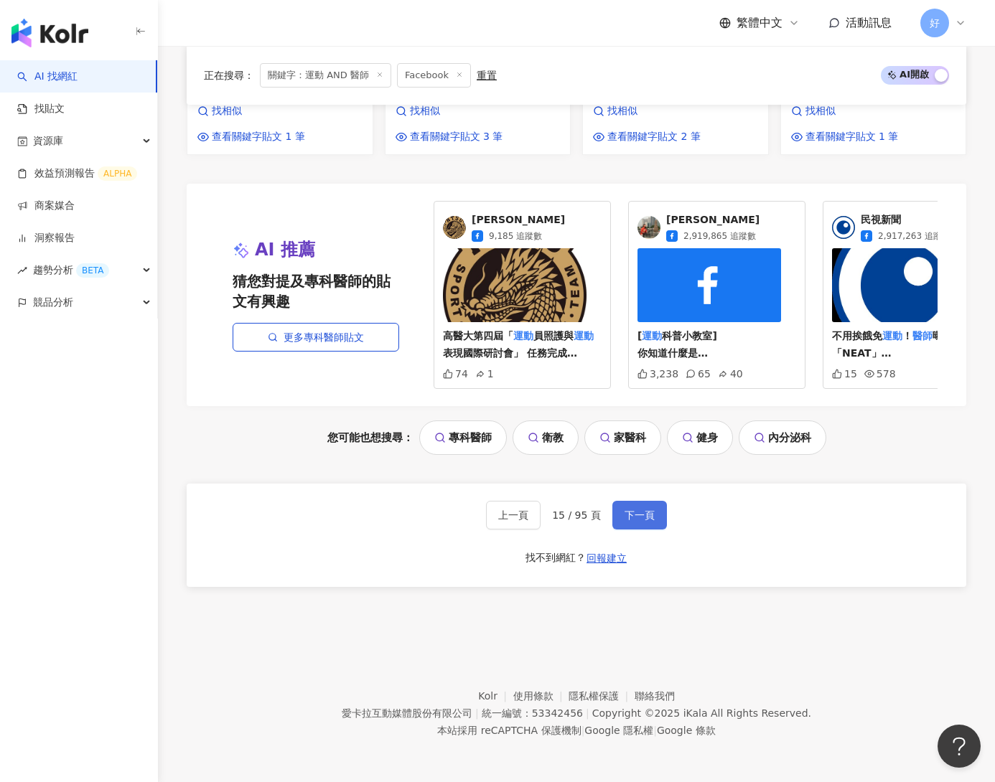
click at [628, 512] on span "下一頁" at bounding box center [639, 514] width 30 height 11
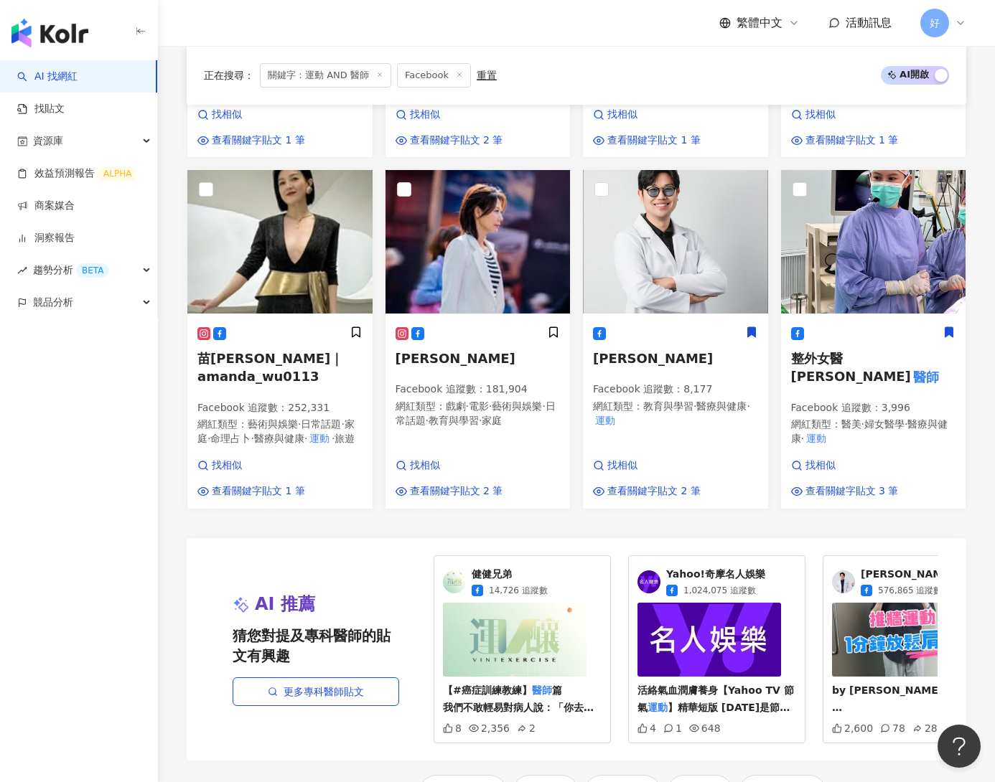
scroll to position [1483, 0]
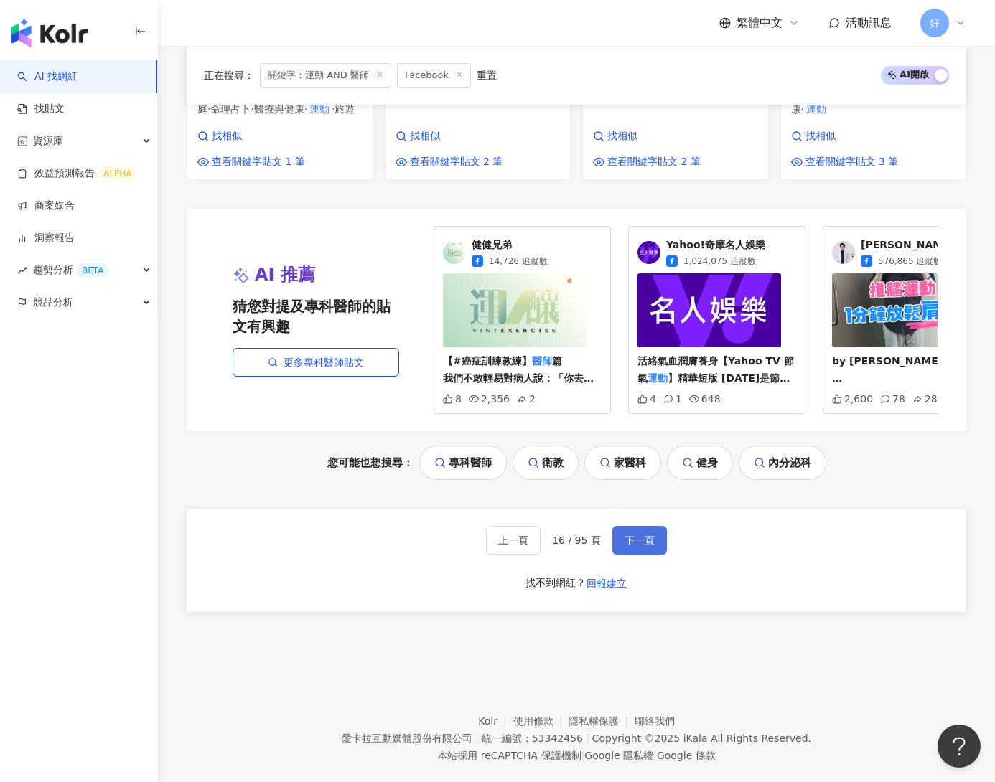
click at [637, 535] on span "下一頁" at bounding box center [639, 540] width 30 height 11
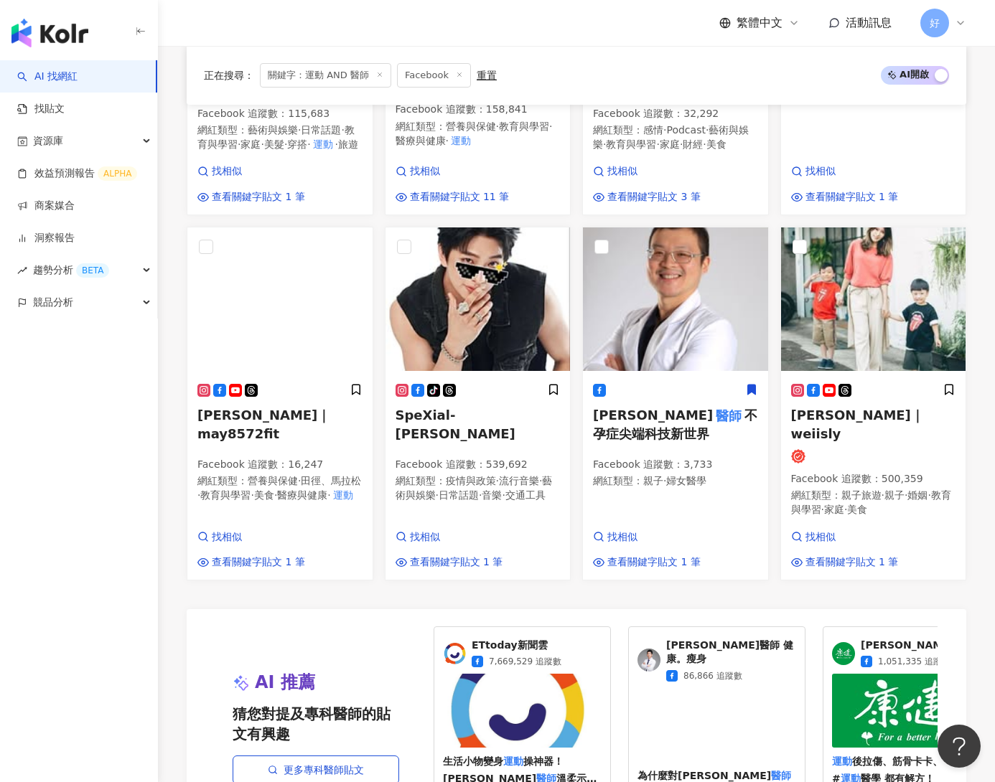
scroll to position [1503, 0]
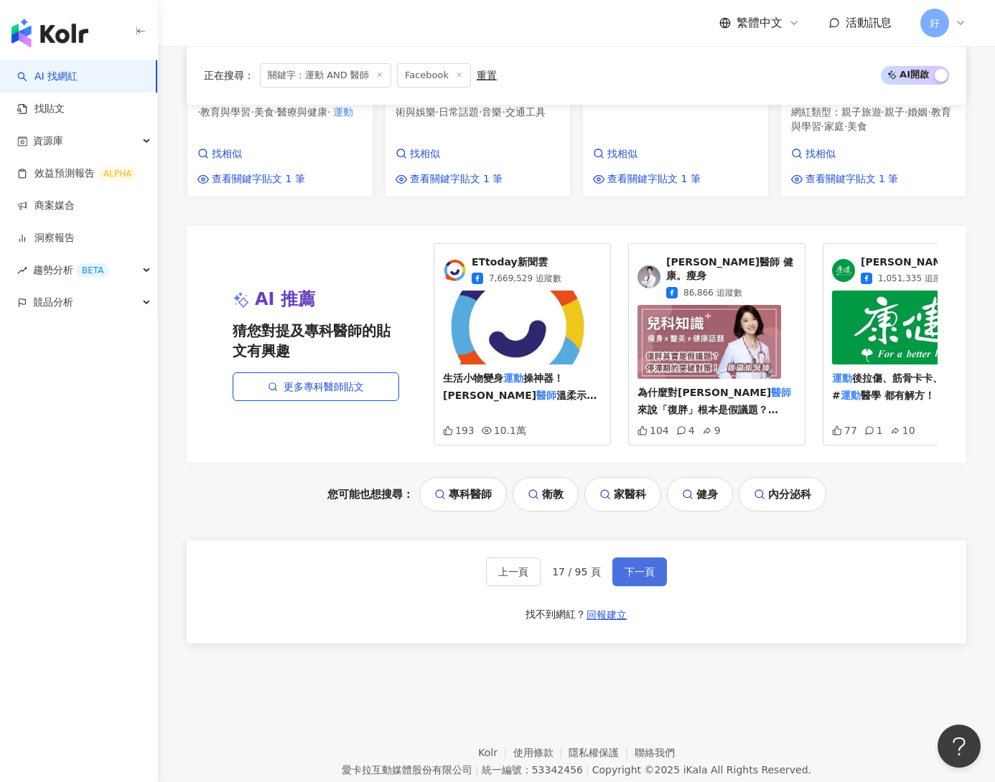
click at [631, 558] on button "下一頁" at bounding box center [639, 572] width 55 height 29
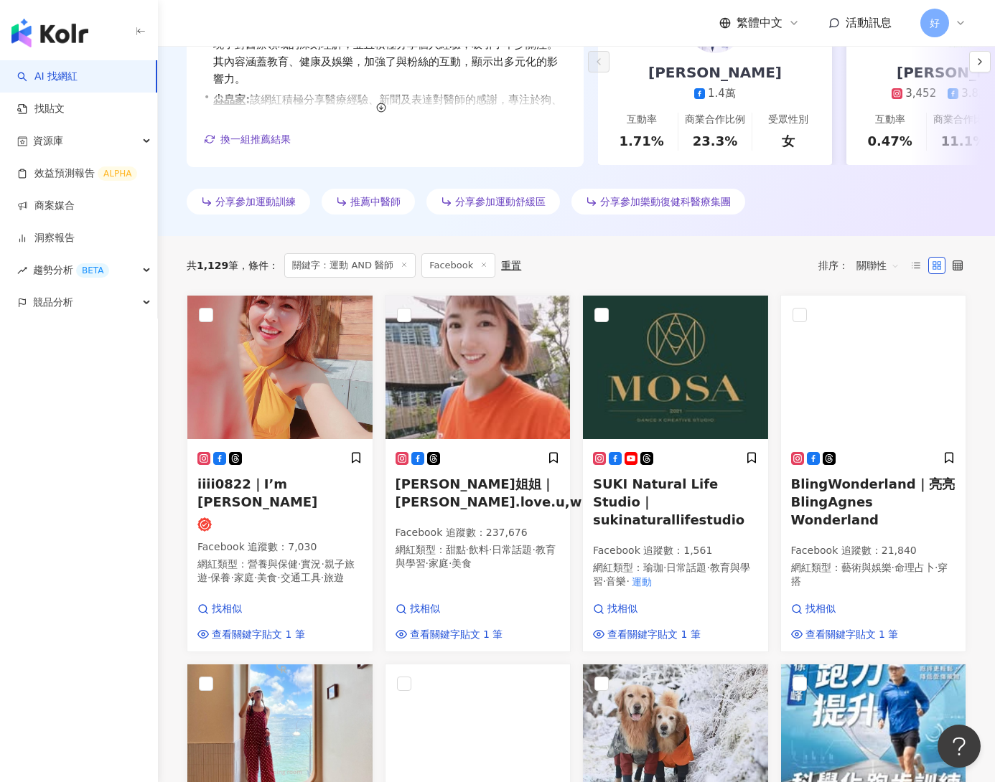
scroll to position [1506, 0]
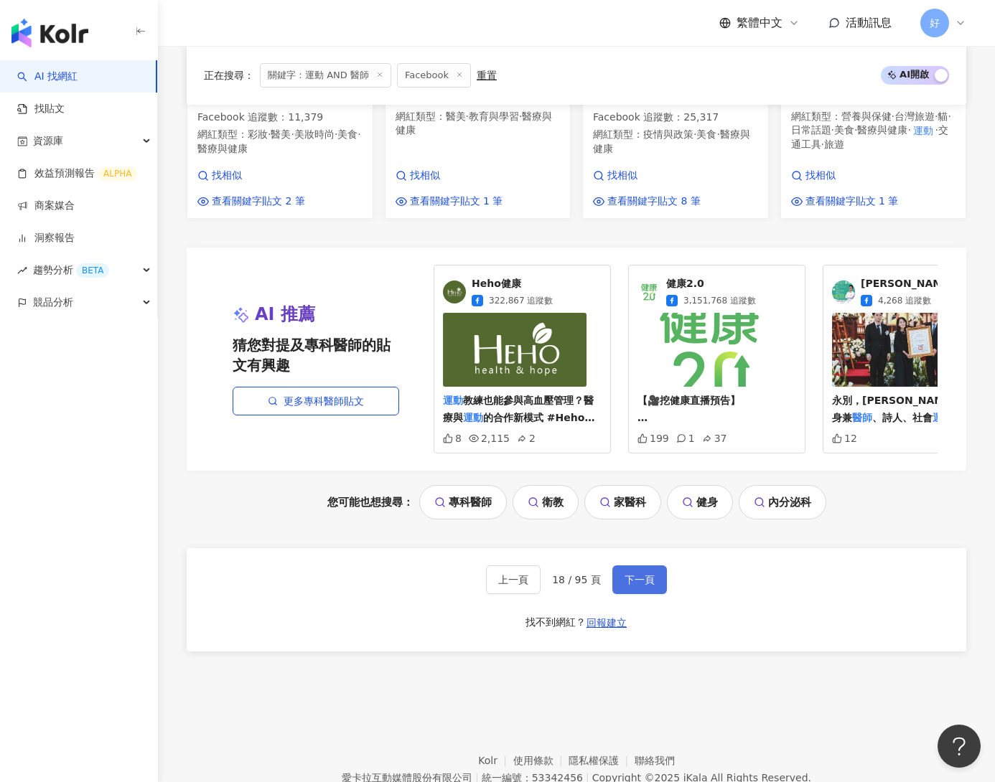
click at [636, 574] on span "下一頁" at bounding box center [639, 579] width 30 height 11
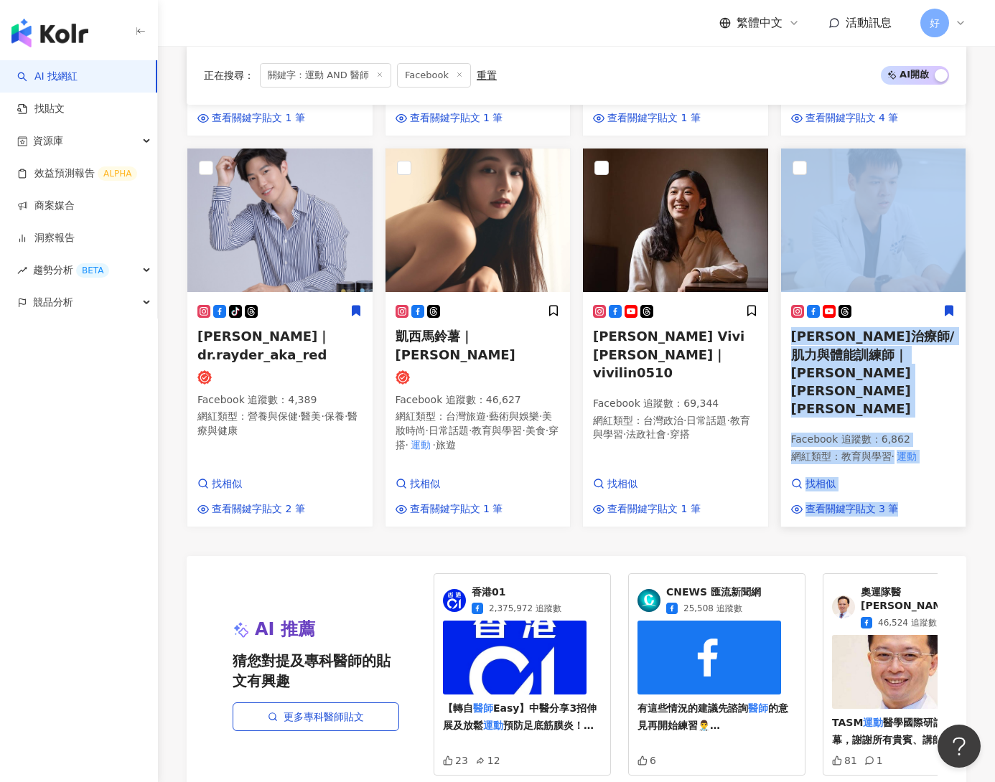
scroll to position [1484, 0]
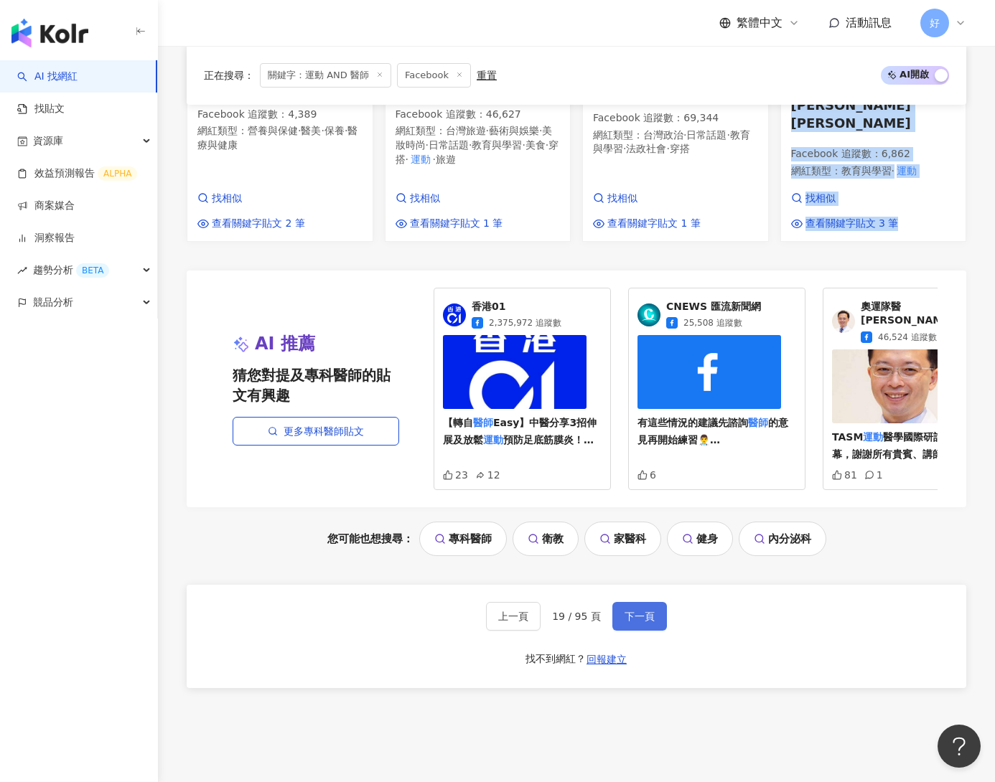
click at [629, 602] on button "下一頁" at bounding box center [639, 616] width 55 height 29
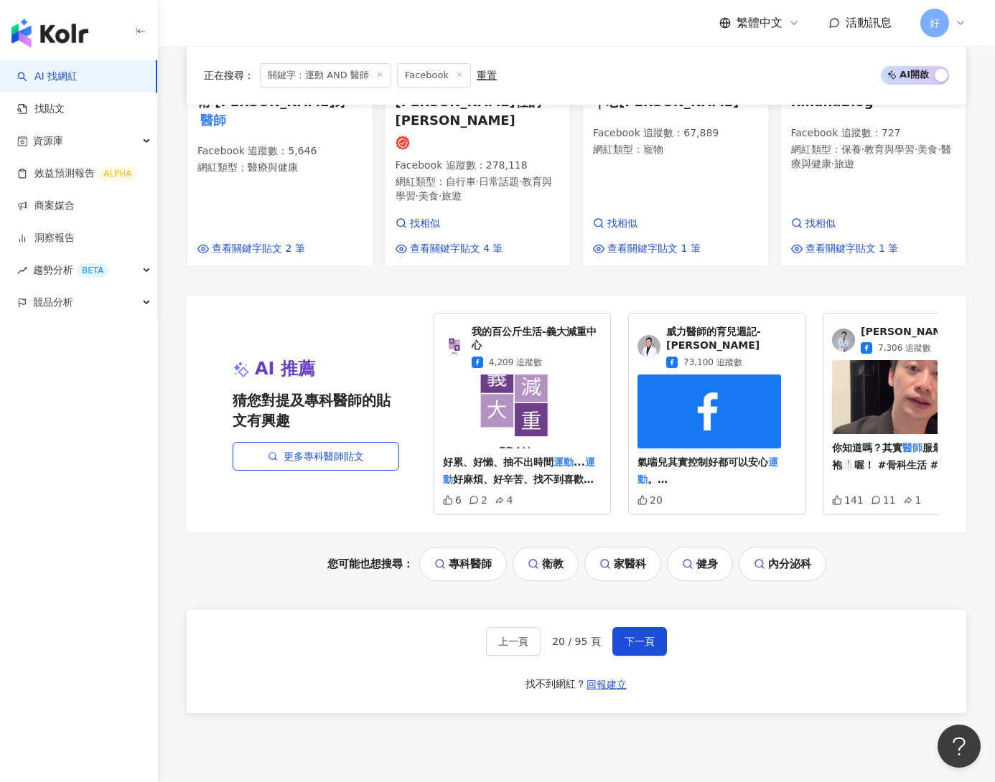
scroll to position [1492, 0]
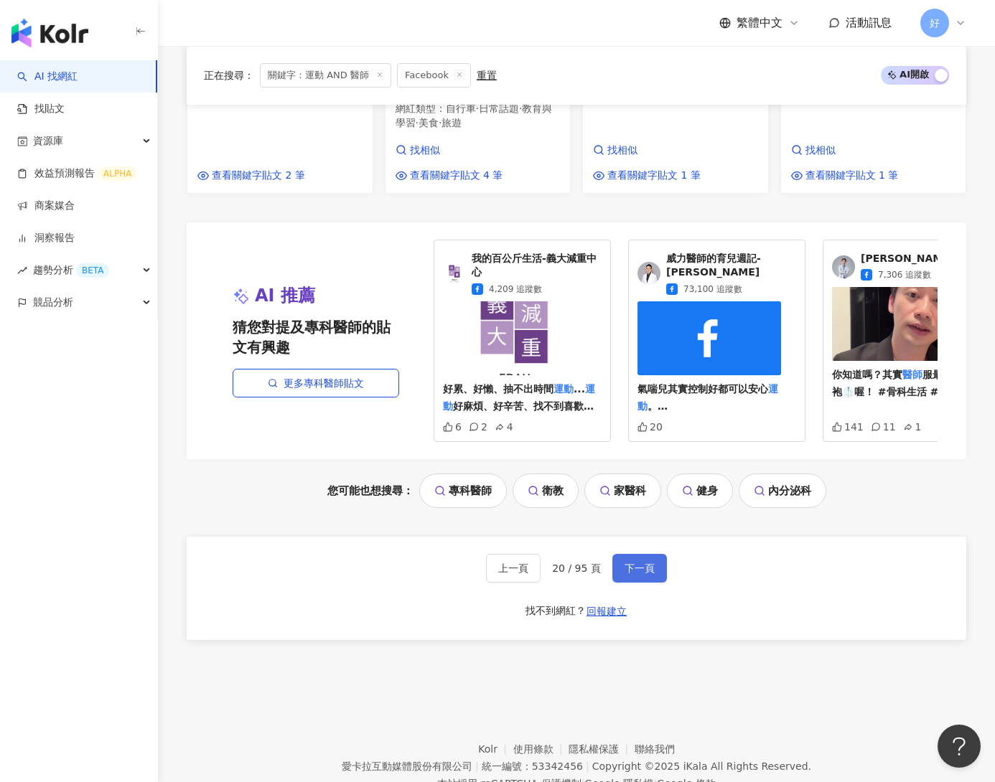
click at [628, 563] on span "下一頁" at bounding box center [639, 568] width 30 height 11
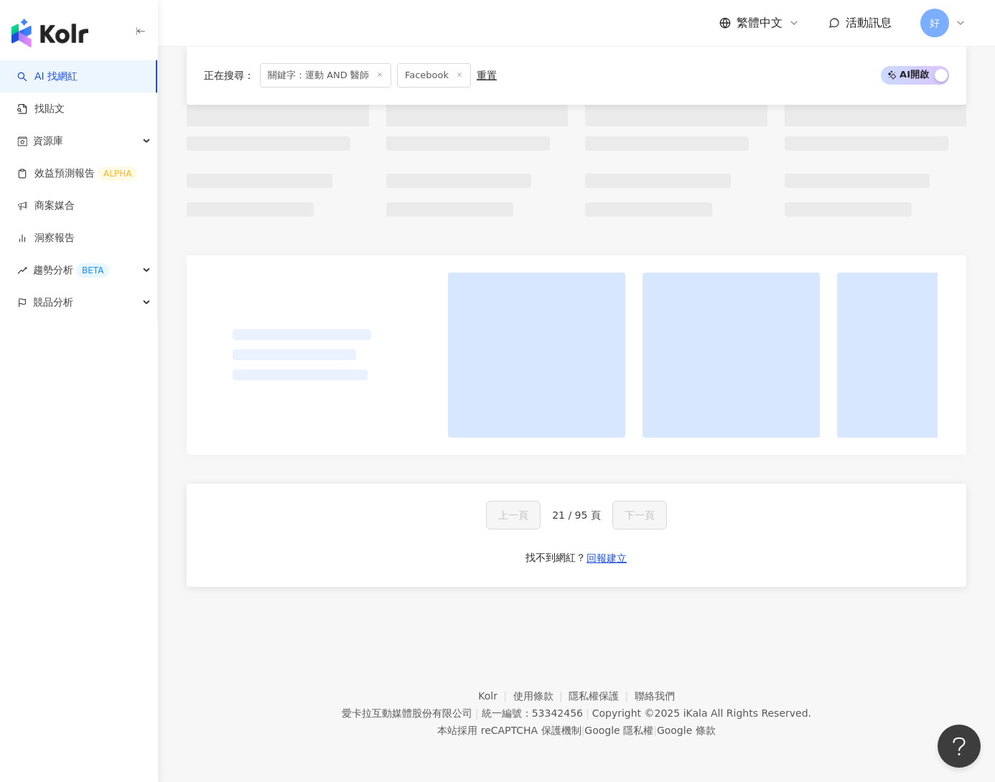
scroll to position [1217, 0]
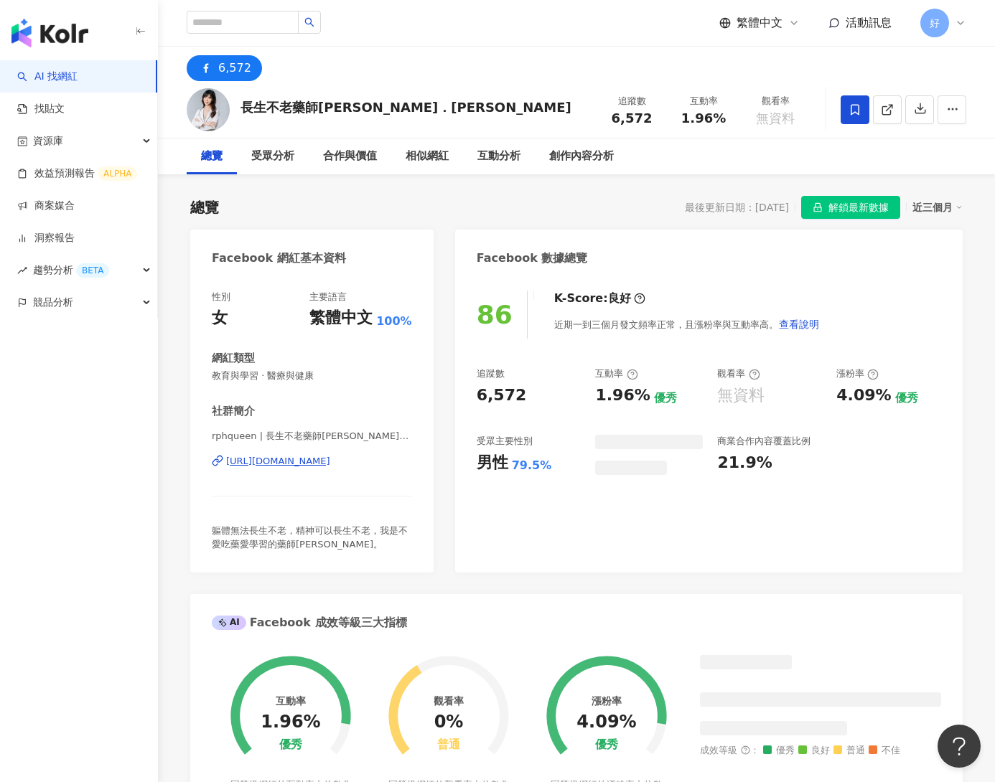
click at [286, 463] on div "[URL][DOMAIN_NAME]" at bounding box center [278, 461] width 104 height 13
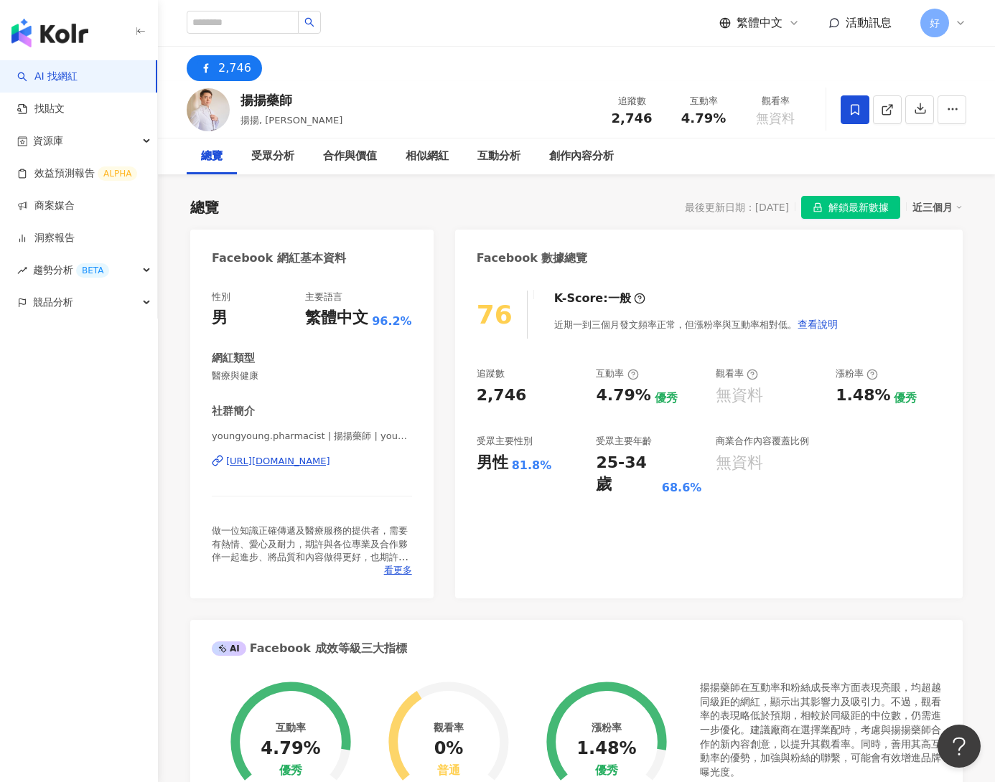
click at [306, 456] on div "[URL][DOMAIN_NAME]" at bounding box center [278, 461] width 104 height 13
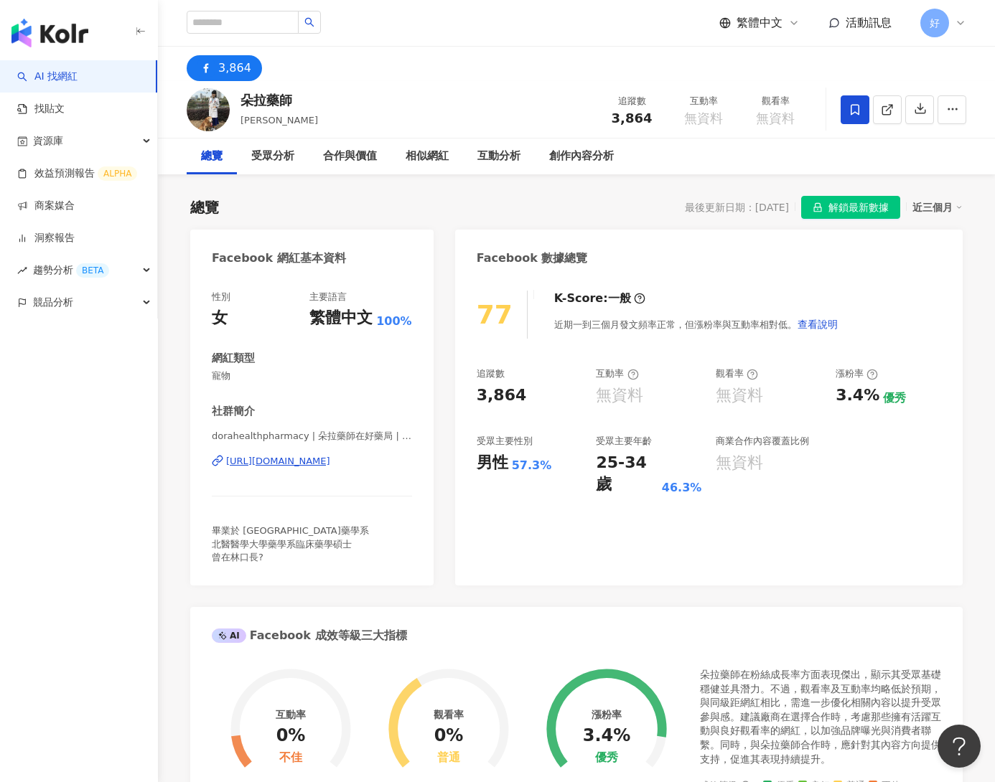
click at [330, 460] on div "[URL][DOMAIN_NAME]" at bounding box center [278, 461] width 104 height 13
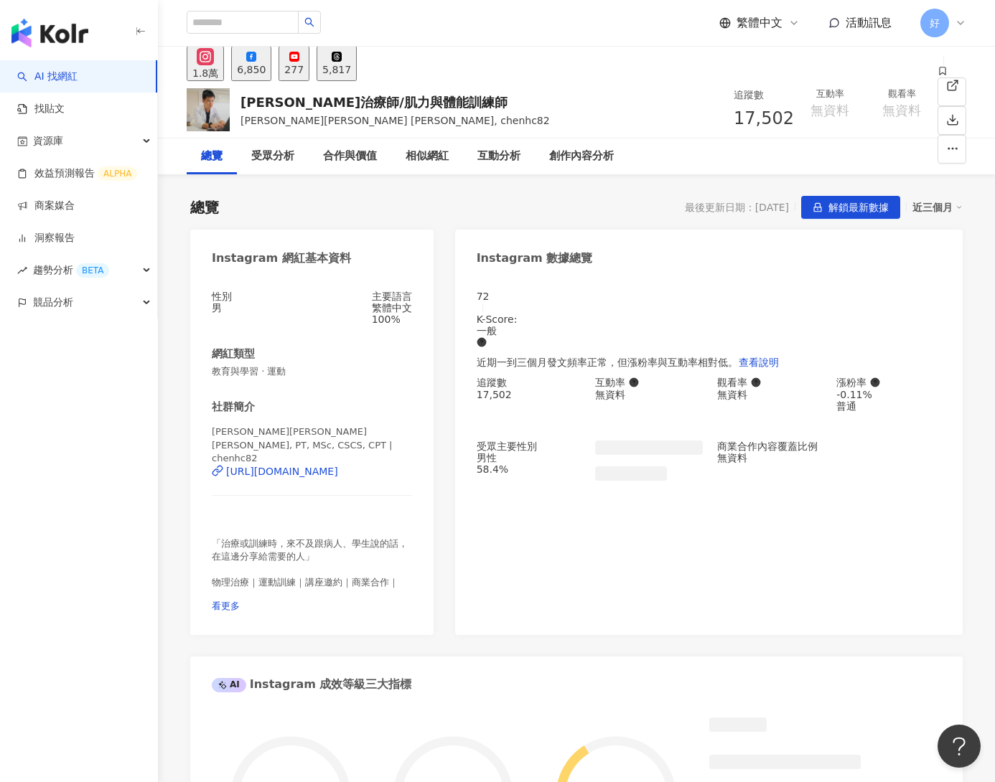
click at [266, 75] on div "6,850" at bounding box center [251, 69] width 29 height 11
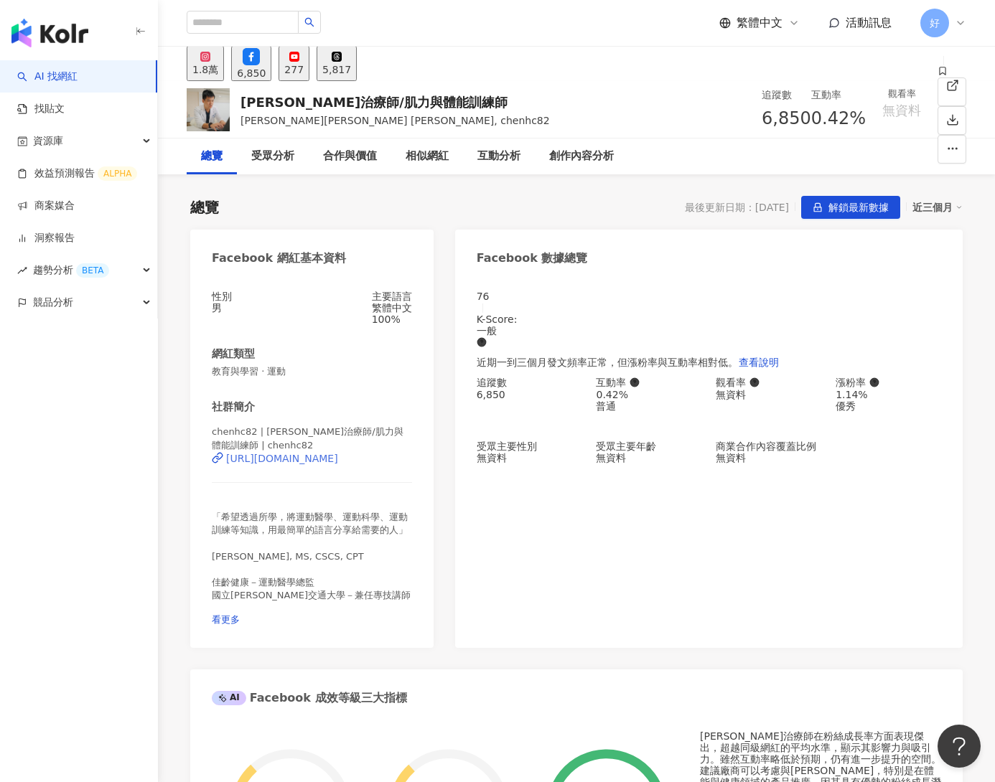
click at [324, 460] on div "https://www.facebook.com/106269640903363" at bounding box center [282, 458] width 112 height 11
